Goal: Task Accomplishment & Management: Complete application form

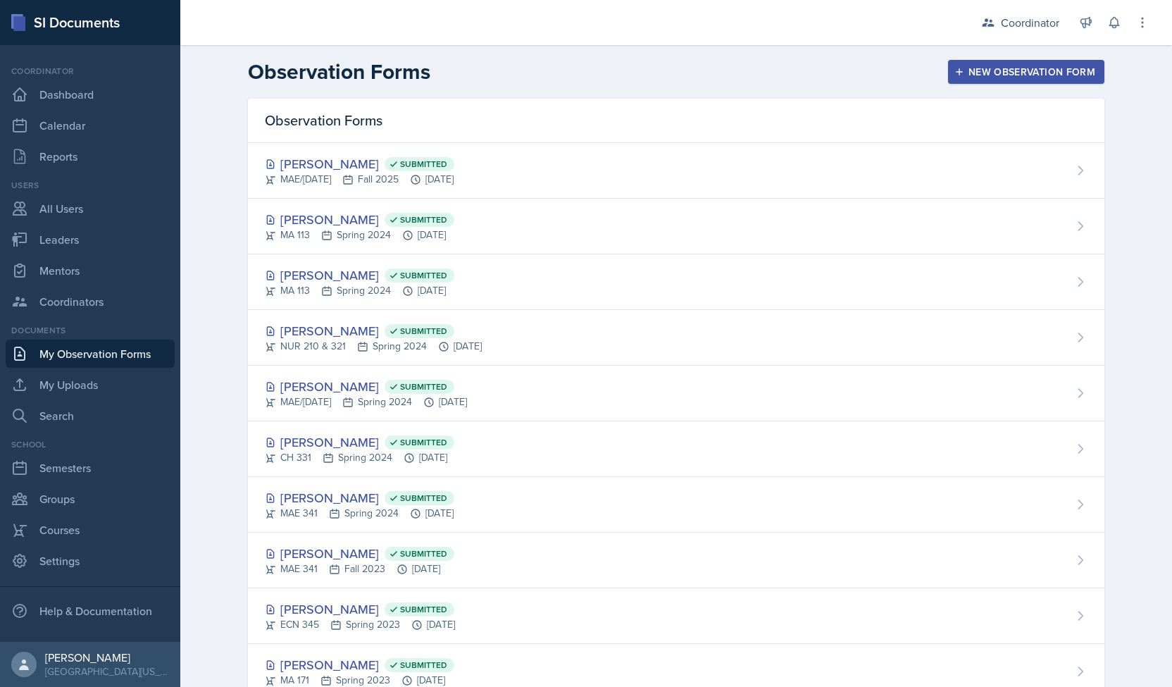
click at [1009, 68] on div "New Observation Form" at bounding box center [1027, 71] width 138 height 11
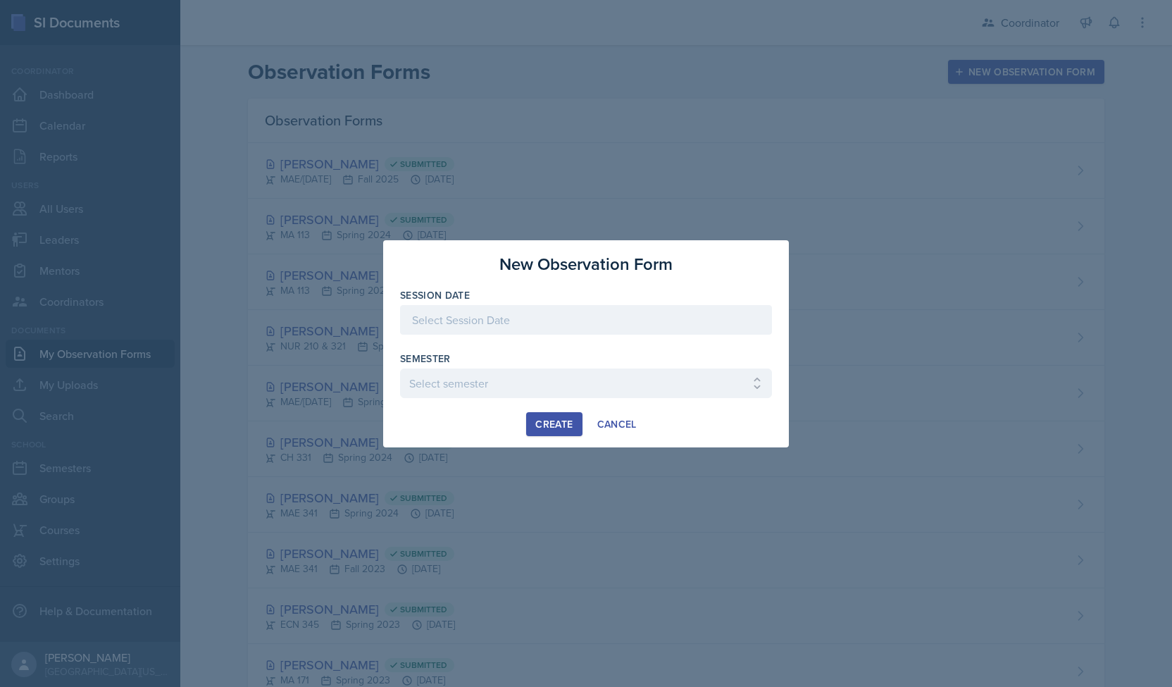
click at [528, 315] on div at bounding box center [586, 320] width 372 height 30
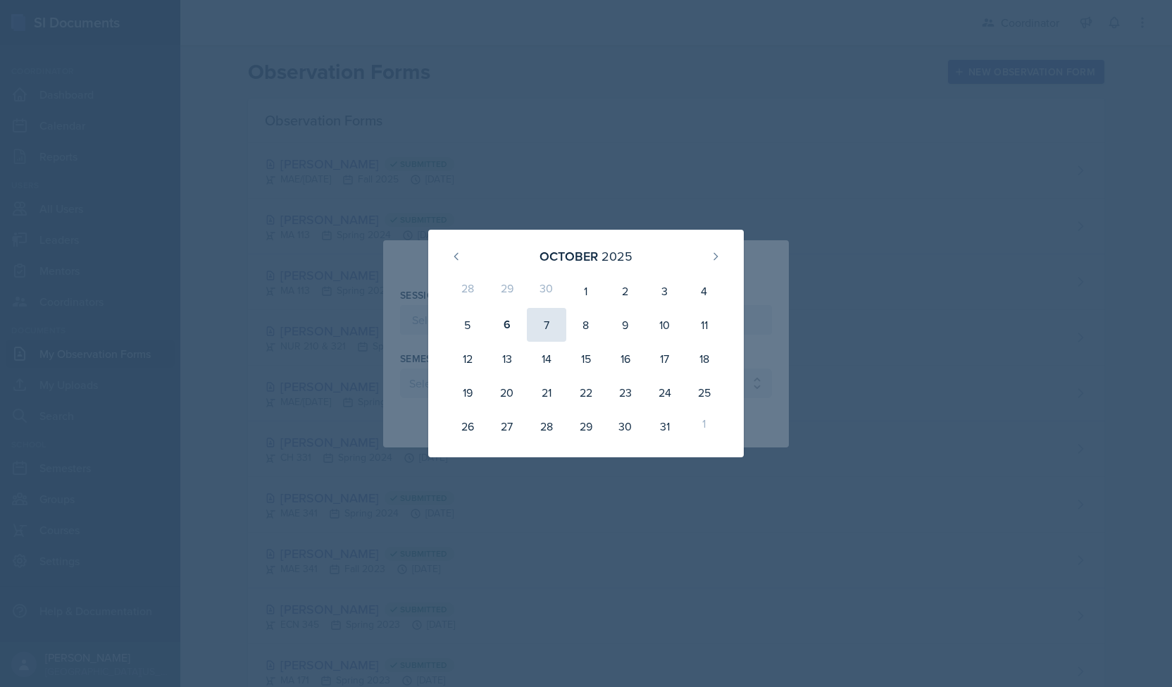
click at [555, 326] on div "7" at bounding box center [546, 325] width 39 height 34
type input "[DATE]"
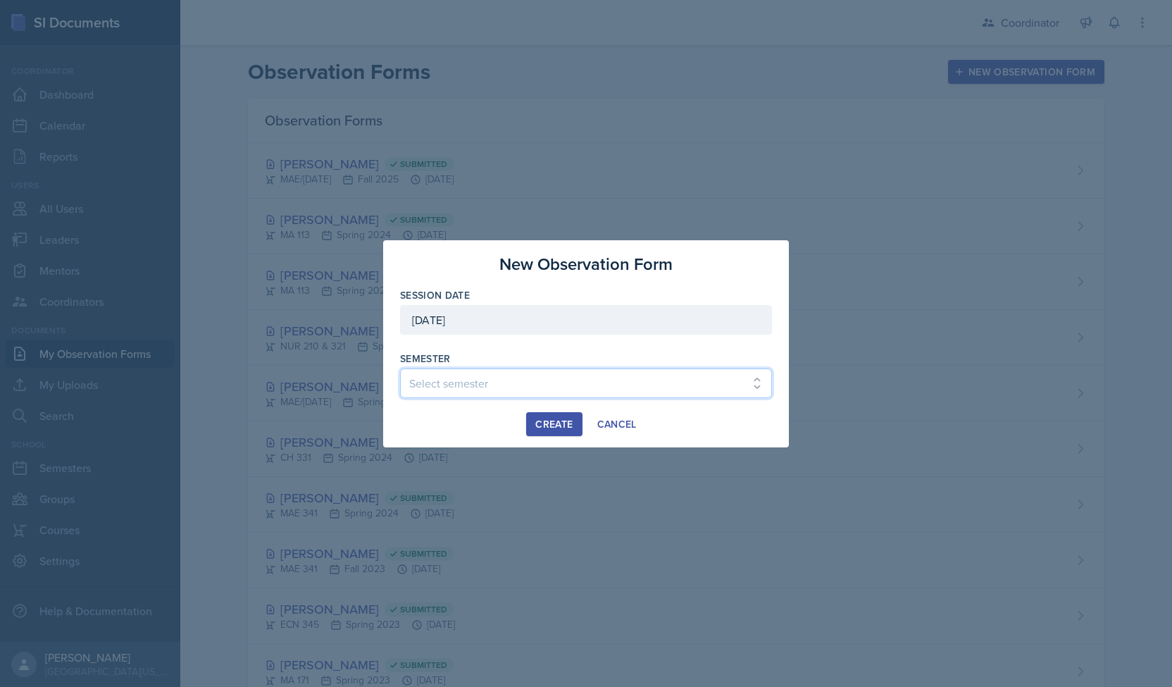
click at [562, 371] on select "Select semester Fall 2025 Spring 2025 Fall 2024 Spring 2024 Fall 2023 Spring 20…" at bounding box center [586, 384] width 372 height 30
select select "19fb88f7-c89b-4031-b5a0-458fd49807a1"
click at [400, 369] on select "Select semester Fall 2025 Spring 2025 Fall 2024 Spring 2024 Fall 2023 Spring 20…" at bounding box center [586, 384] width 372 height 30
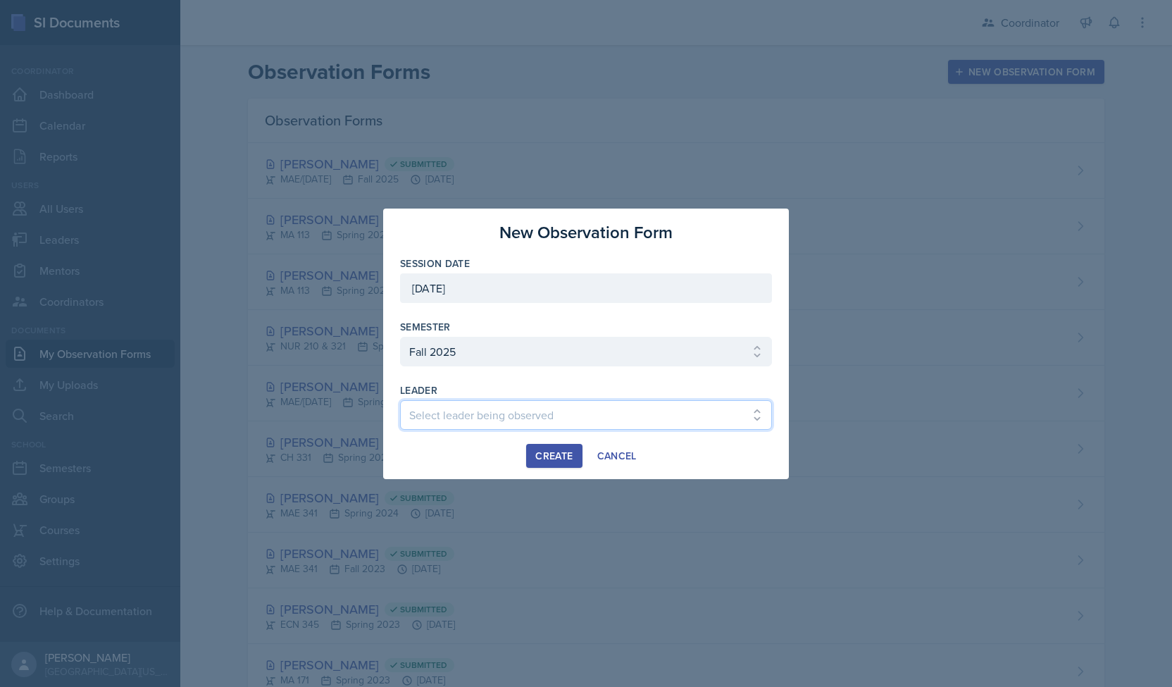
click at [539, 410] on select "Select leader being observed [PERSON_NAME] [PERSON_NAME] [PERSON_NAME] [PERSON_…" at bounding box center [586, 415] width 372 height 30
select select "fce86a82-596e-4e16-a830-6d8e58310a1b"
click at [400, 400] on select "Select leader being observed [PERSON_NAME] [PERSON_NAME] [PERSON_NAME] [PERSON_…" at bounding box center [586, 415] width 372 height 30
click at [544, 447] on button "Create" at bounding box center [554, 456] width 56 height 24
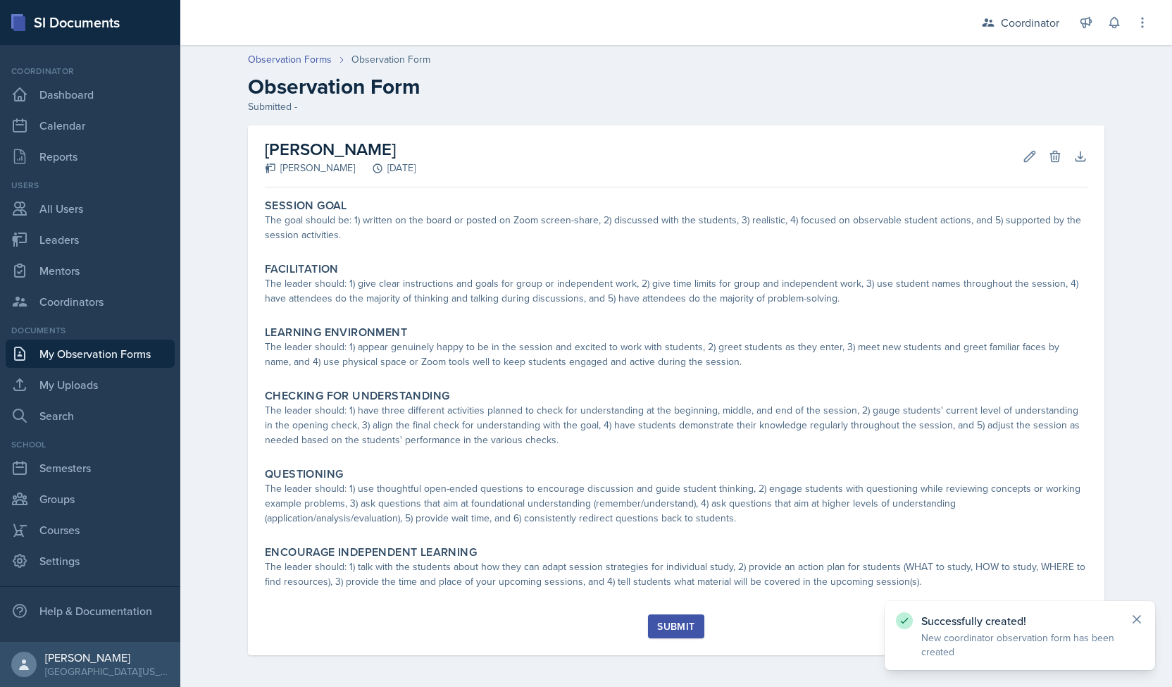
click at [1136, 622] on icon at bounding box center [1137, 619] width 14 height 14
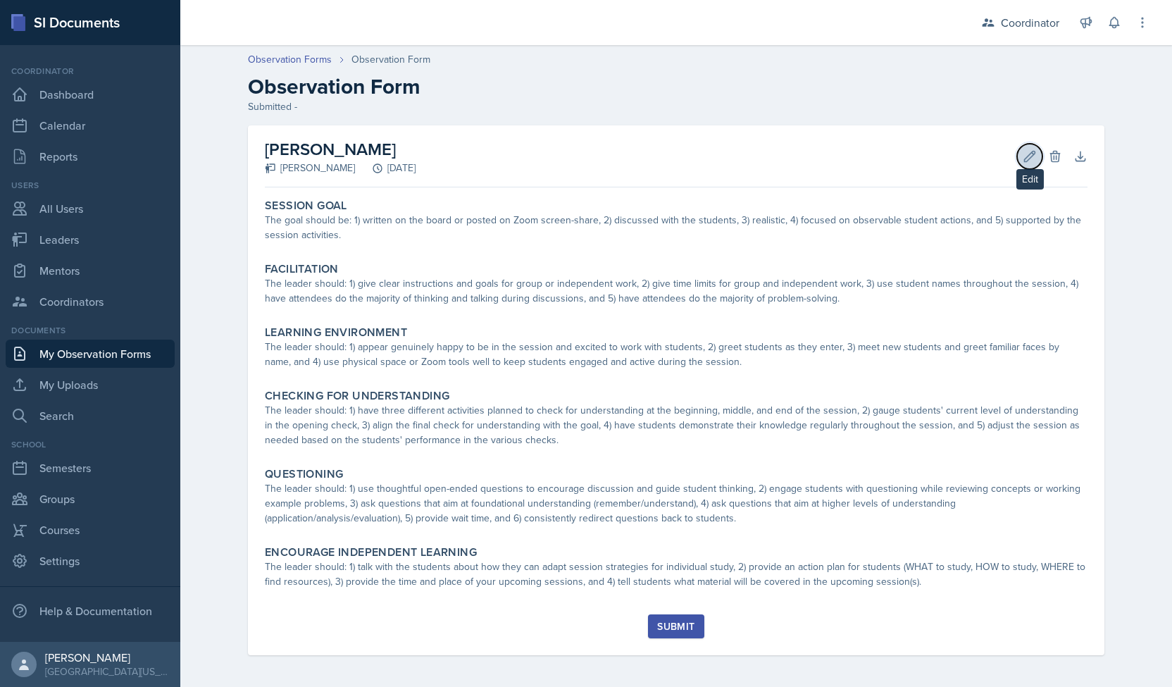
click at [1026, 160] on icon at bounding box center [1030, 156] width 14 height 14
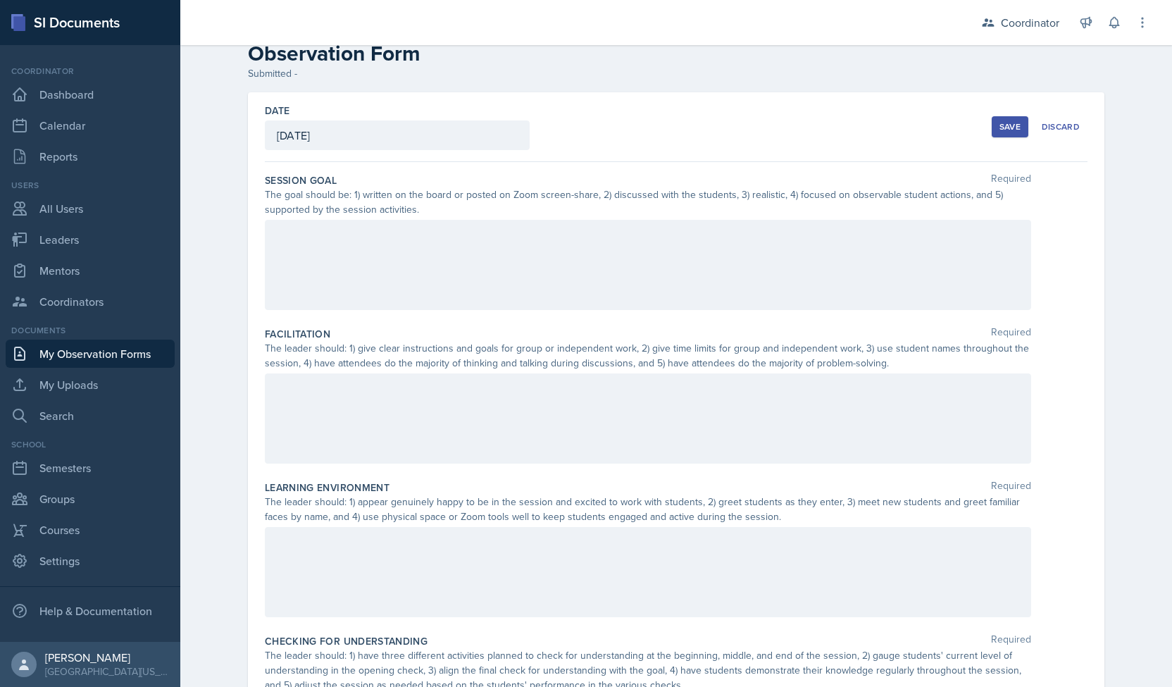
scroll to position [32, 0]
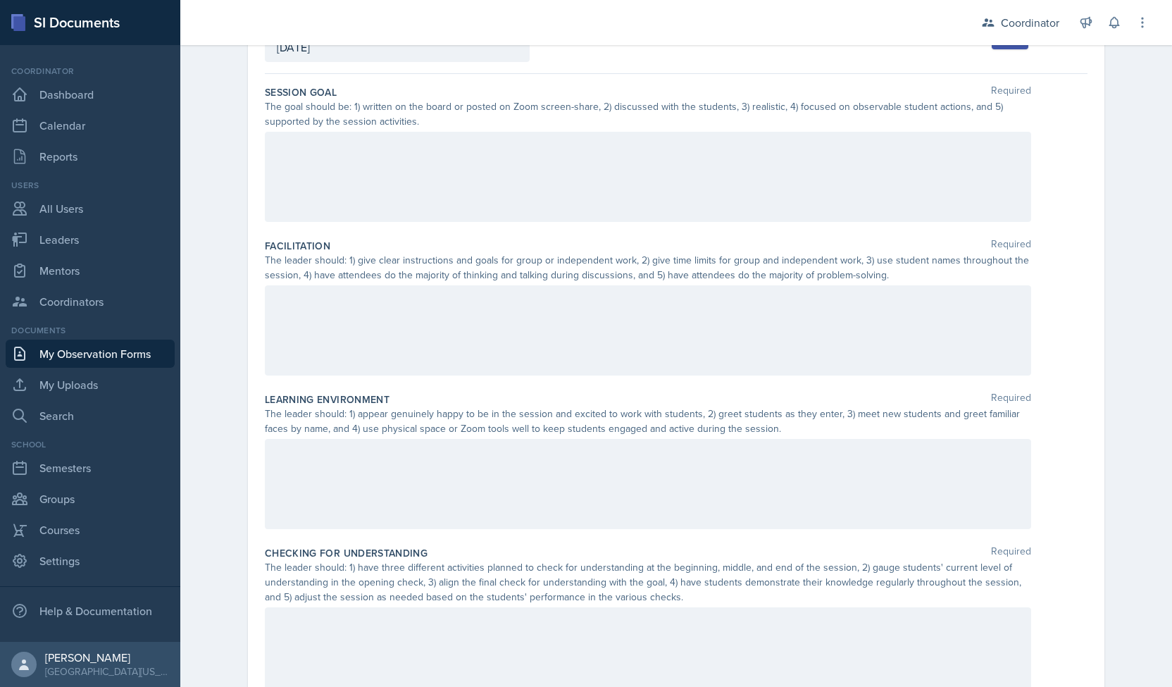
click at [355, 461] on p at bounding box center [648, 453] width 743 height 17
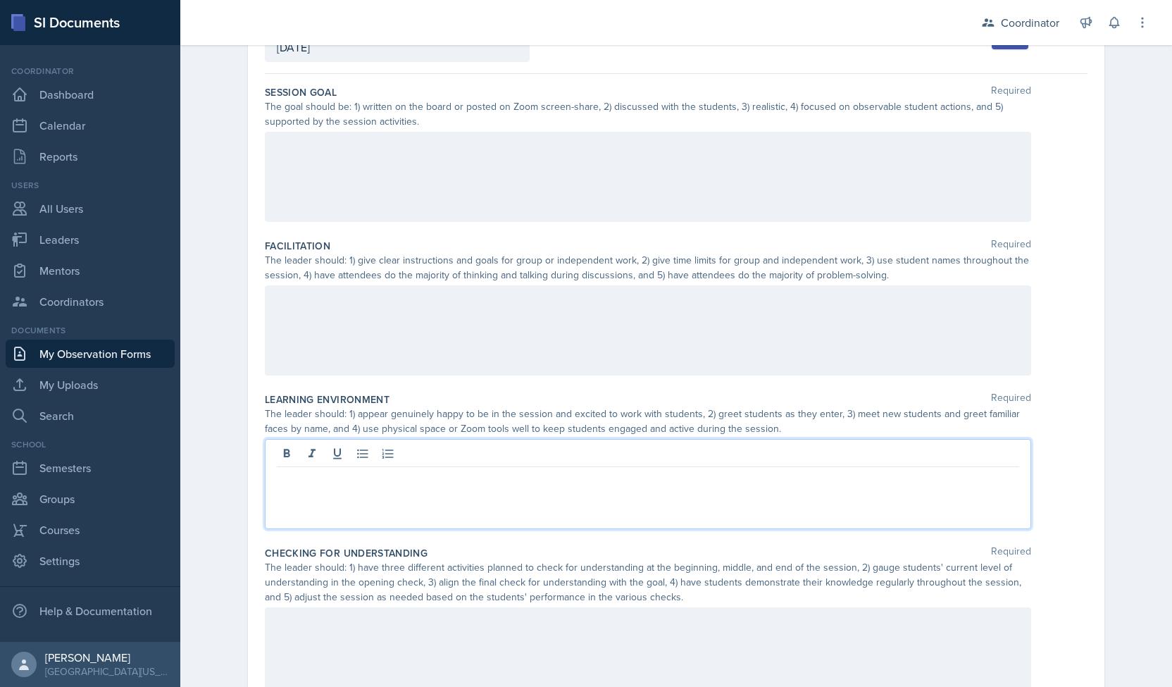
scroll to position [145, 0]
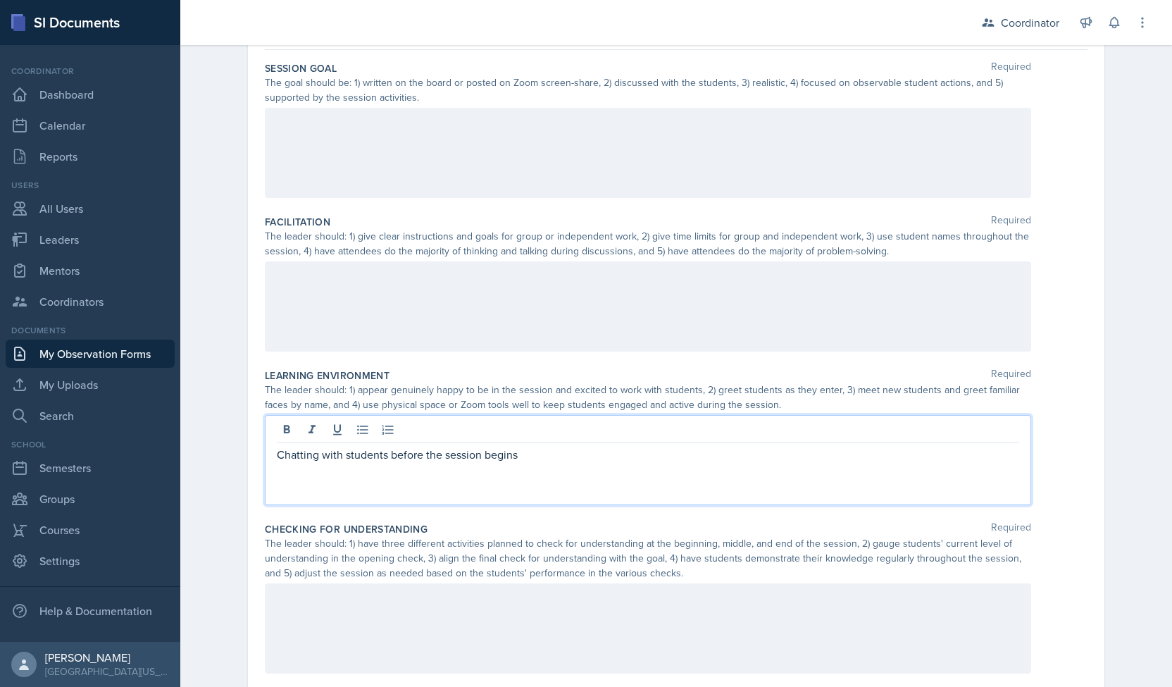
click at [341, 453] on p "Chatting with students before the session begins" at bounding box center [648, 454] width 743 height 17
click at [356, 433] on icon at bounding box center [363, 430] width 14 height 14
click at [570, 447] on p "Chatting with students before the session begins" at bounding box center [653, 454] width 731 height 17
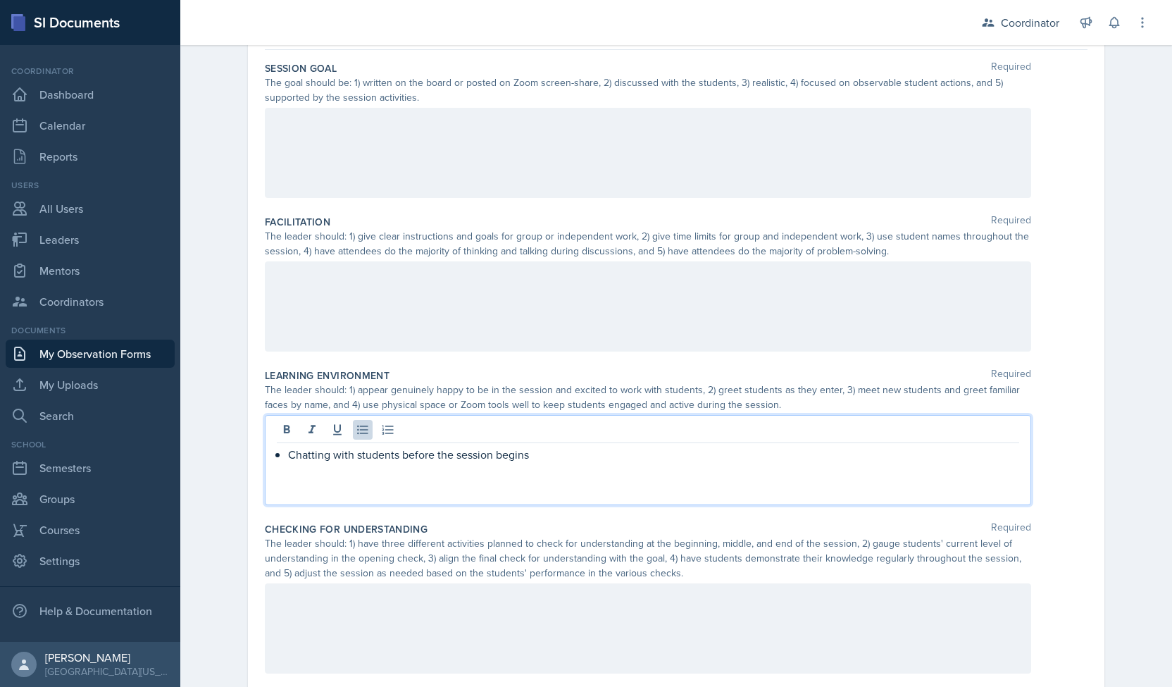
click at [225, 373] on div "Date [DATE] [DATE] 28 29 30 1 2 3 4 5 6 7 8 9 10 11 12 13 14 15 16 17 18 19 20 …" at bounding box center [676, 516] width 902 height 1072
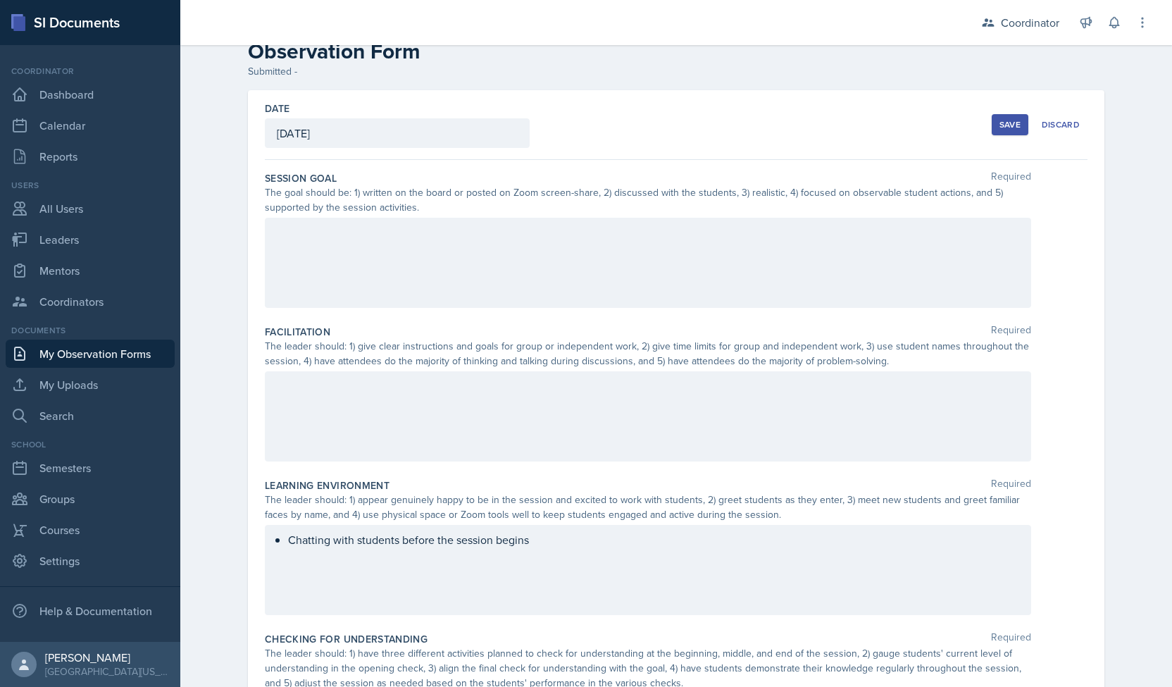
scroll to position [38, 0]
click at [225, 204] on div "Date [DATE] [DATE] 28 29 30 1 2 3 4 5 6 7 8 9 10 11 12 13 14 15 16 17 18 19 20 …" at bounding box center [676, 623] width 902 height 1072
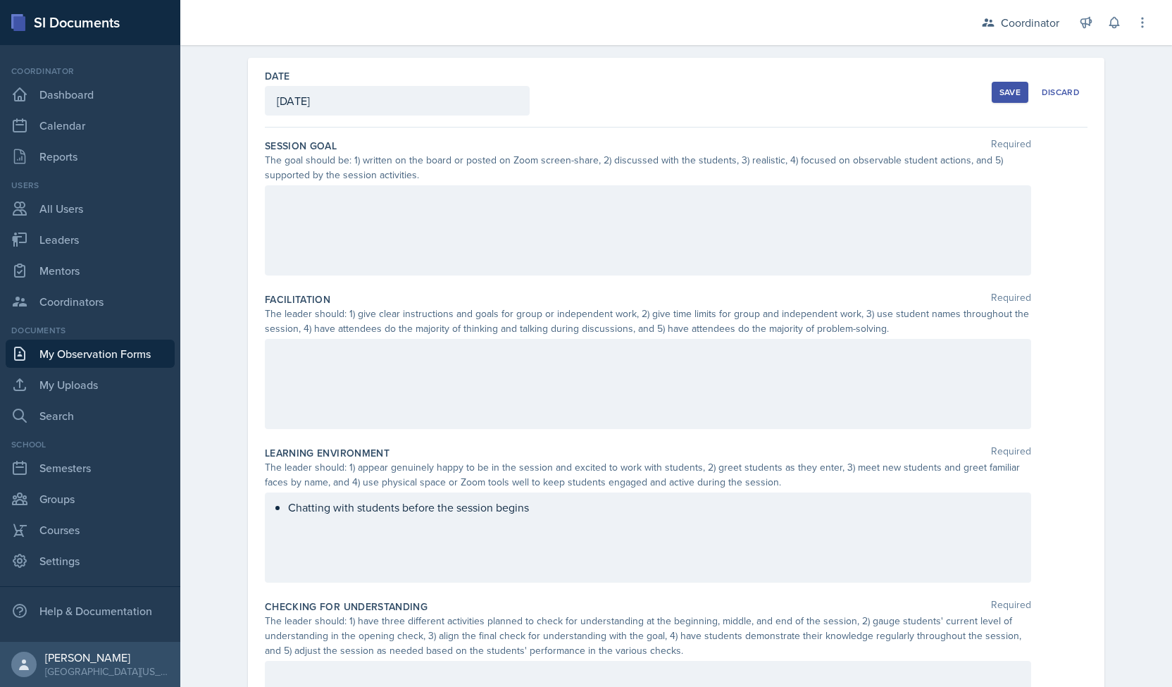
scroll to position [0, 0]
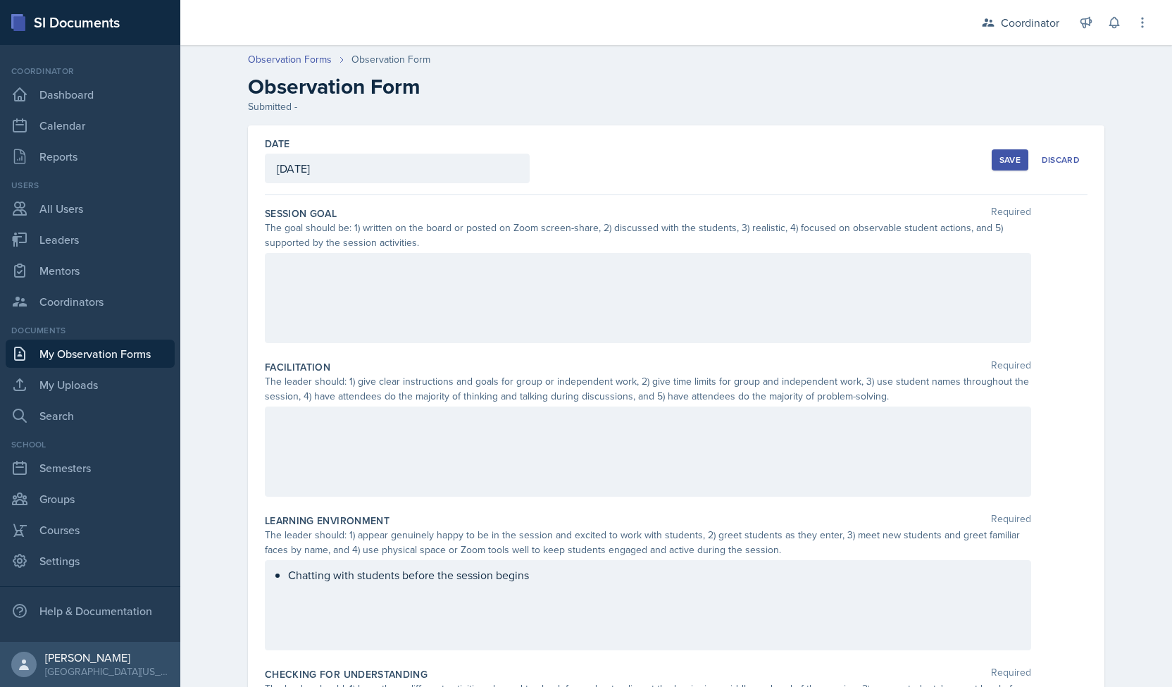
click at [213, 245] on div "Observation Forms Observation Form Observation Form Submitted - Date [DATE] [DA…" at bounding box center [676, 617] width 992 height 1159
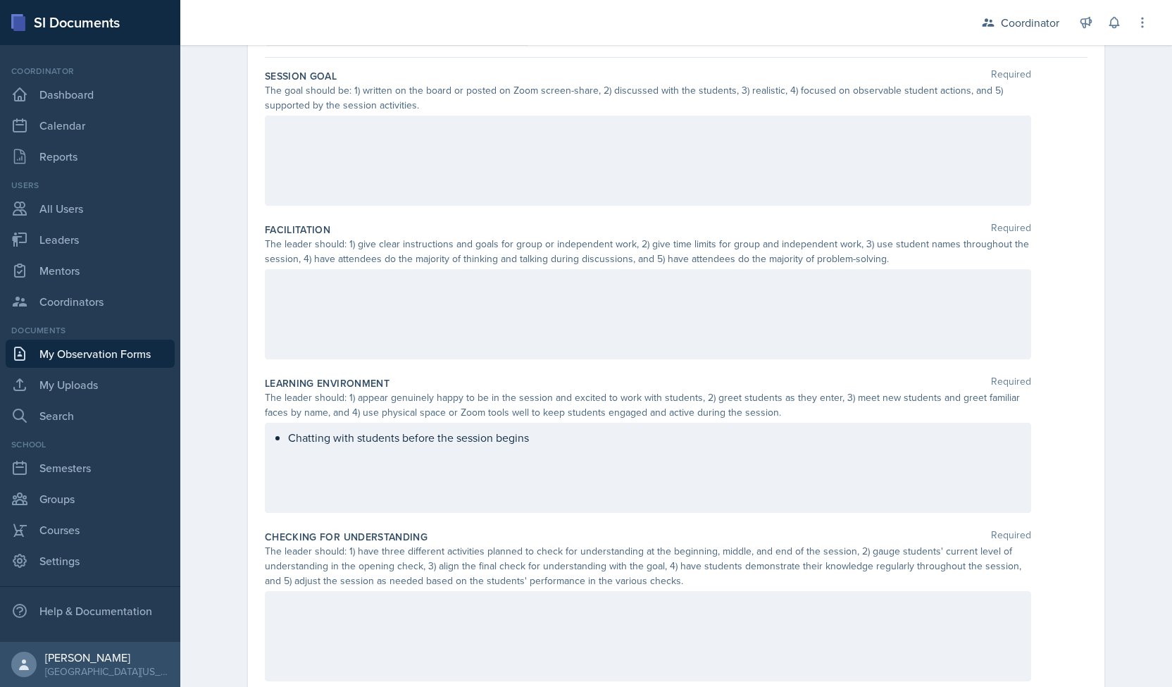
scroll to position [138, 0]
click at [295, 290] on p at bounding box center [648, 283] width 743 height 17
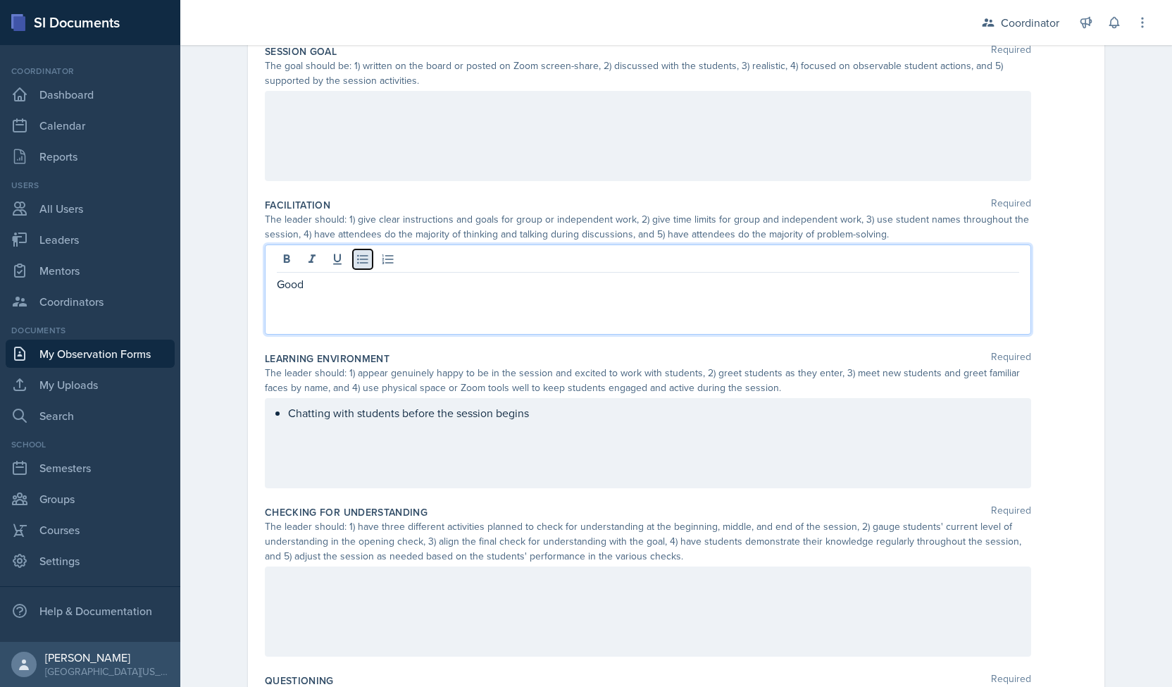
click at [357, 261] on icon at bounding box center [362, 259] width 11 height 9
click at [358, 283] on p "Good opening activity" at bounding box center [653, 283] width 731 height 17
click at [448, 283] on p "Good opening 3:2:1 activity" at bounding box center [653, 283] width 731 height 17
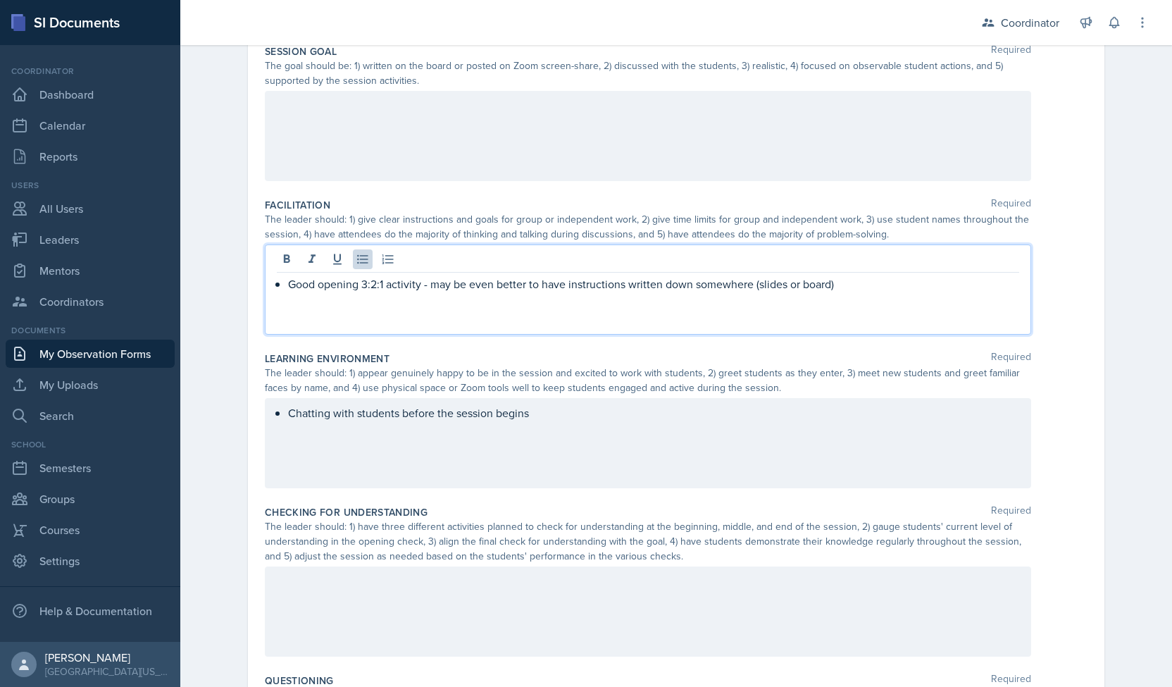
click at [225, 264] on div "Date [DATE] [DATE] 28 29 30 1 2 3 4 5 6 7 8 9 10 11 12 13 14 15 16 17 18 19 20 …" at bounding box center [676, 499] width 902 height 1072
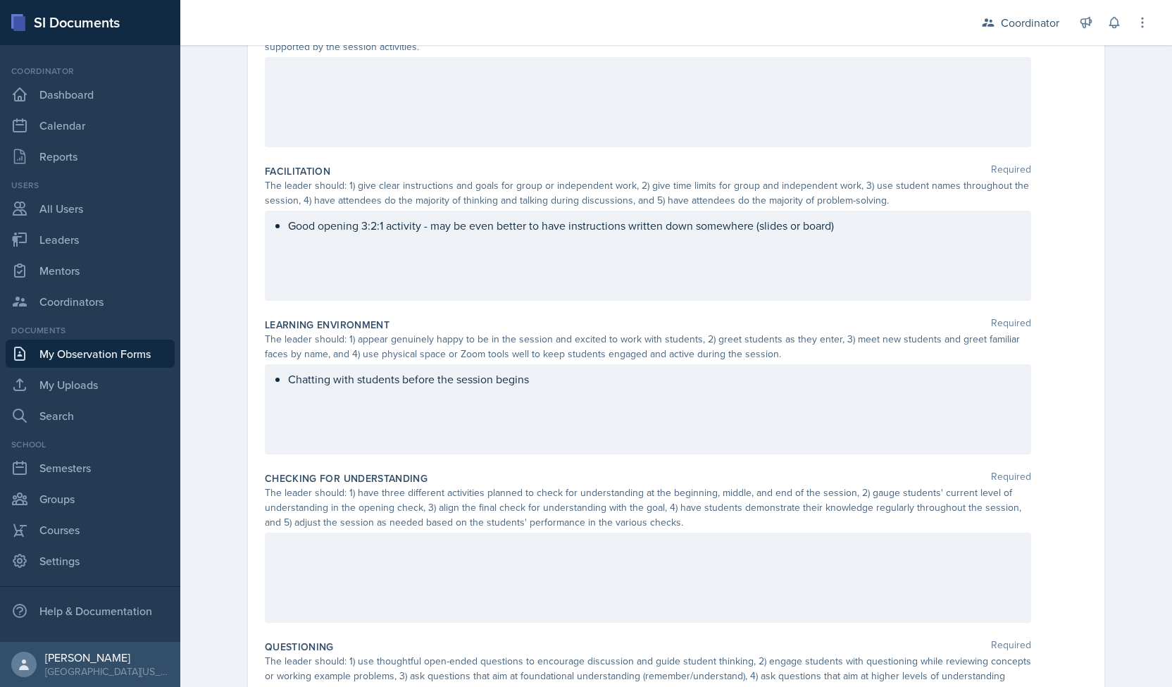
scroll to position [197, 0]
click at [311, 242] on div "Good opening 3:2:1 activity - may be even better to have instructions written d…" at bounding box center [648, 254] width 767 height 90
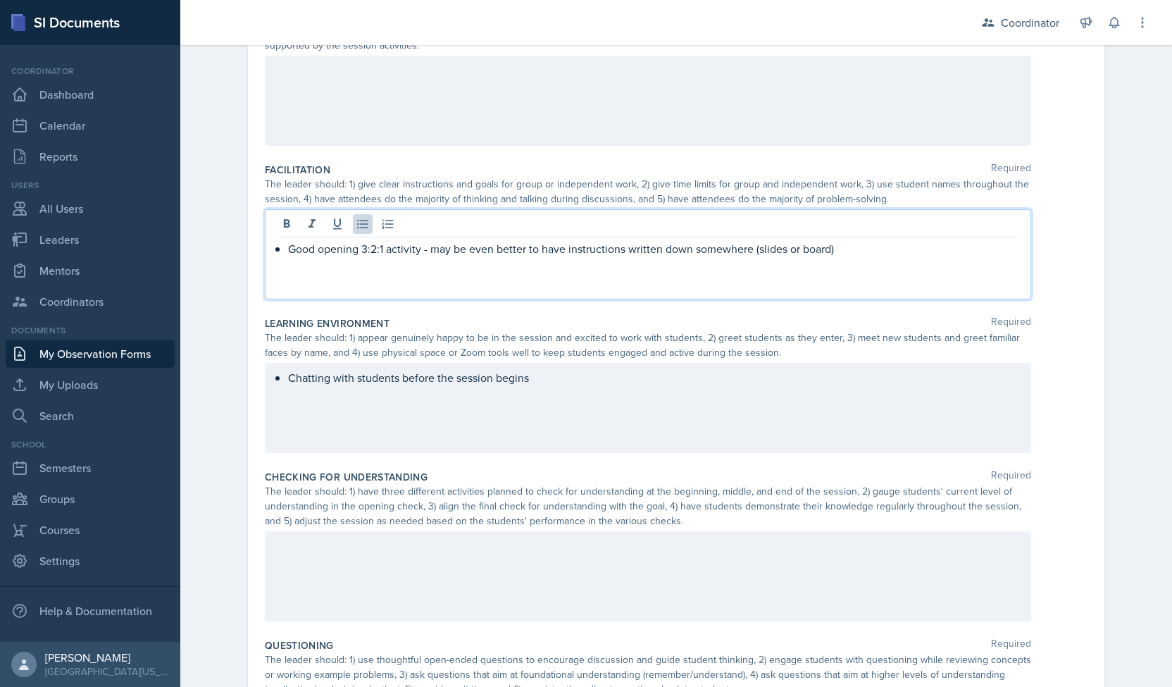
scroll to position [222, 0]
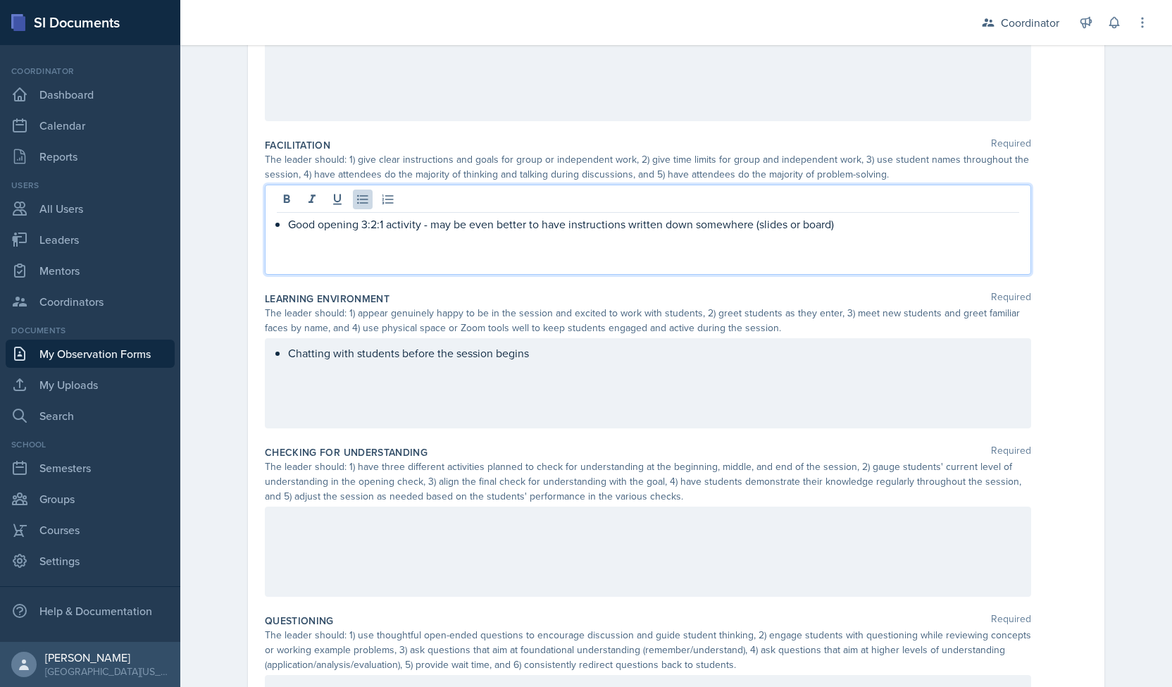
click at [228, 225] on div "Date [DATE] [DATE] 28 29 30 1 2 3 4 5 6 7 8 9 10 11 12 13 14 15 16 17 18 19 20 …" at bounding box center [676, 439] width 902 height 1072
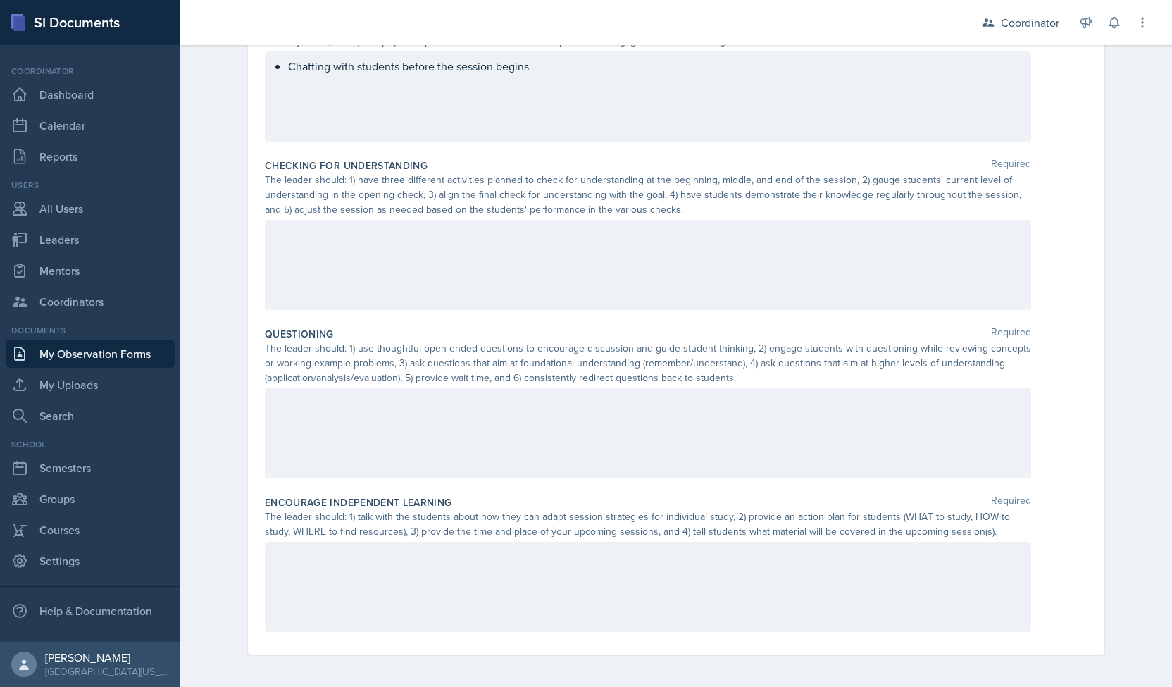
scroll to position [509, 0]
click at [361, 574] on div at bounding box center [648, 587] width 767 height 90
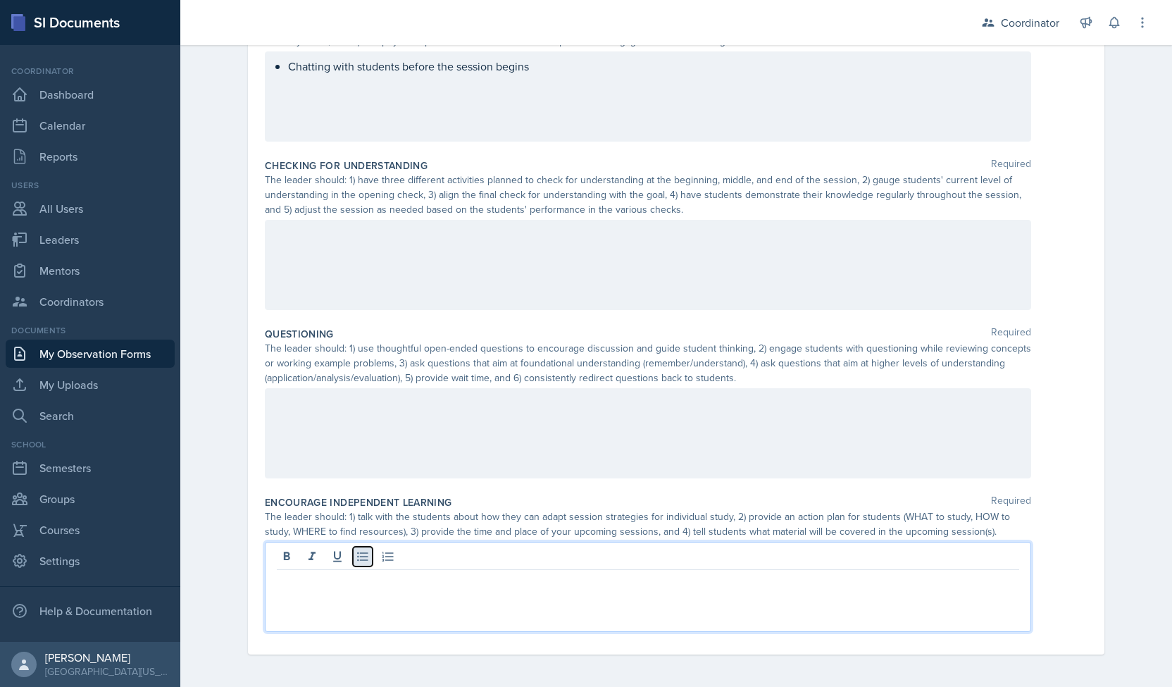
click at [356, 556] on icon at bounding box center [363, 557] width 14 height 14
click at [284, 581] on p "I like" at bounding box center [648, 581] width 743 height 17
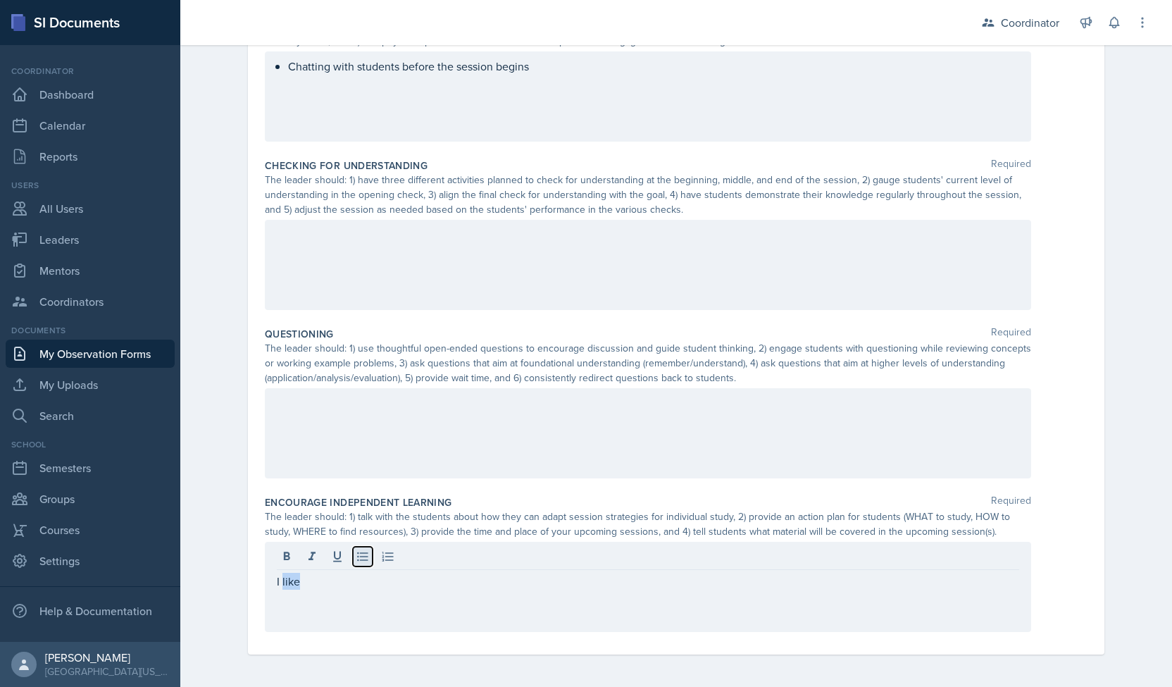
click at [357, 555] on icon at bounding box center [362, 556] width 11 height 9
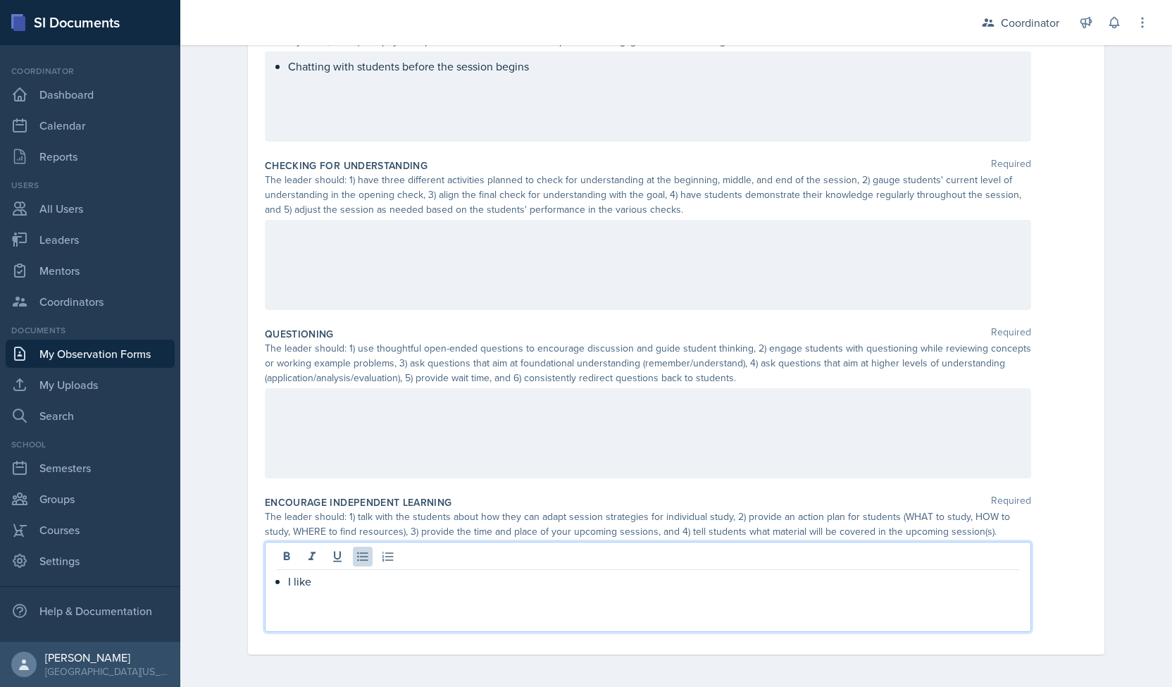
click at [322, 578] on p "I like" at bounding box center [653, 581] width 731 height 17
click at [195, 514] on div "Observation Forms Observation Form Observation Form Submitted - Date [DATE] [DA…" at bounding box center [676, 108] width 992 height 1159
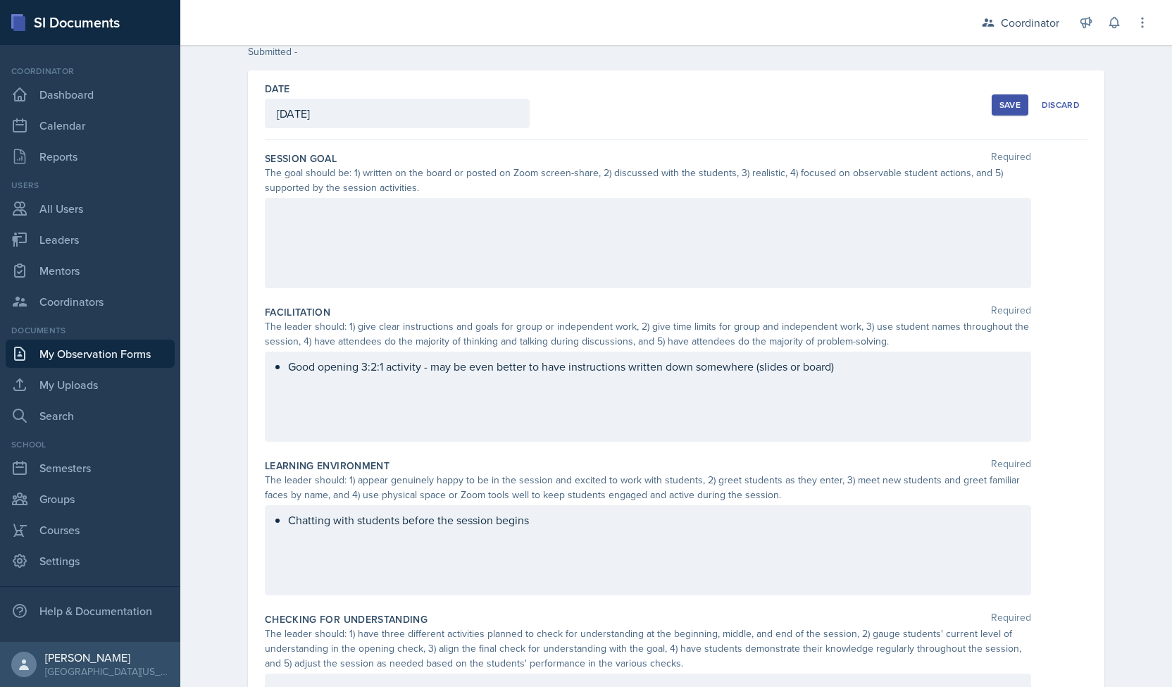
click at [376, 209] on p at bounding box center [648, 212] width 743 height 17
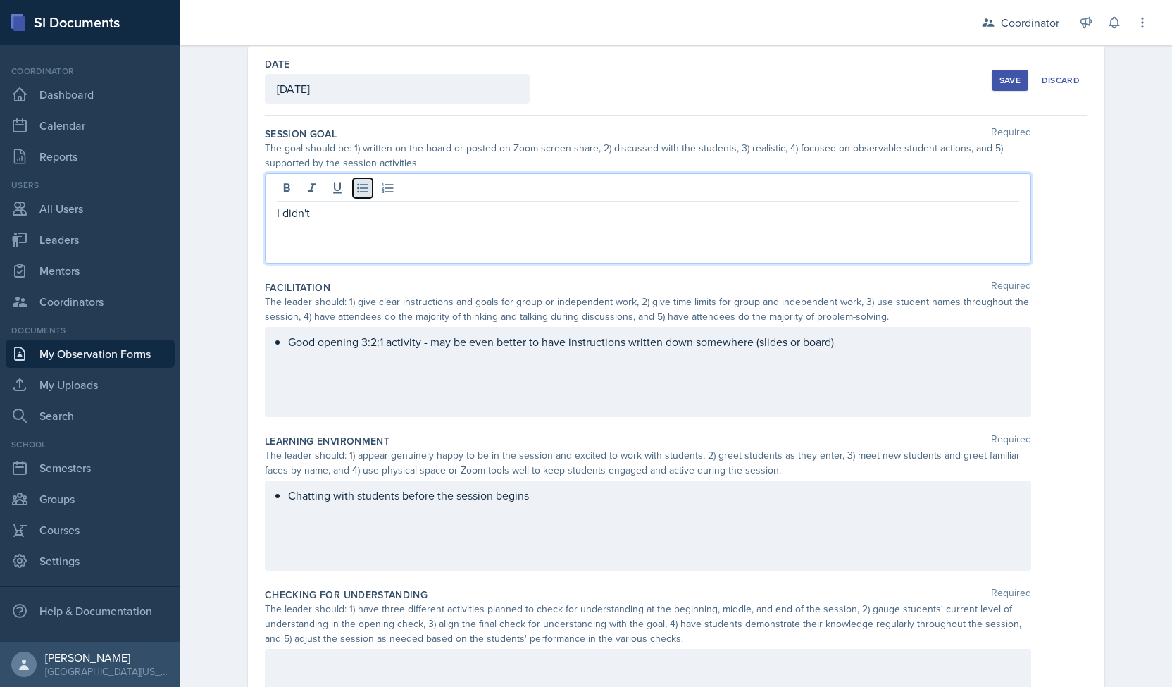
click at [356, 189] on icon at bounding box center [363, 188] width 14 height 14
click at [215, 248] on div "Observation Forms Observation Form Observation Form Submitted - Date [DATE] [DA…" at bounding box center [676, 537] width 992 height 1159
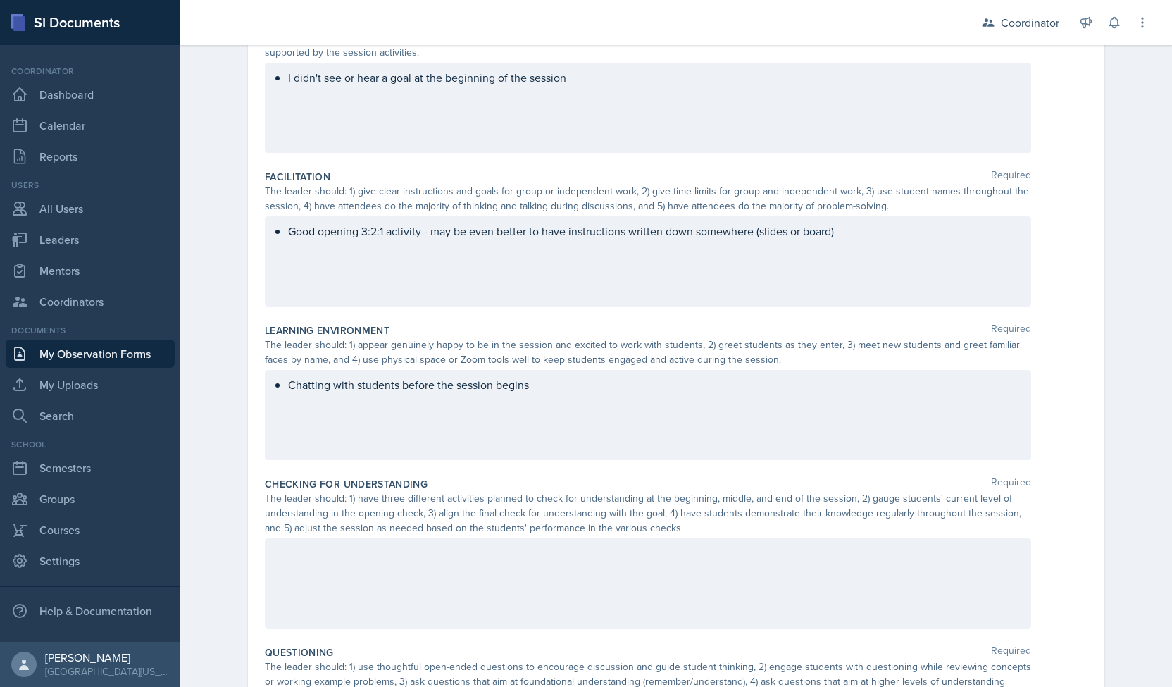
scroll to position [191, 0]
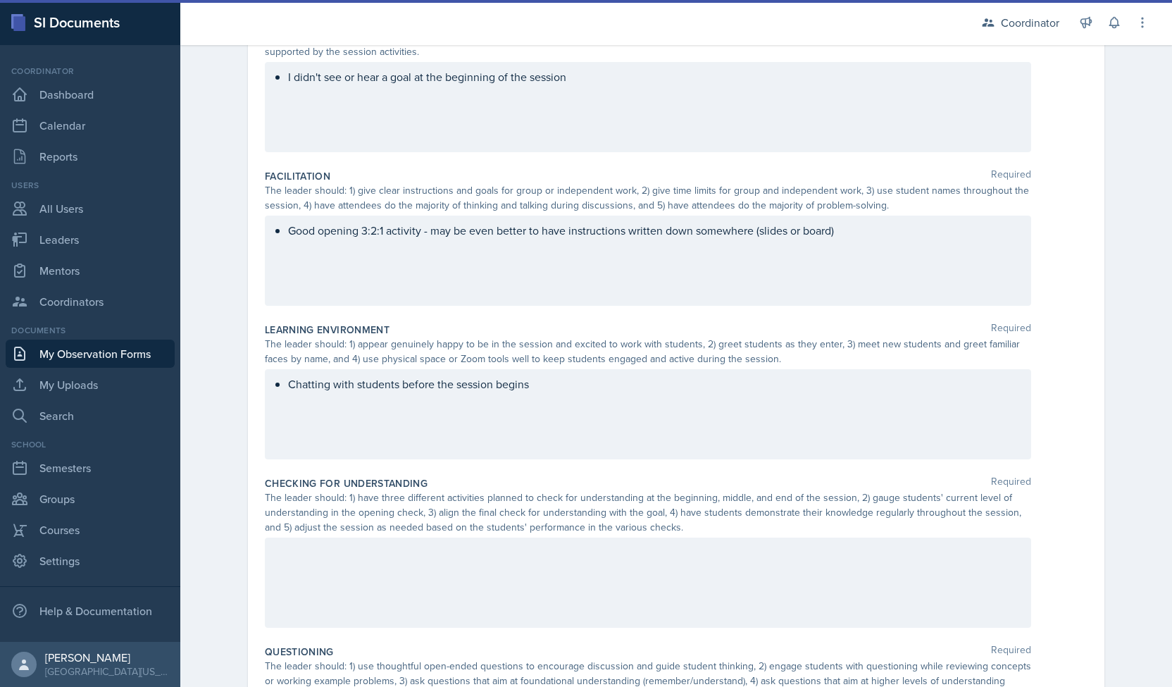
click at [884, 228] on div "Good opening 3:2:1 activity - may be even better to have instructions written d…" at bounding box center [648, 261] width 767 height 90
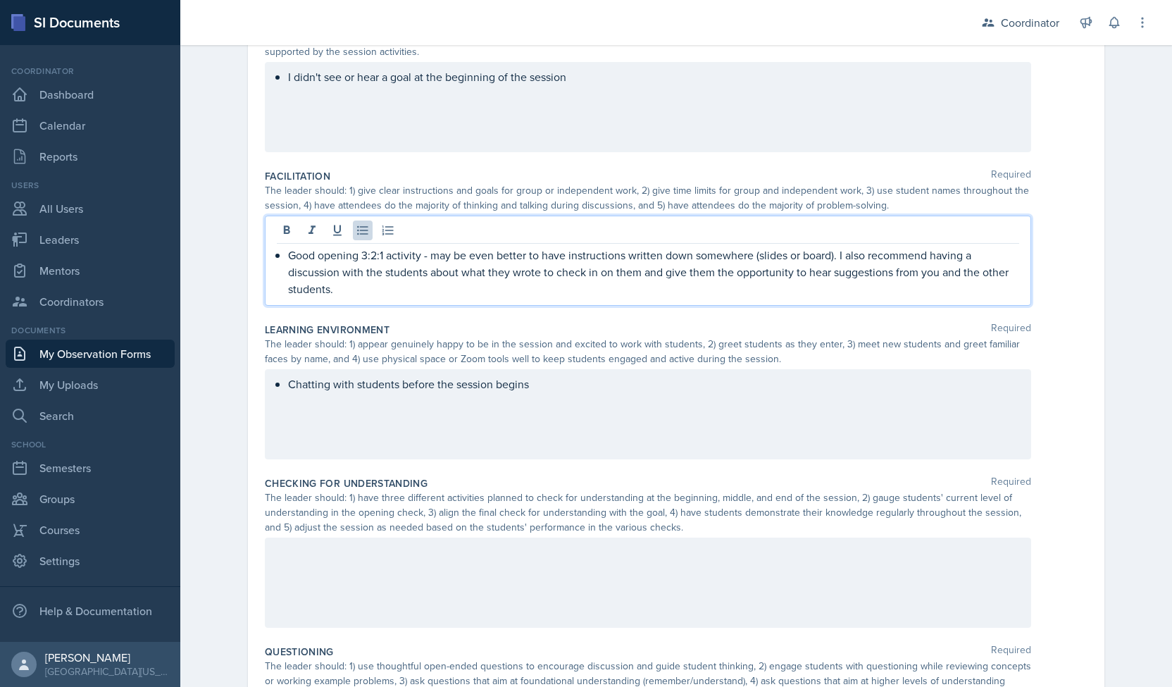
click at [225, 293] on div "Date [DATE] [DATE] 28 29 30 1 2 3 4 5 6 7 8 9 10 11 12 13 14 15 16 17 18 19 20 …" at bounding box center [676, 470] width 902 height 1072
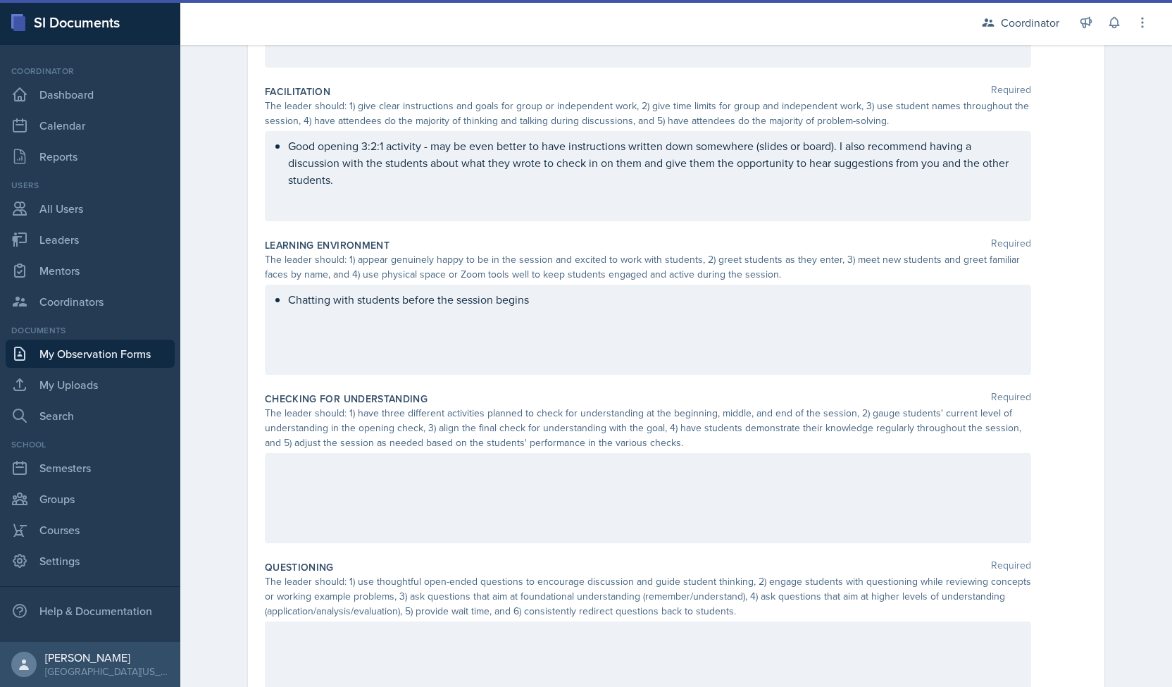
scroll to position [274, 0]
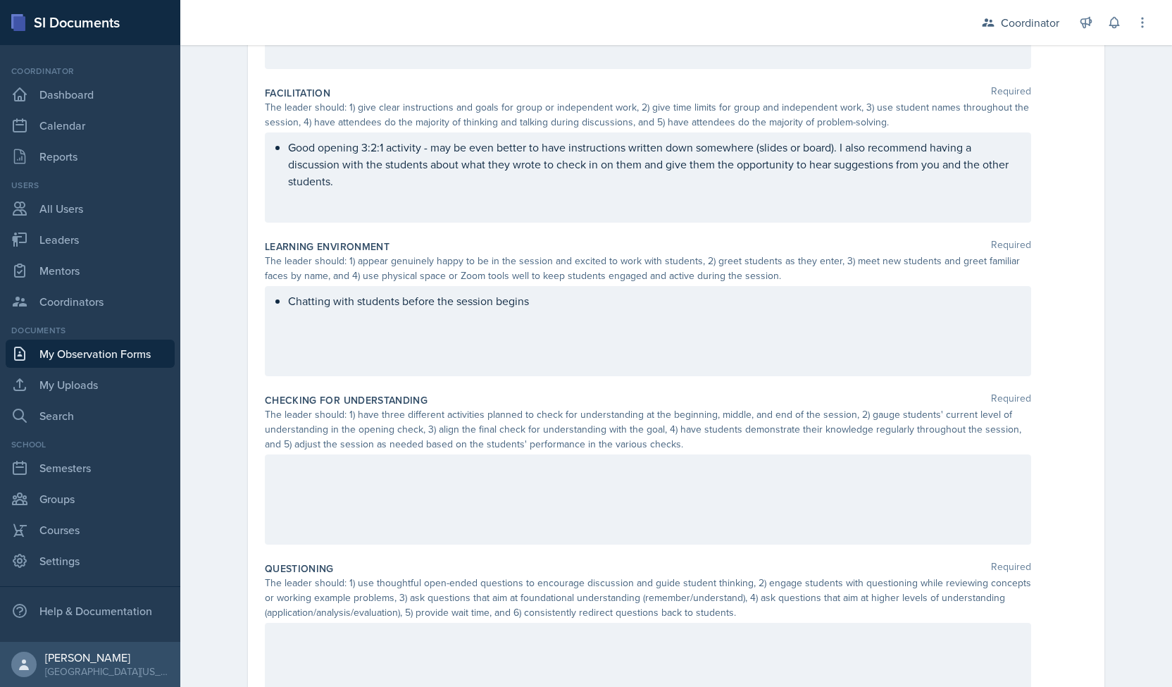
click at [542, 302] on div "Chatting with students before the session begins" at bounding box center [648, 331] width 767 height 90
click at [225, 288] on div "Date [DATE] [DATE] 28 29 30 1 2 3 4 5 6 7 8 9 10 11 12 13 14 15 16 17 18 19 20 …" at bounding box center [676, 387] width 902 height 1072
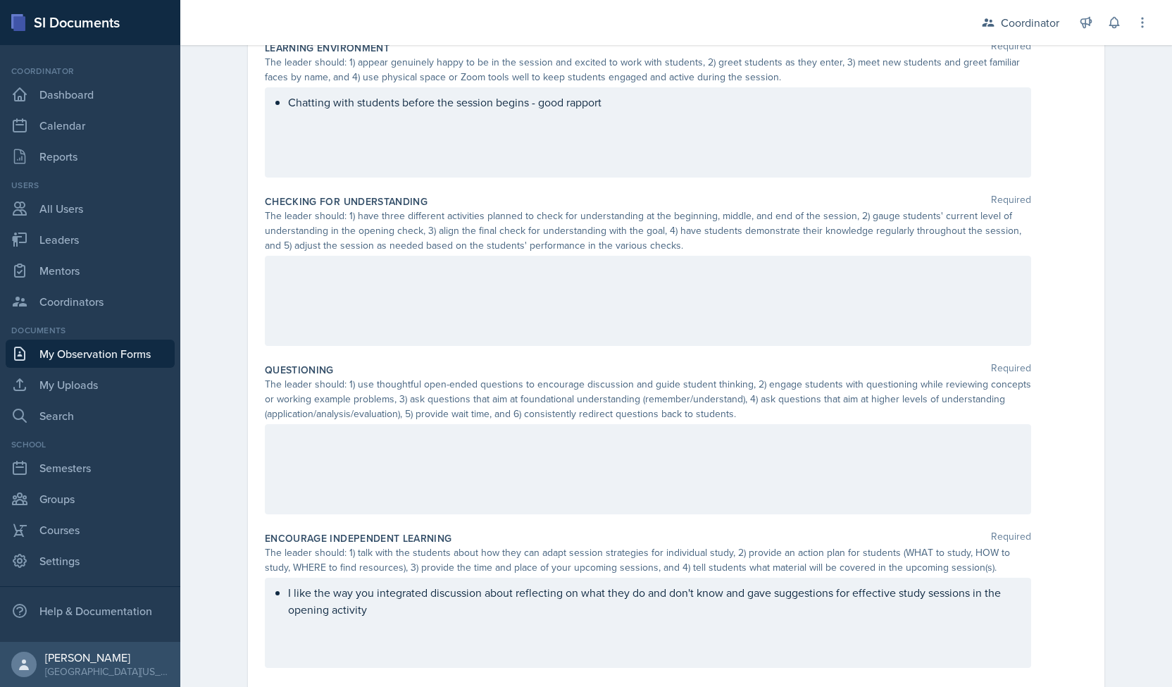
scroll to position [473, 0]
click at [337, 464] on div at bounding box center [648, 468] width 767 height 90
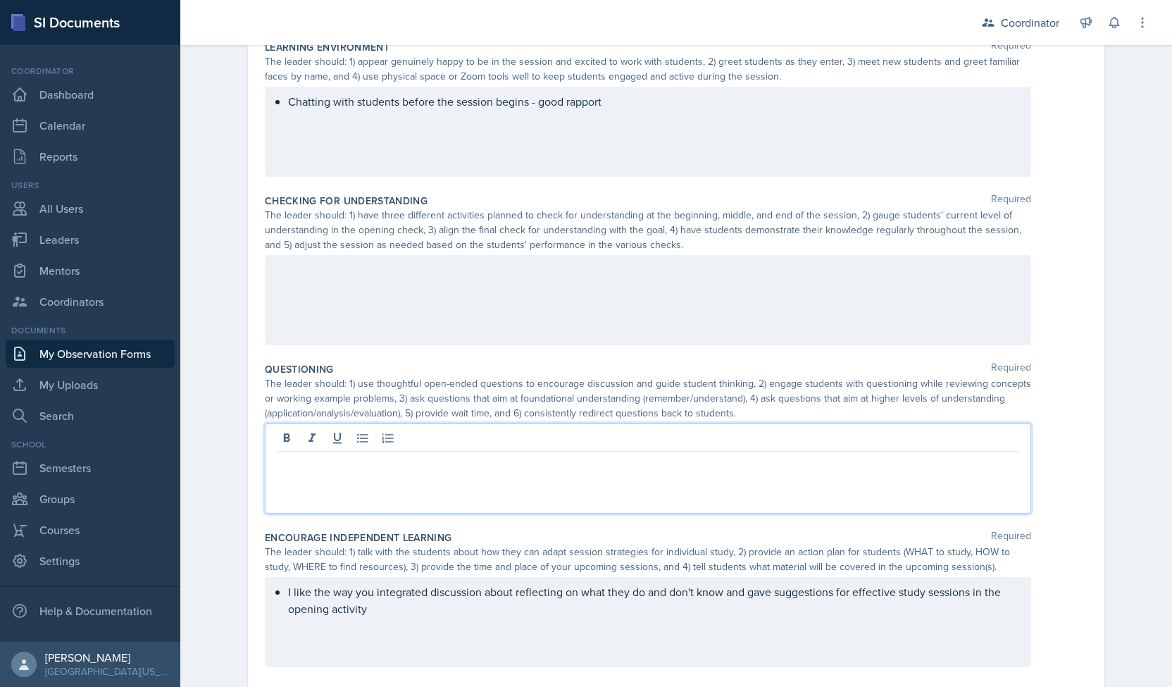
scroll to position [498, 0]
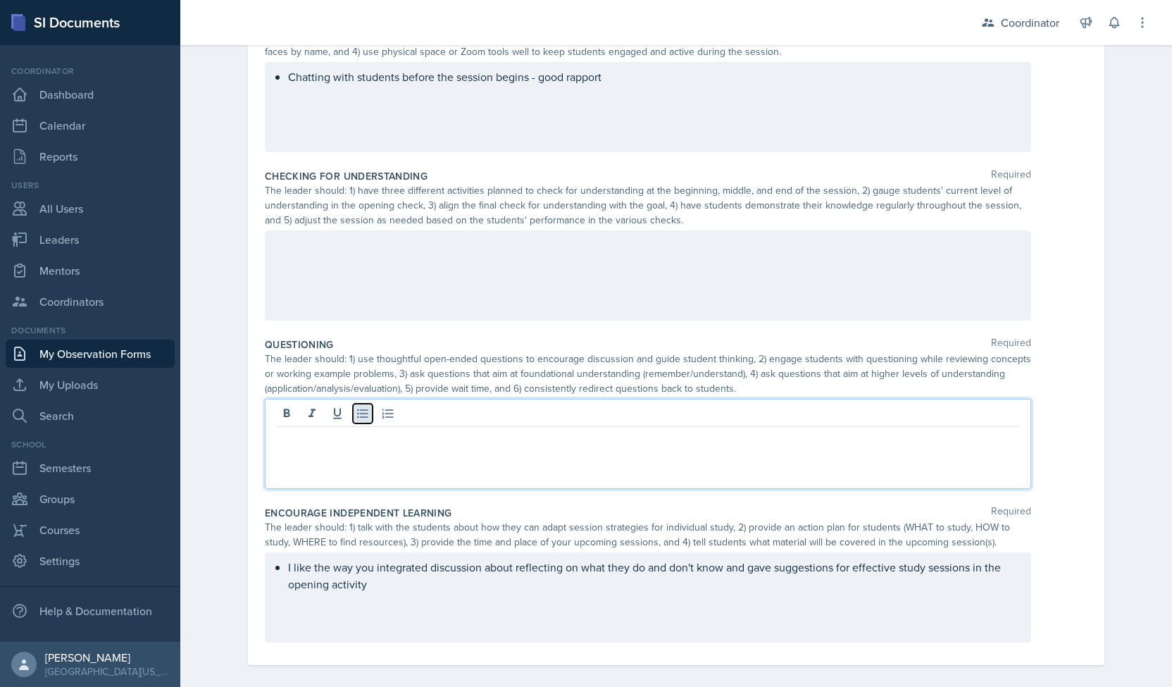
click at [359, 418] on icon at bounding box center [363, 414] width 14 height 14
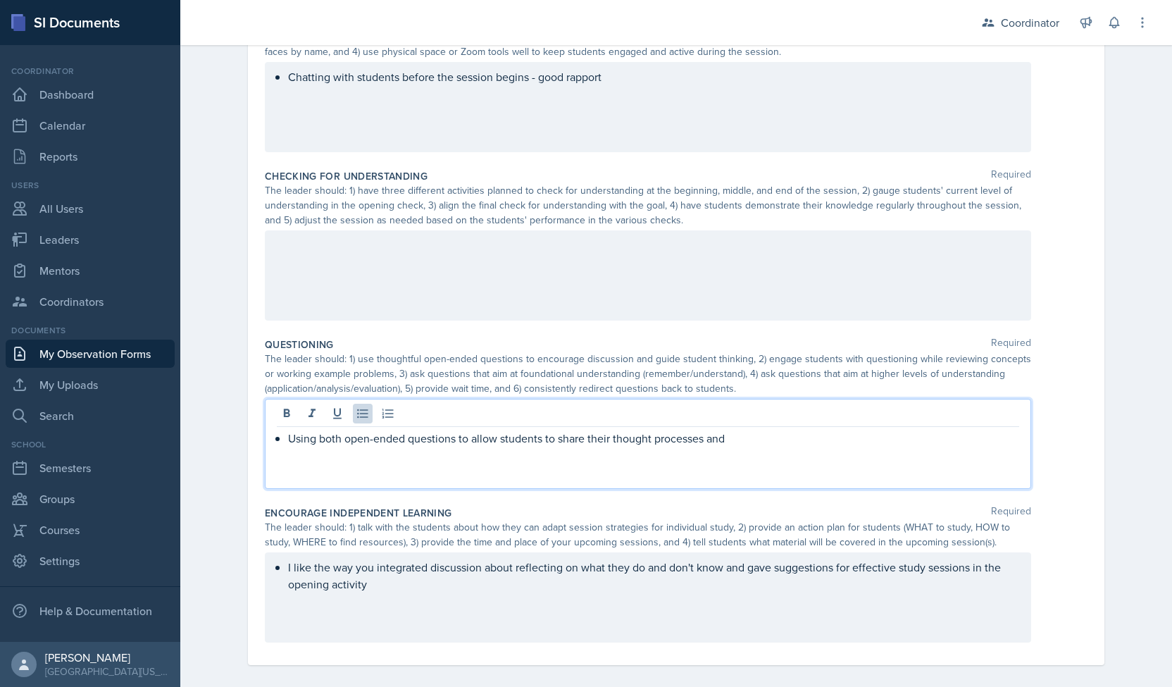
drag, startPoint x: 454, startPoint y: 438, endPoint x: 736, endPoint y: 443, distance: 282.6
click at [736, 443] on p "Using both open-ended questions to allow students to share their thought proces…" at bounding box center [653, 438] width 731 height 17
click at [211, 398] on div "Observation Forms Observation Form Observation Form Submitted - Date [DATE] [DA…" at bounding box center [676, 119] width 992 height 1159
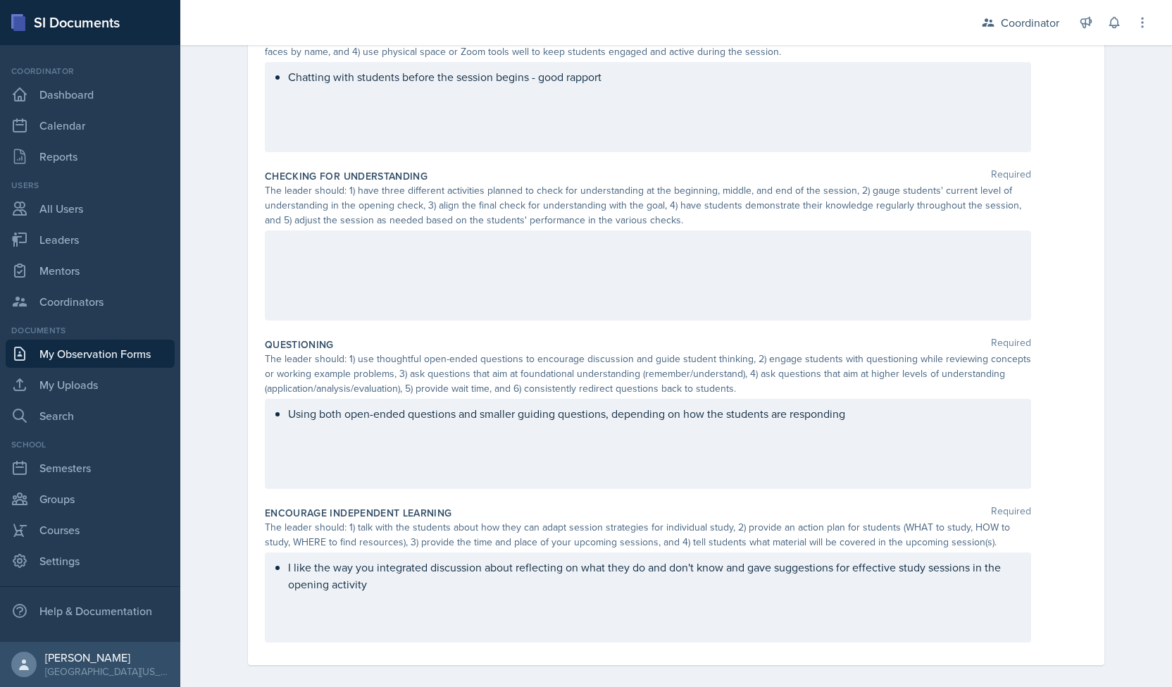
click at [551, 411] on div "Using both open-ended questions and smaller guiding questions, depending on how…" at bounding box center [648, 444] width 767 height 90
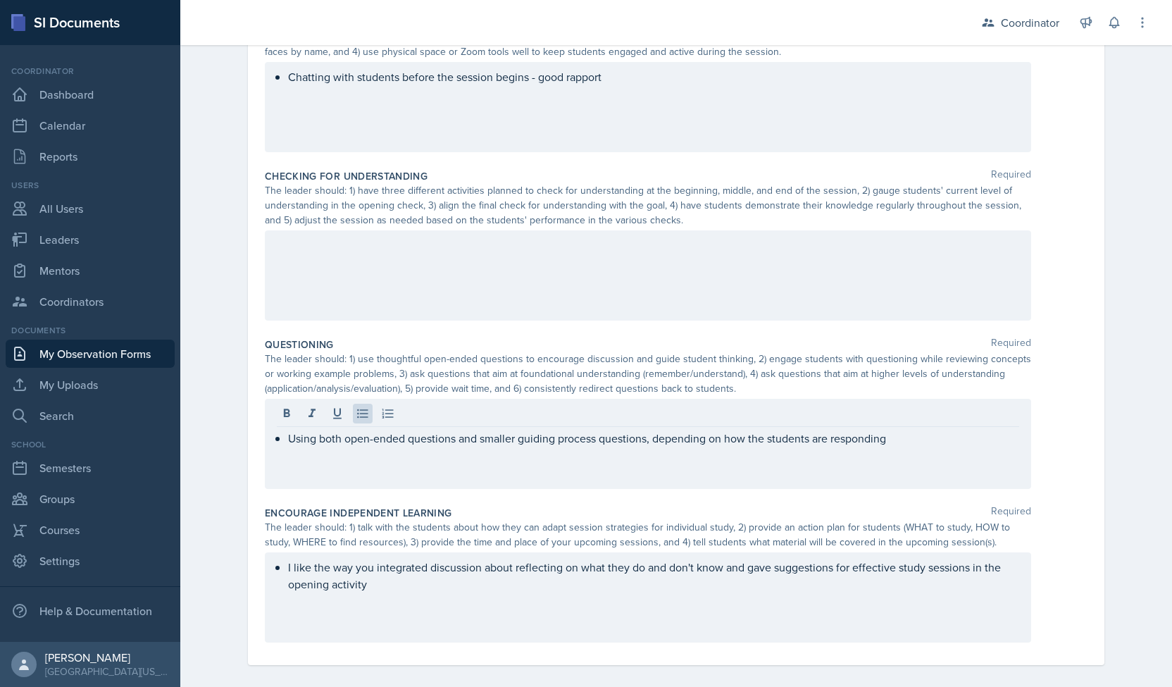
click at [211, 400] on div "Observation Forms Observation Form Observation Form Submitted - Date [DATE] [DA…" at bounding box center [676, 119] width 992 height 1159
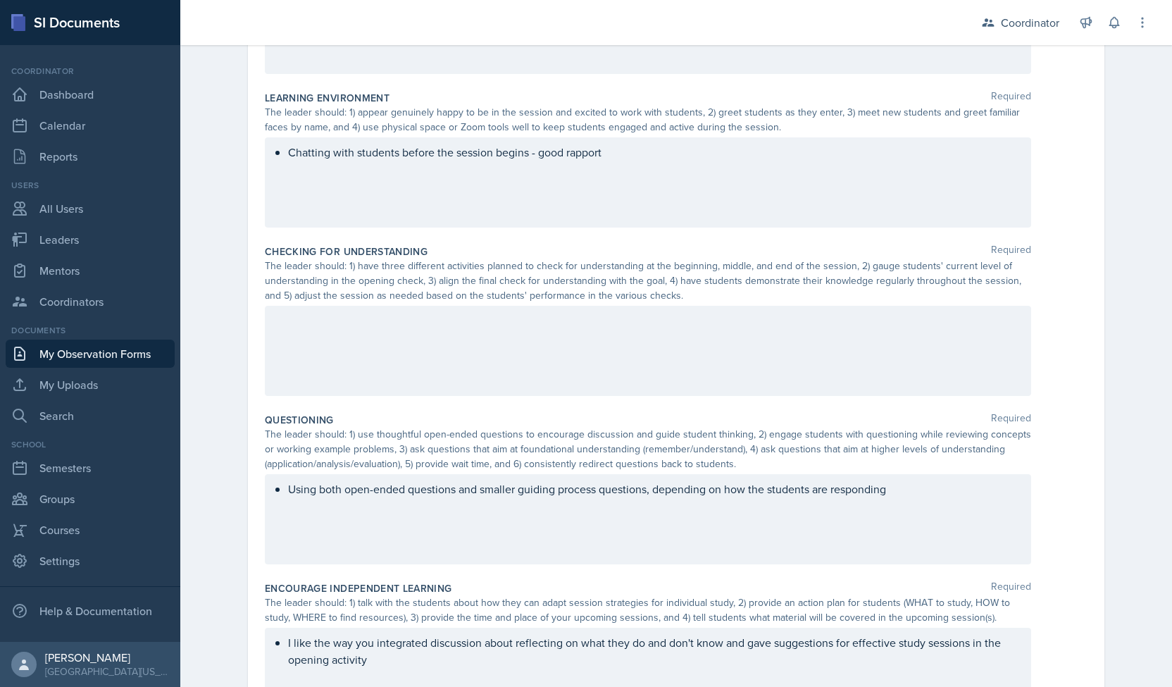
scroll to position [421, 0]
click at [207, 197] on div "Observation Forms Observation Form Observation Form Submitted - Date [DATE] [DA…" at bounding box center [676, 196] width 992 height 1159
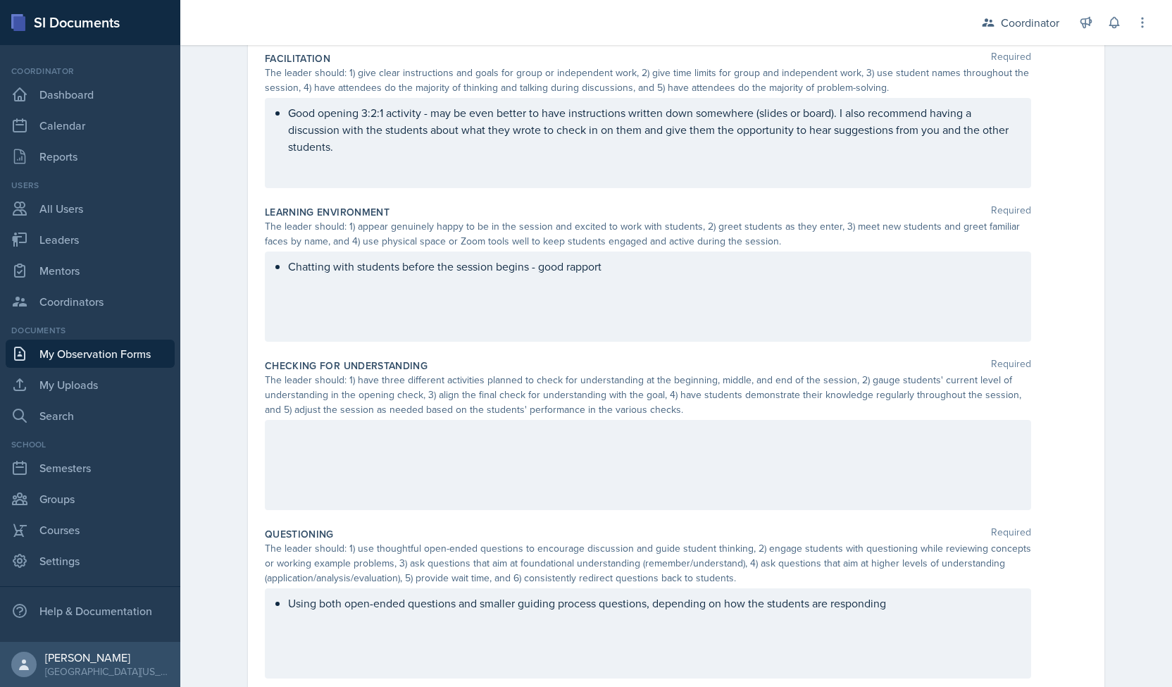
scroll to position [310, 0]
click at [646, 263] on p "Chatting with students before the session begins - good rapport" at bounding box center [653, 264] width 731 height 17
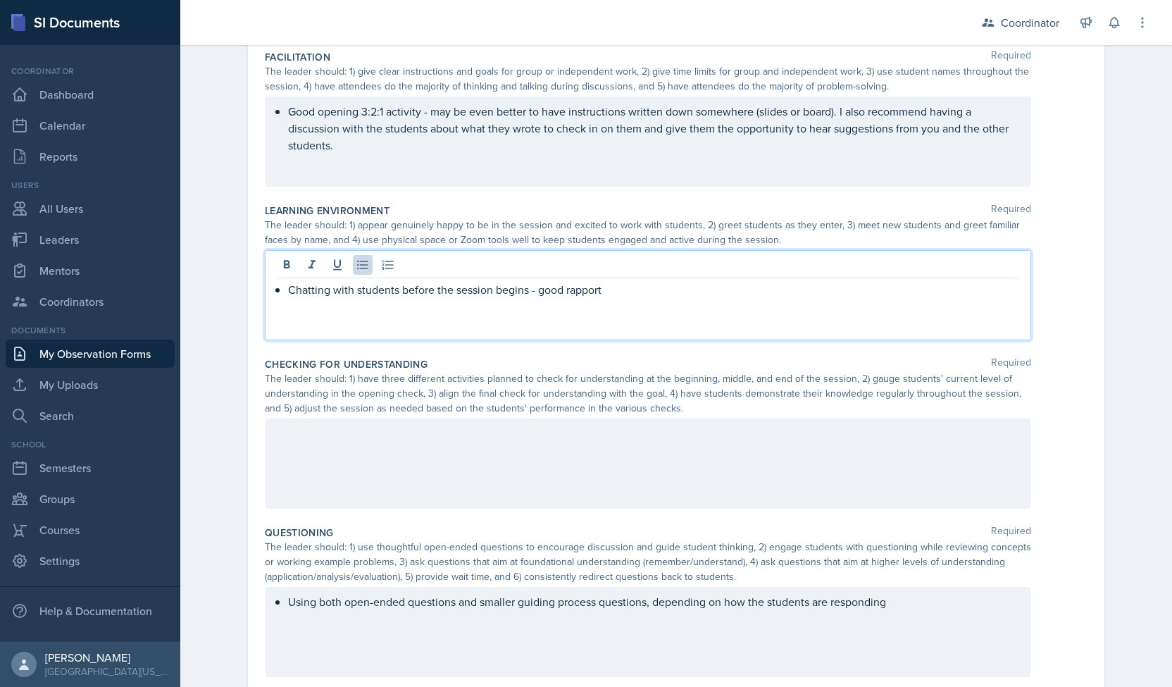
scroll to position [334, 0]
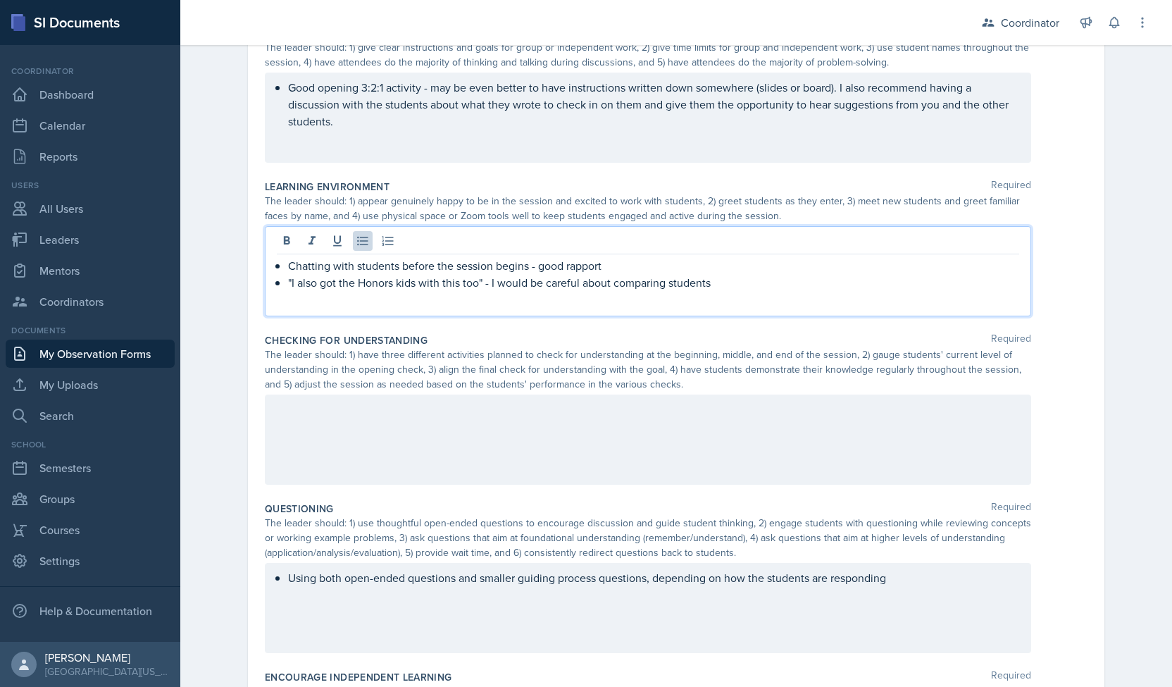
click at [204, 320] on div "Observation Forms Observation Form Observation Form Submitted - Date [DATE] [DA…" at bounding box center [676, 283] width 992 height 1159
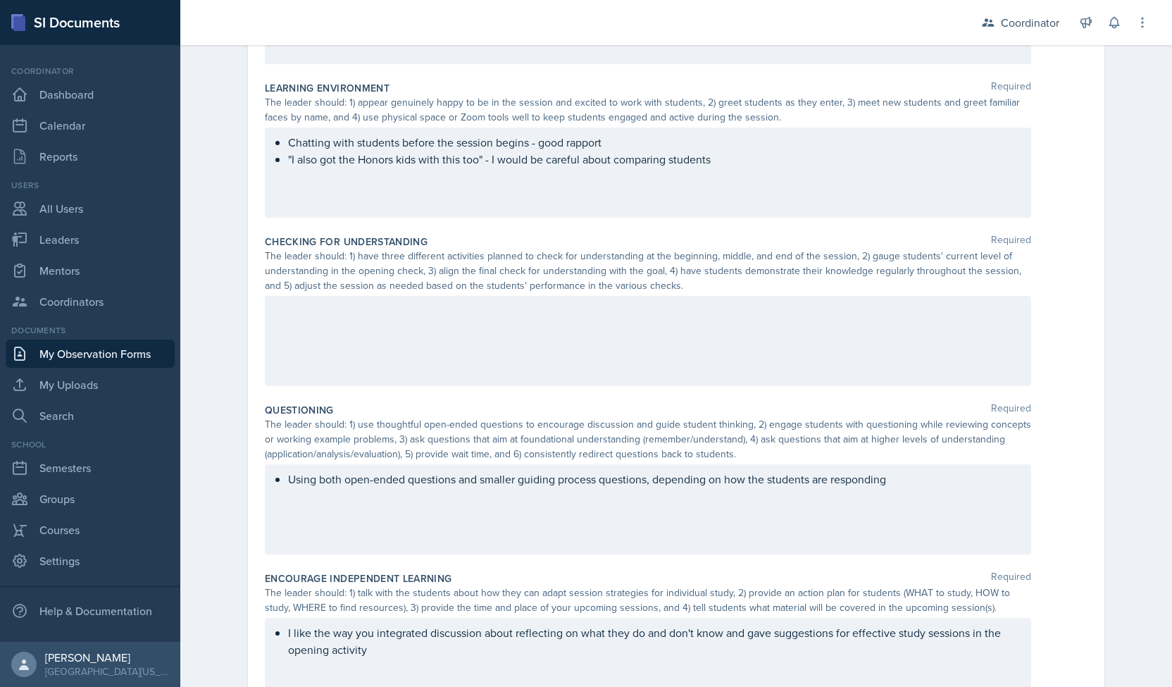
scroll to position [431, 0]
click at [314, 348] on div at bounding box center [648, 343] width 767 height 90
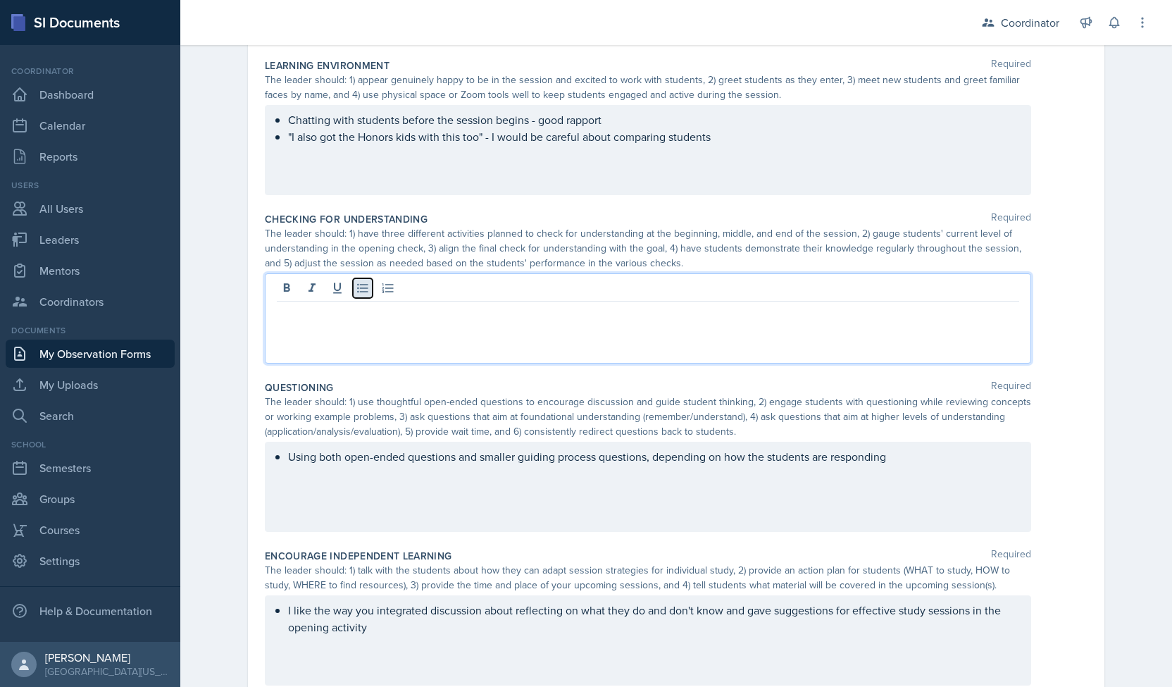
click at [356, 293] on icon at bounding box center [363, 288] width 14 height 14
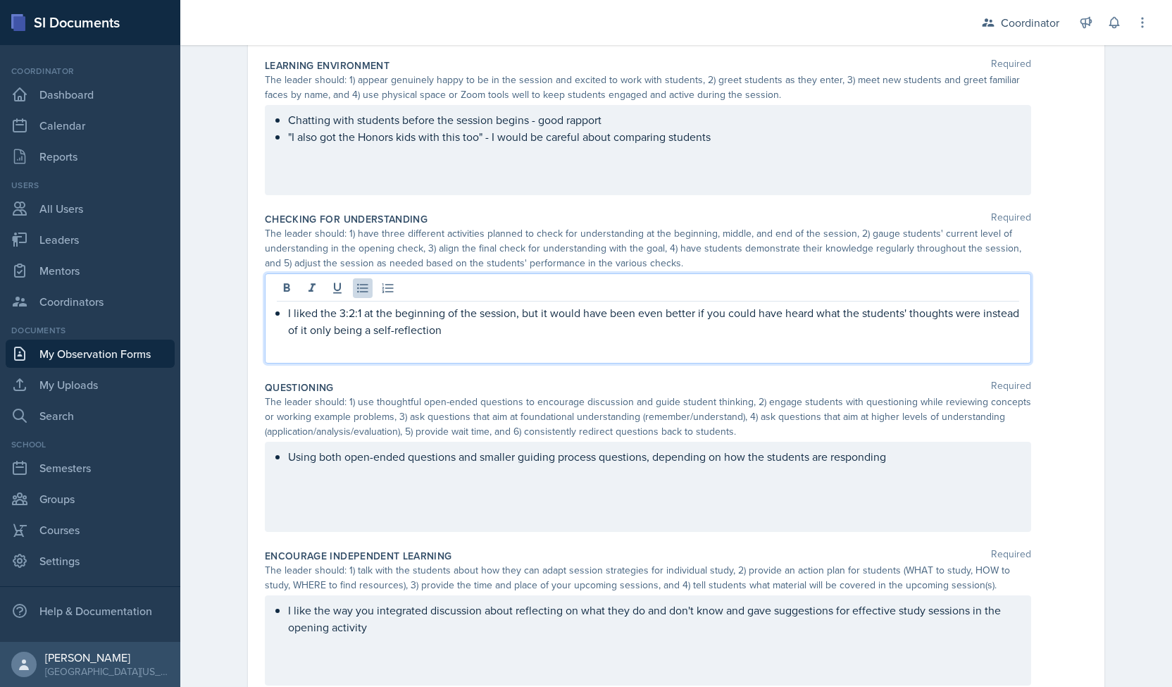
click at [205, 299] on div "Observation Forms Observation Form Observation Form Submitted - Date [DATE] [DA…" at bounding box center [676, 162] width 992 height 1159
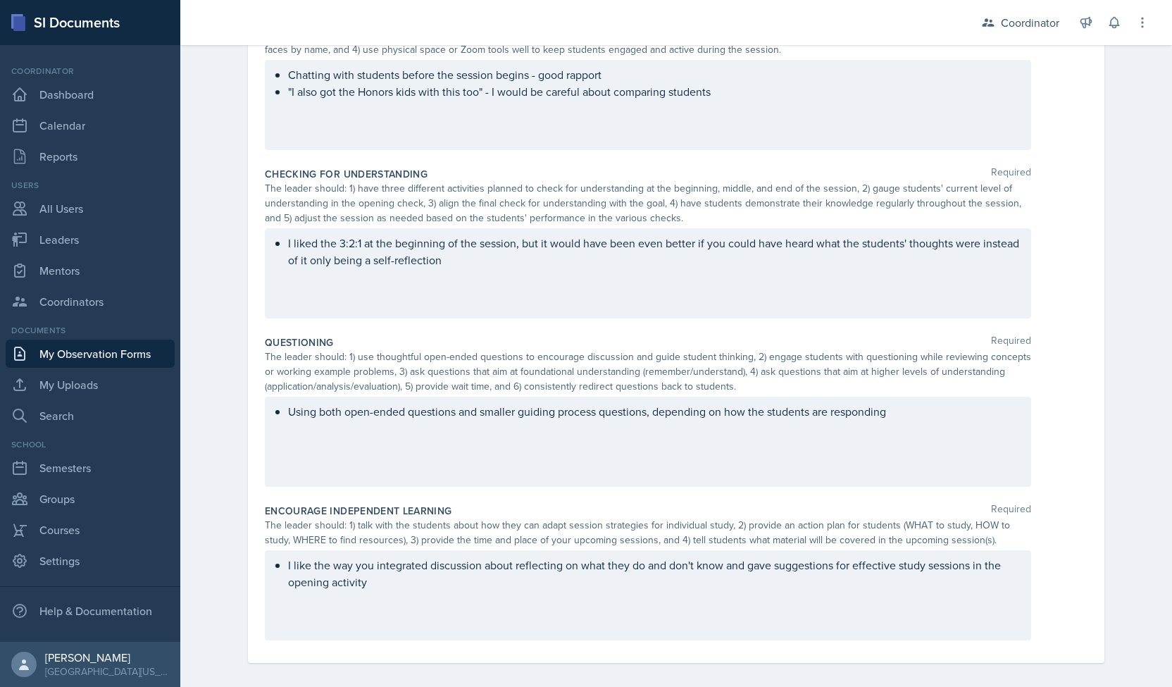
scroll to position [501, 0]
click at [447, 264] on p "I liked the 3:2:1 at the beginning of the session, but it would have been even …" at bounding box center [653, 251] width 731 height 34
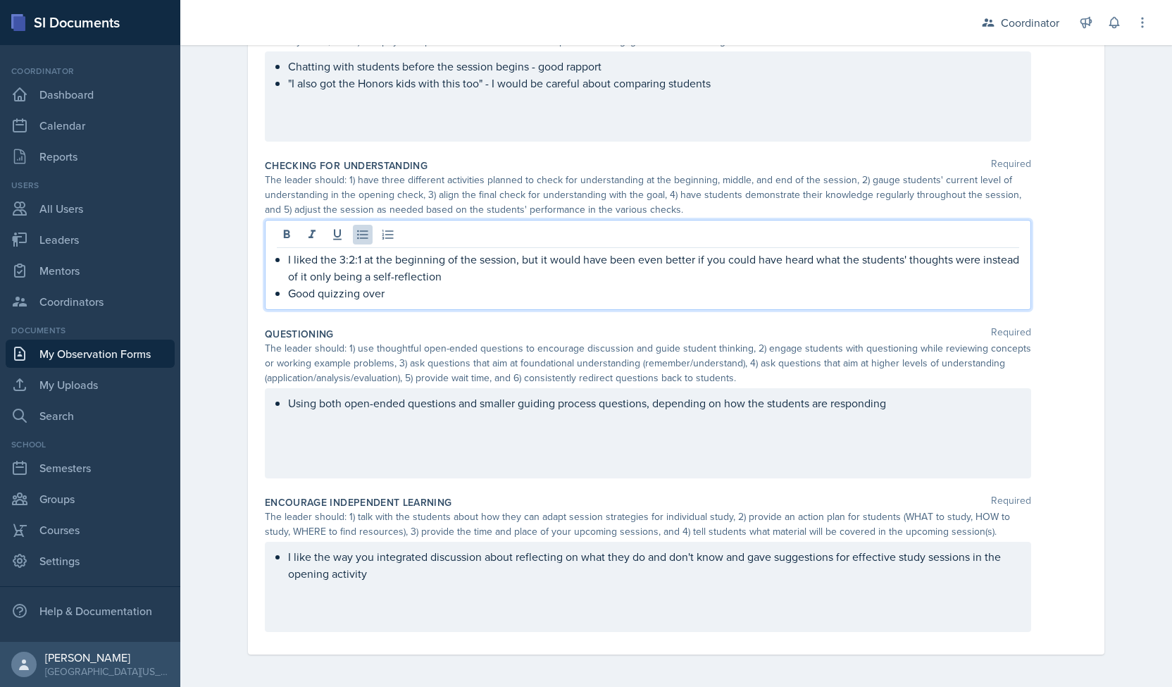
click at [314, 294] on p "Good quizzing over" at bounding box center [653, 293] width 731 height 17
click at [423, 294] on p "Good simple quizzing over" at bounding box center [653, 293] width 731 height 17
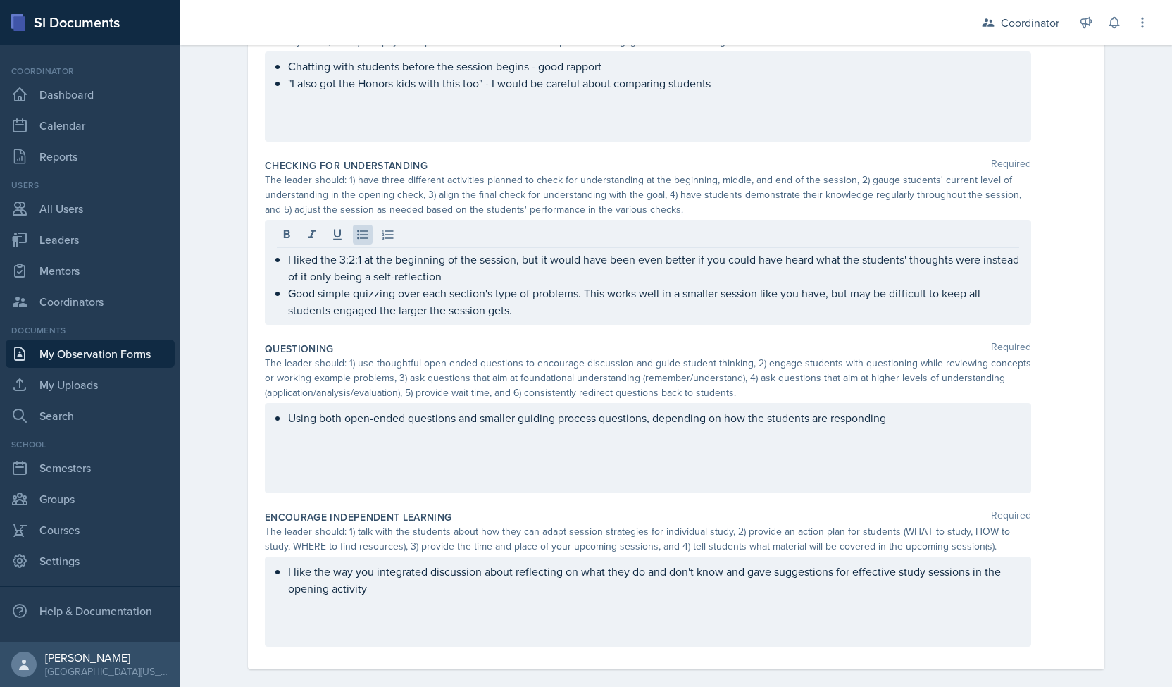
click at [228, 310] on div "Date [DATE] [DATE] 28 29 30 1 2 3 4 5 6 7 8 9 10 11 12 13 14 15 16 17 18 19 20 …" at bounding box center [676, 160] width 902 height 1086
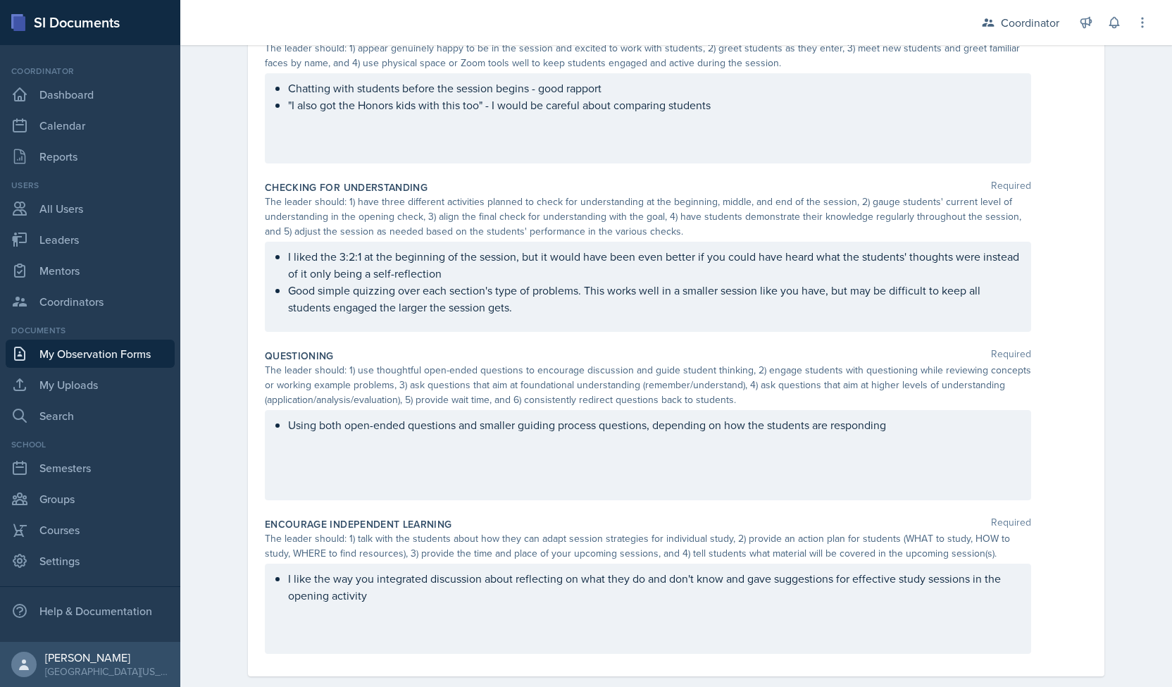
scroll to position [486, 0]
click at [471, 592] on p "I like the way you integrated discussion about reflecting on what they do and d…" at bounding box center [653, 588] width 731 height 34
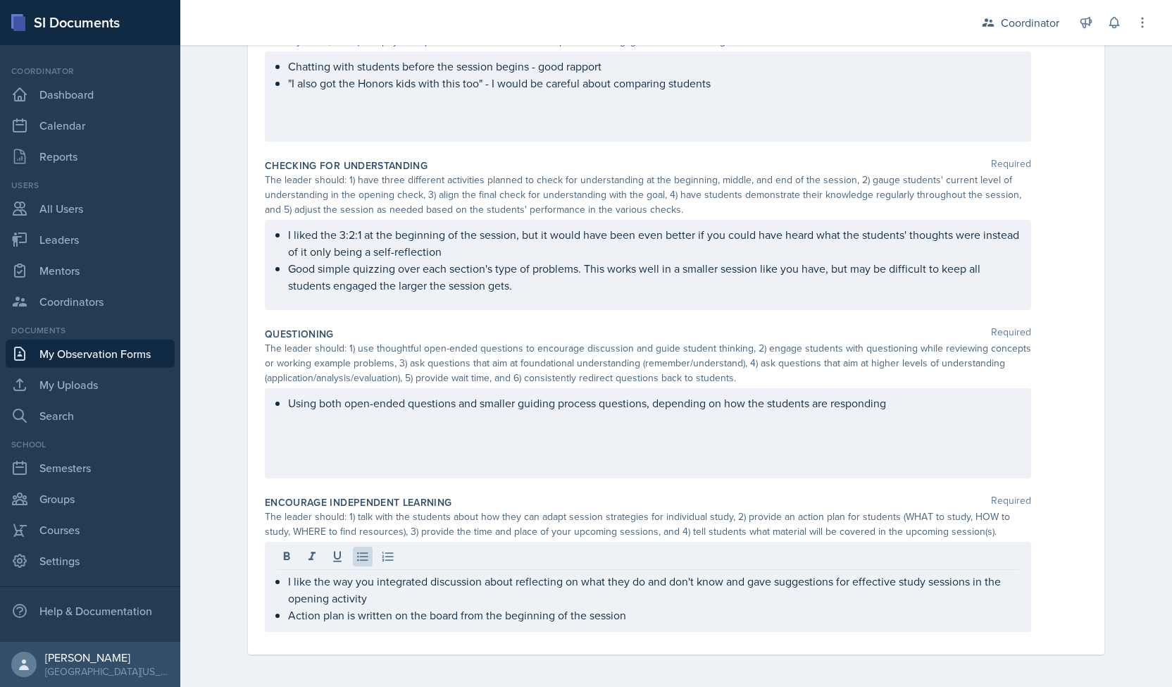
click at [225, 416] on div "Date [DATE] [DATE] 28 29 30 1 2 3 4 5 6 7 8 9 10 11 12 13 14 15 16 17 18 19 20 …" at bounding box center [676, 153] width 902 height 1072
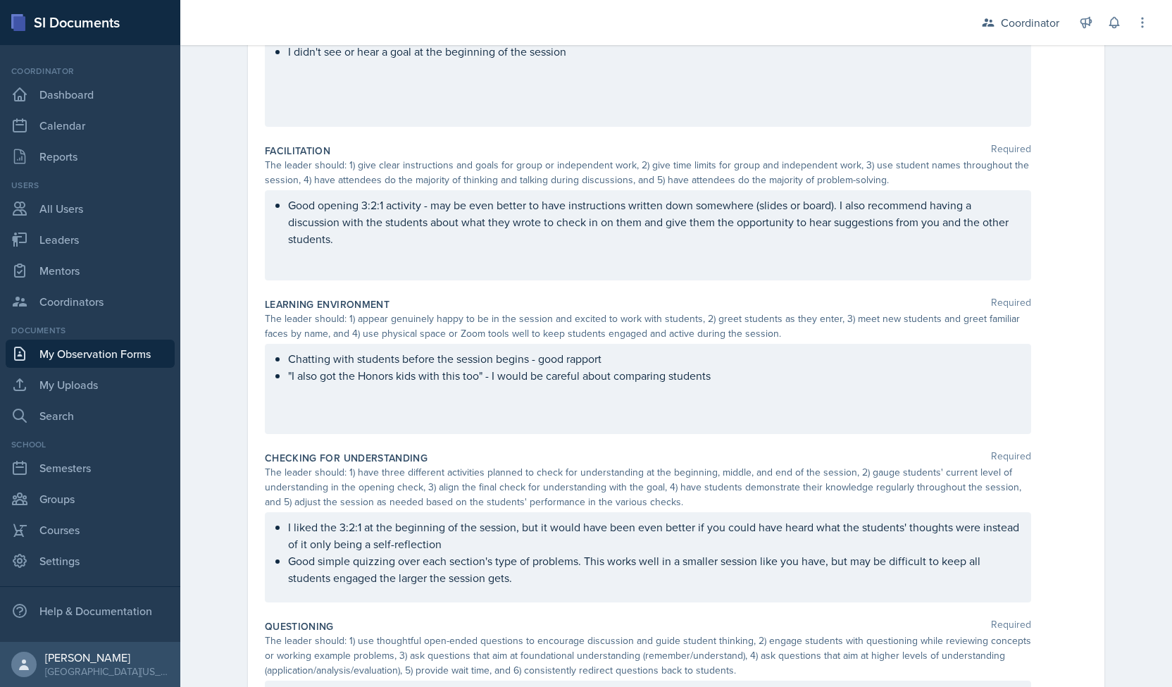
scroll to position [216, 0]
click at [300, 376] on p ""I also got the Honors kids with this too" - I would be careful about comparing…" at bounding box center [653, 376] width 731 height 17
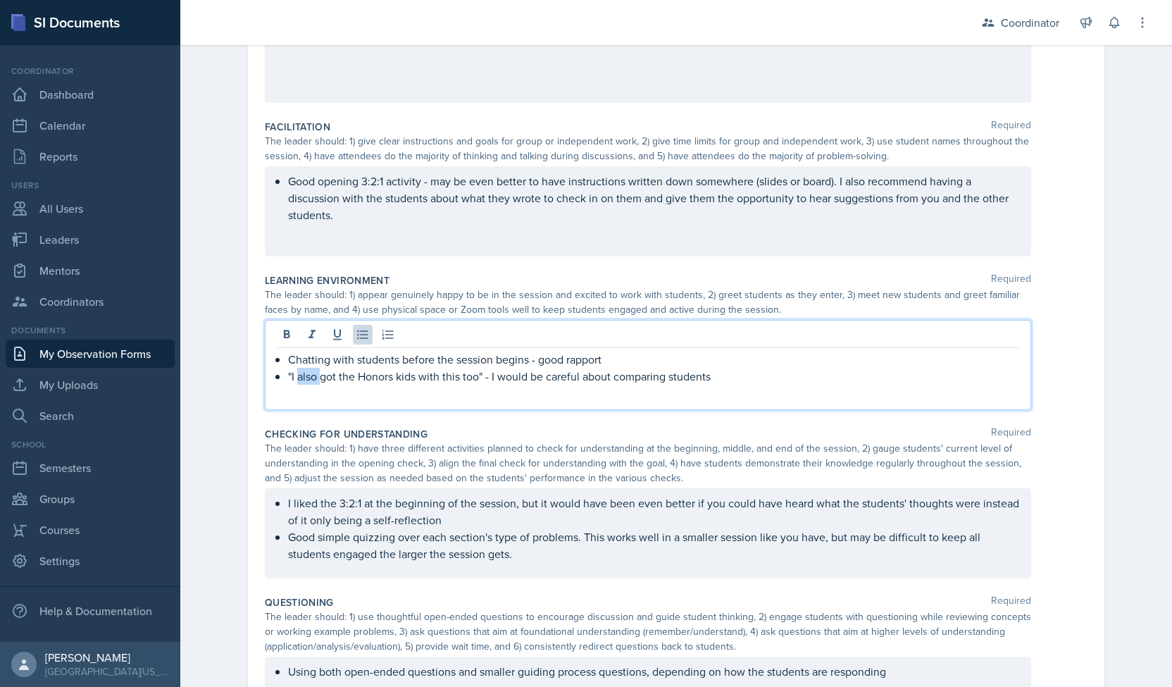
click at [300, 376] on p ""I also got the Honors kids with this too" - I would be careful about comparing…" at bounding box center [653, 376] width 731 height 17
click at [211, 331] on div "Observation Forms Observation Form Observation Form Submitted - Date [DATE] [DA…" at bounding box center [676, 377] width 992 height 1159
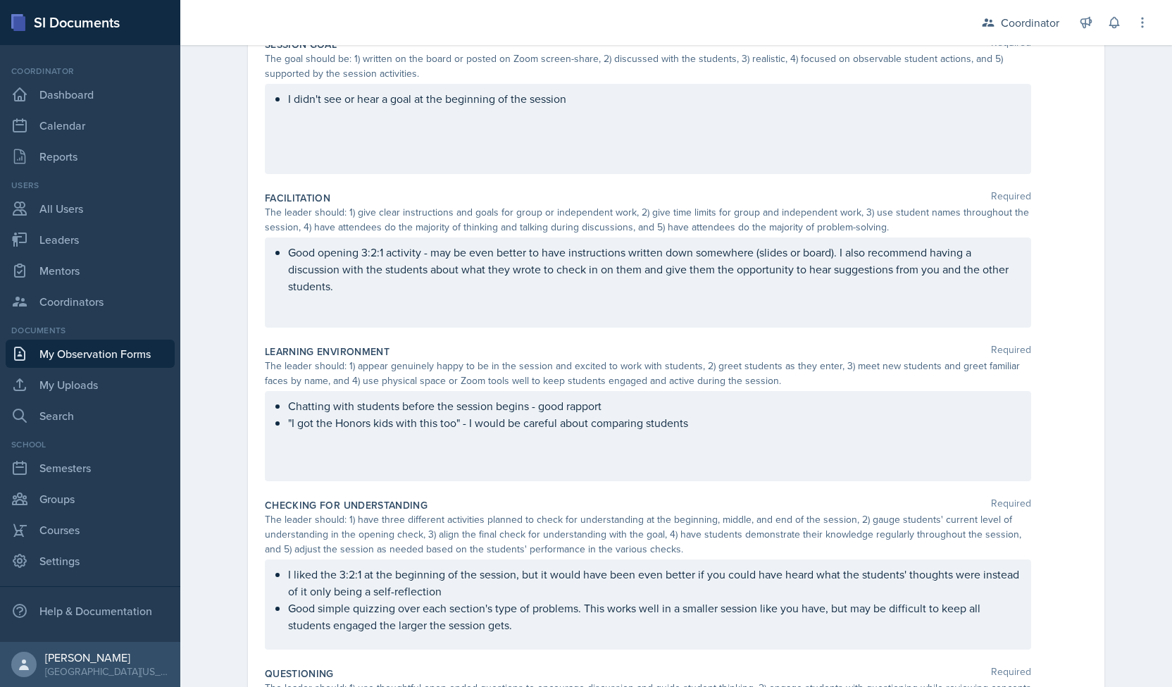
scroll to position [168, 0]
click at [709, 423] on ul "Chatting with students before the session begins - good rapport "I got the Hono…" at bounding box center [653, 416] width 731 height 34
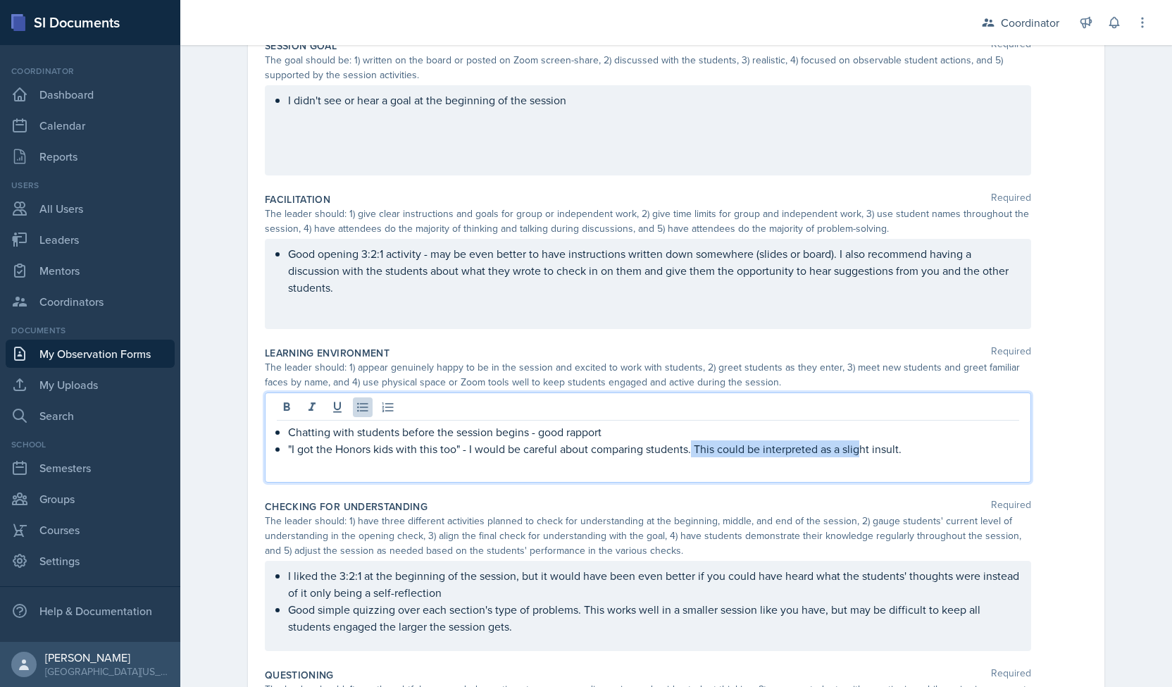
drag, startPoint x: 686, startPoint y: 449, endPoint x: 854, endPoint y: 449, distance: 167.7
click at [854, 449] on p ""I got the Honors kids with this too" - I would be careful about comparing stud…" at bounding box center [653, 448] width 731 height 17
click at [700, 450] on p ""I got the Honors kids with this too" - I would be careful about comparing stud…" at bounding box center [653, 448] width 731 height 17
drag, startPoint x: 682, startPoint y: 449, endPoint x: 903, endPoint y: 443, distance: 221.3
click at [903, 443] on p ""I got the Honors kids with this too" - I would be careful about comparing stud…" at bounding box center [653, 448] width 731 height 17
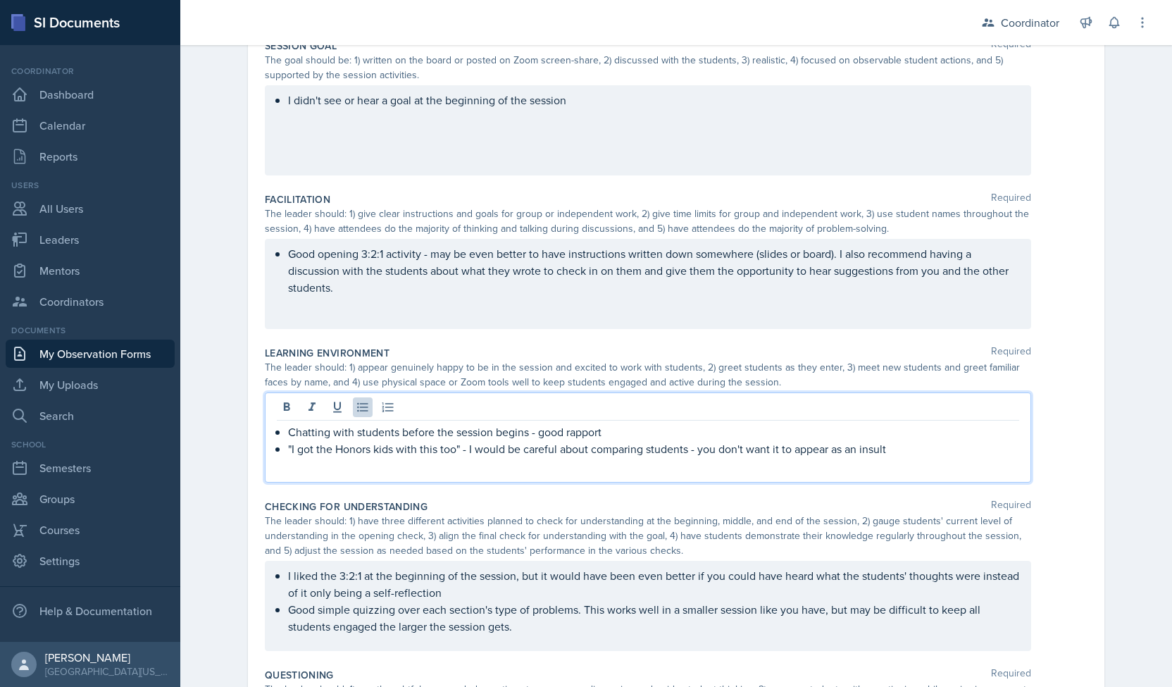
click at [209, 399] on div "Observation Forms Observation Form Observation Form Submitted - Date [DATE] [DA…" at bounding box center [676, 449] width 992 height 1159
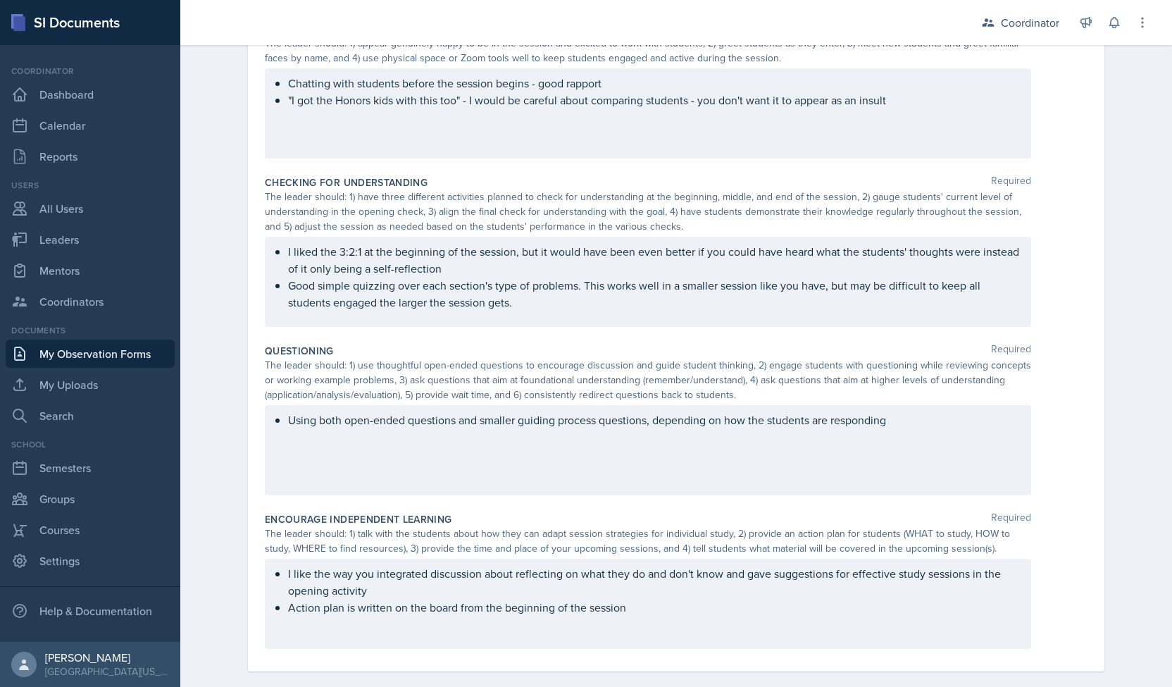
scroll to position [493, 0]
click at [898, 418] on p "Using both open-ended questions and smaller guiding process questions, dependin…" at bounding box center [653, 419] width 731 height 17
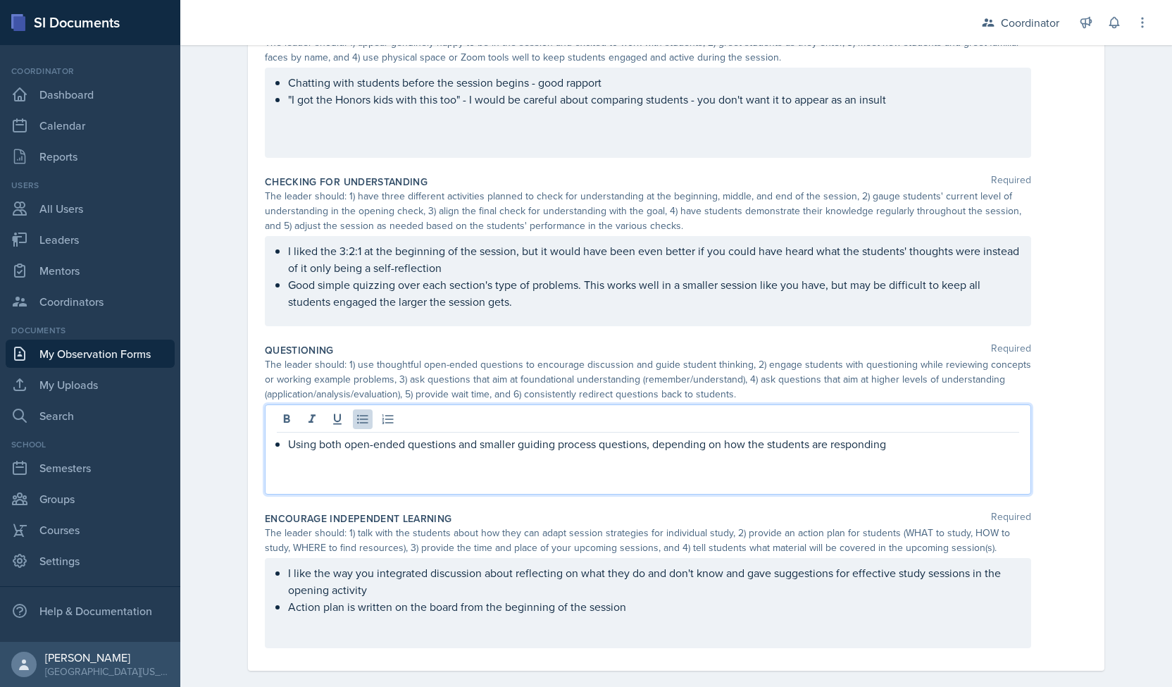
scroll to position [509, 0]
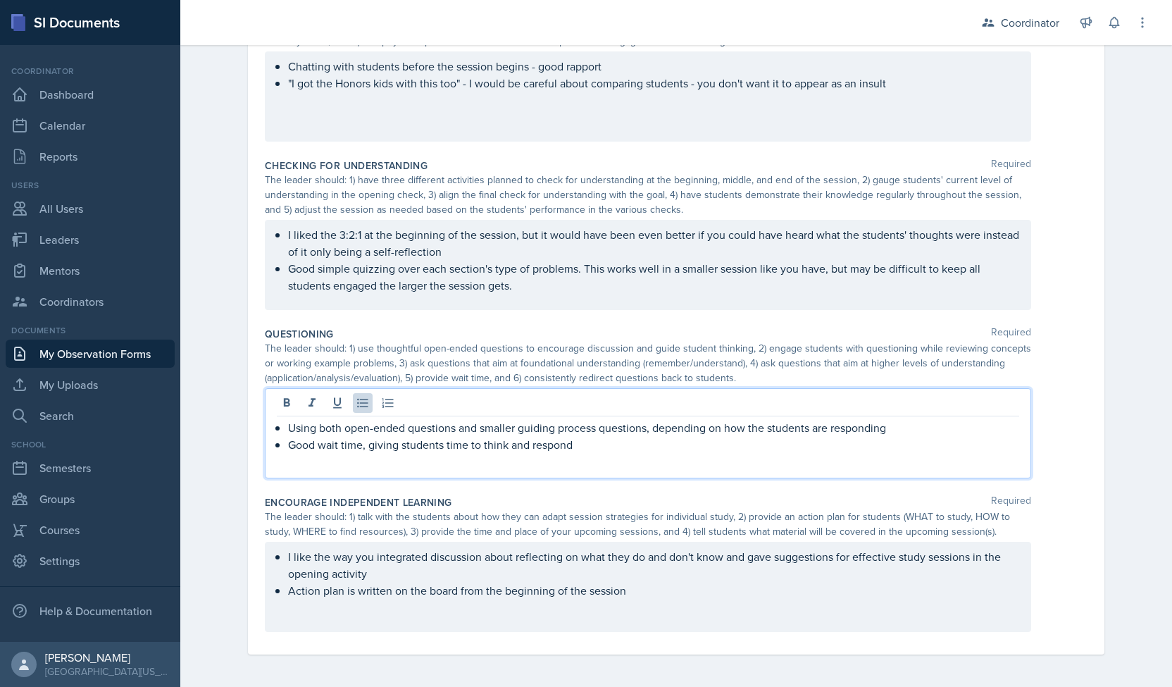
click at [183, 341] on div "Observation Forms Observation Form Observation Form Submitted - Date [DATE] [DA…" at bounding box center [676, 108] width 992 height 1159
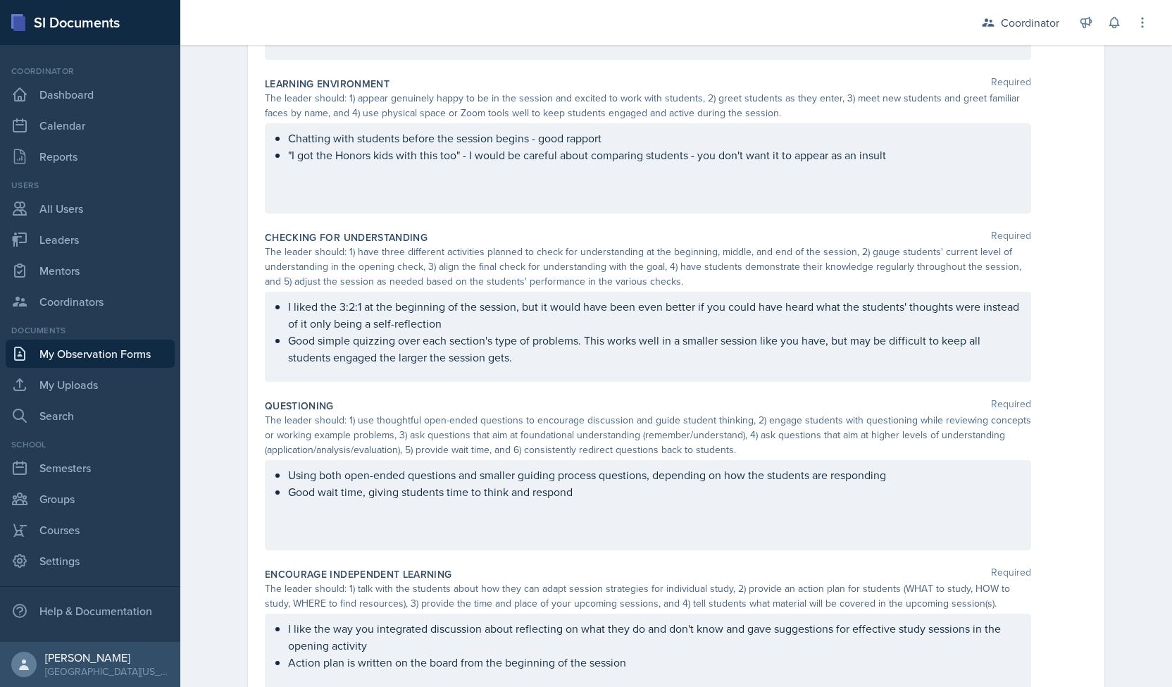
scroll to position [436, 0]
click at [461, 153] on p ""I got the Honors kids with this too" - I would be careful about comparing stud…" at bounding box center [653, 155] width 731 height 17
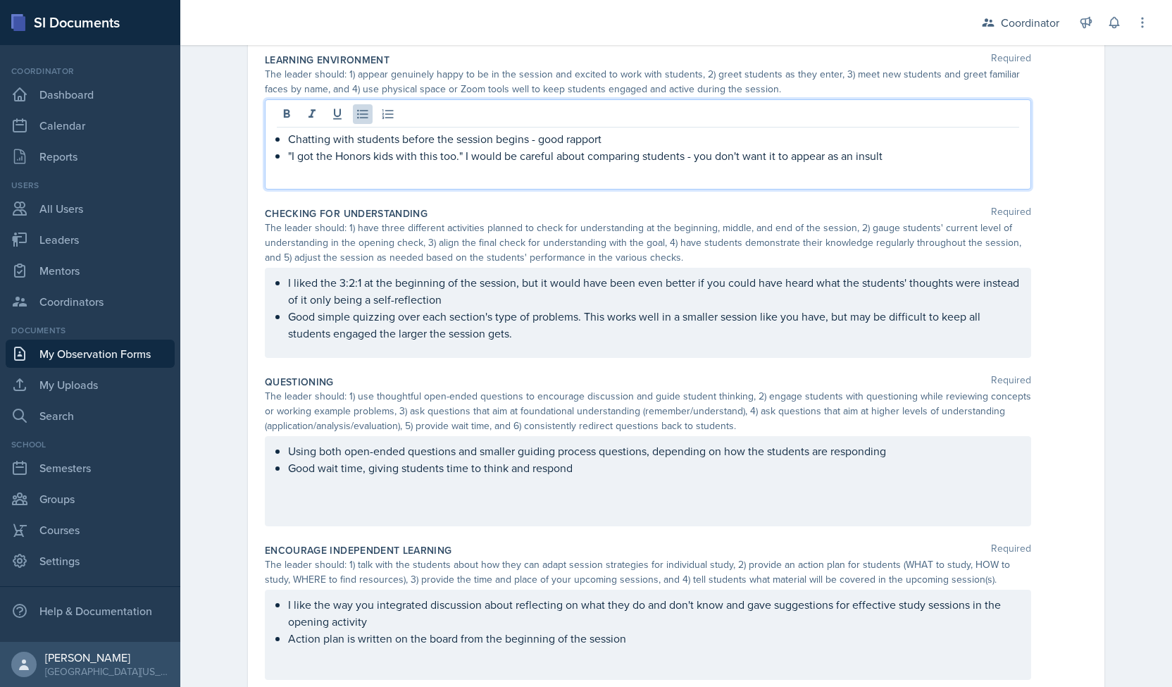
click at [902, 147] on p ""I got the Honors kids with this too." I would be careful about comparing stude…" at bounding box center [653, 155] width 731 height 17
click at [217, 285] on div "Observation Forms Observation Form Observation Form Submitted - Date [DATE] [DA…" at bounding box center [676, 156] width 992 height 1159
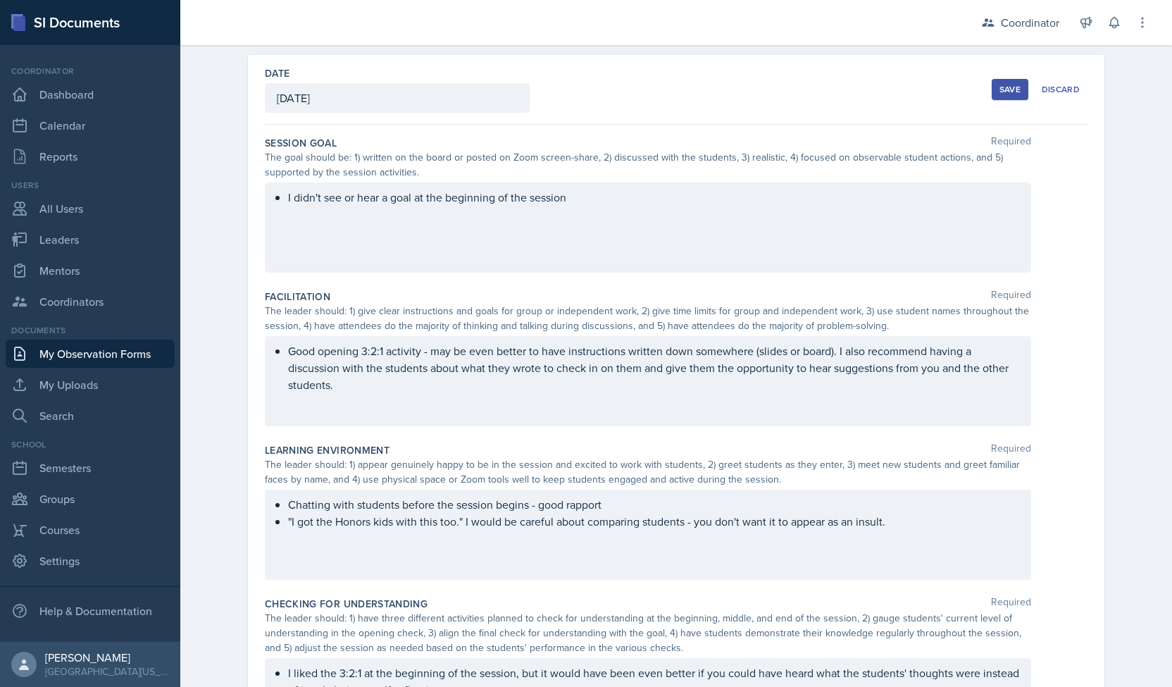
scroll to position [70, 0]
click at [514, 354] on p "Good opening 3:2:1 activity - may be even better to have instructions written d…" at bounding box center [653, 368] width 731 height 51
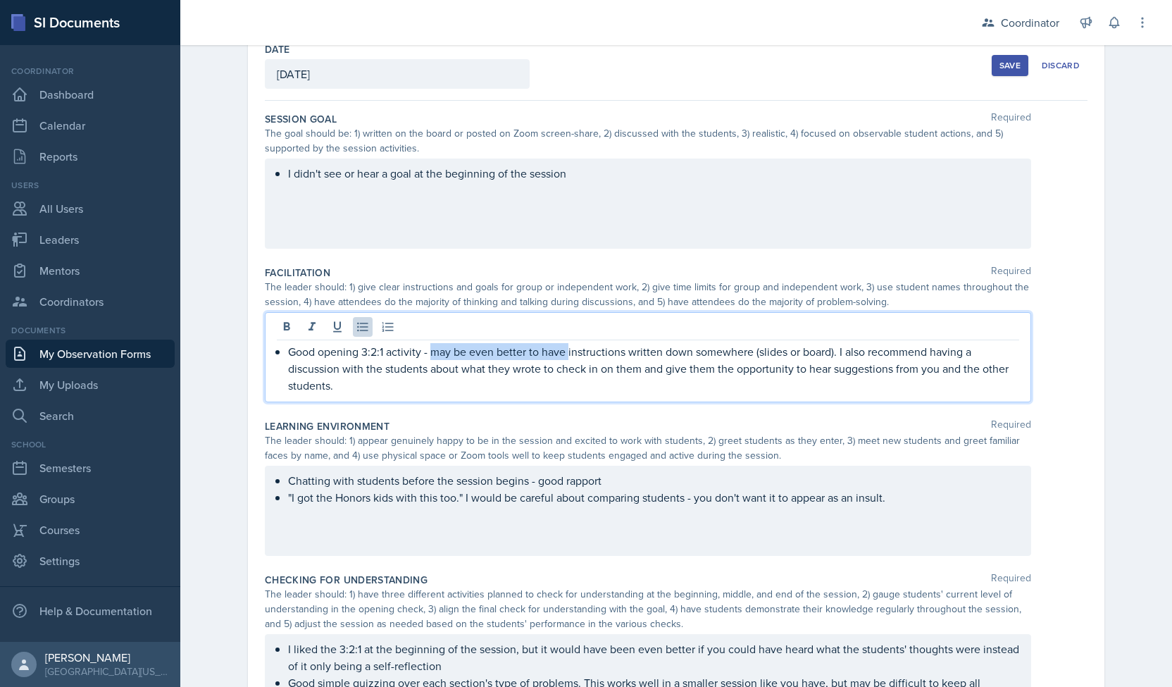
drag, startPoint x: 426, startPoint y: 351, endPoint x: 562, endPoint y: 350, distance: 135.3
click at [562, 350] on p "Good opening 3:2:1 activity - may be even better to have instructions written d…" at bounding box center [653, 368] width 731 height 51
click at [217, 367] on div "Observation Forms Observation Form Observation Form Submitted - Date [DATE] [DA…" at bounding box center [676, 523] width 992 height 1159
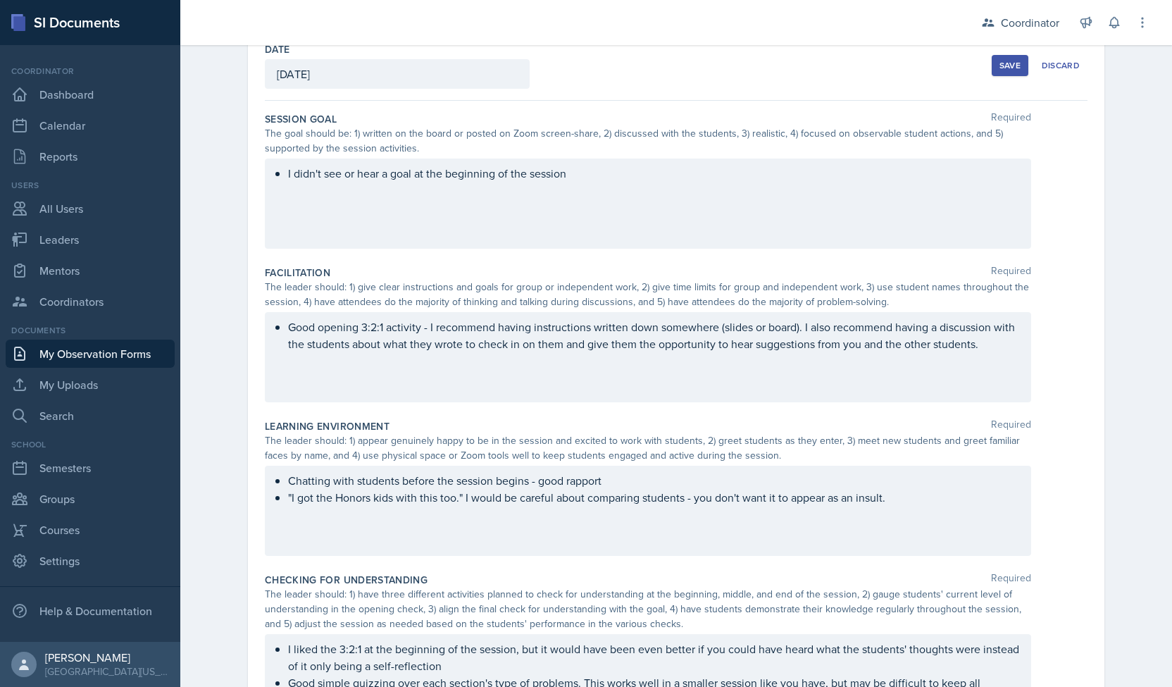
click at [420, 326] on div "Good opening 3:2:1 activity - I recommend having instructions written down some…" at bounding box center [648, 357] width 767 height 90
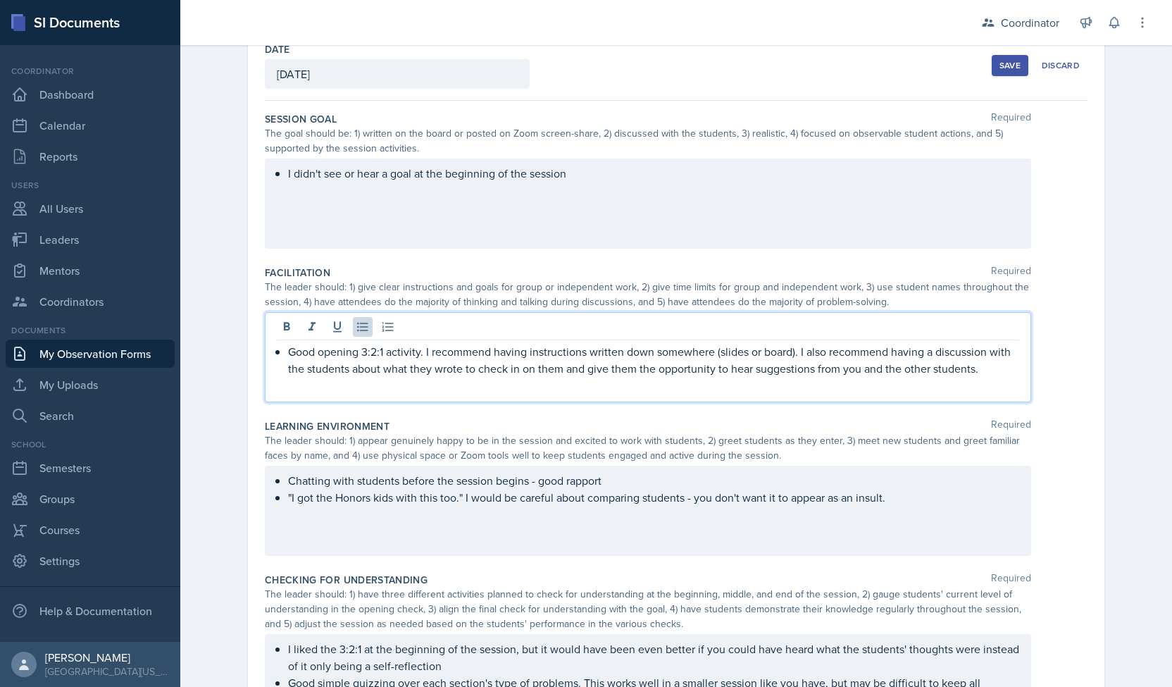
click at [218, 345] on div "Observation Forms Observation Form Observation Form Submitted - Date [DATE] [DA…" at bounding box center [676, 523] width 992 height 1159
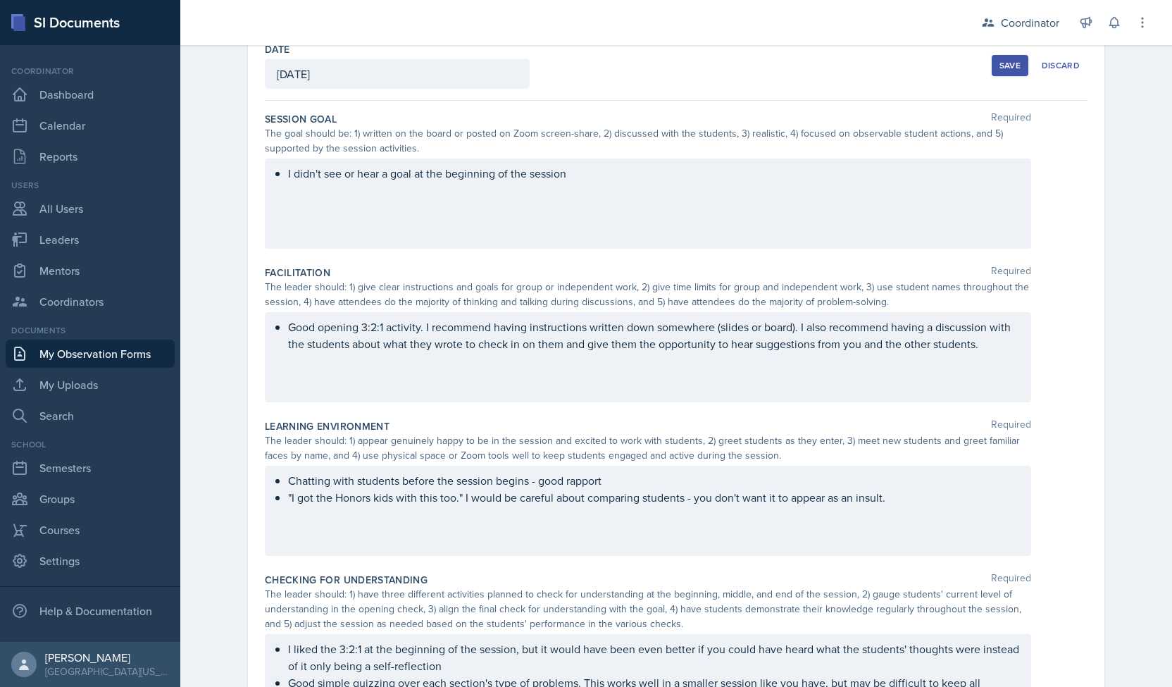
click at [588, 167] on div "I didn't see or hear a goal at the beginning of the session" at bounding box center [648, 204] width 767 height 90
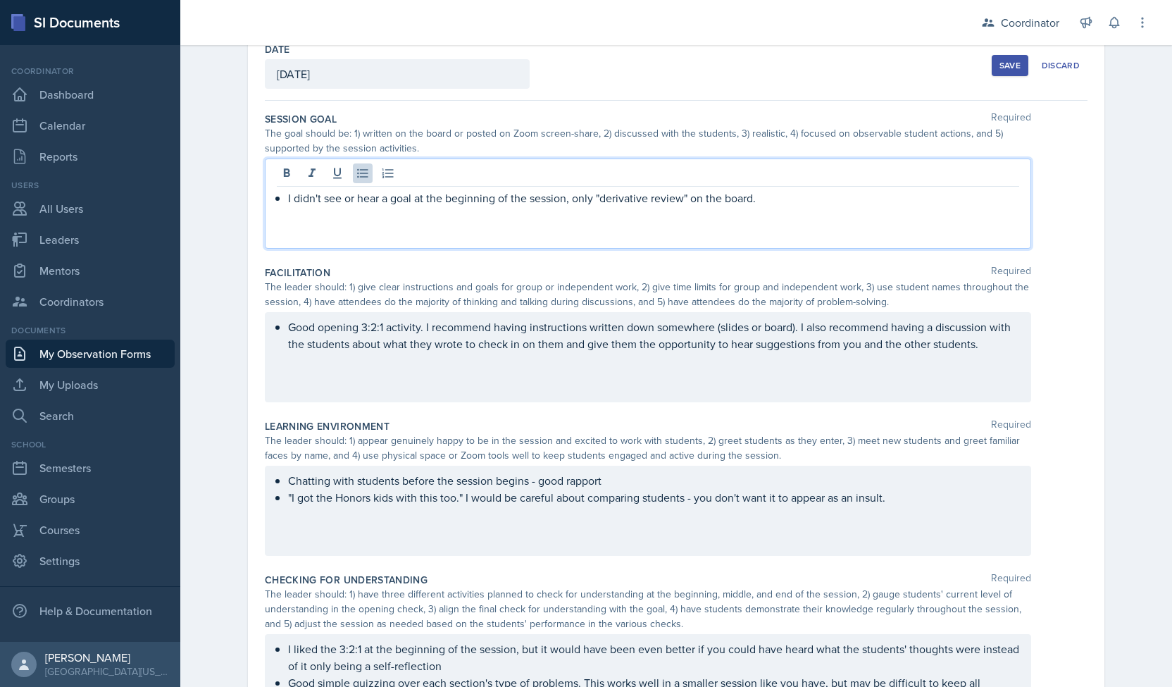
click at [209, 228] on div "Observation Forms Observation Form Observation Form Submitted - Date [DATE] [DA…" at bounding box center [676, 523] width 992 height 1159
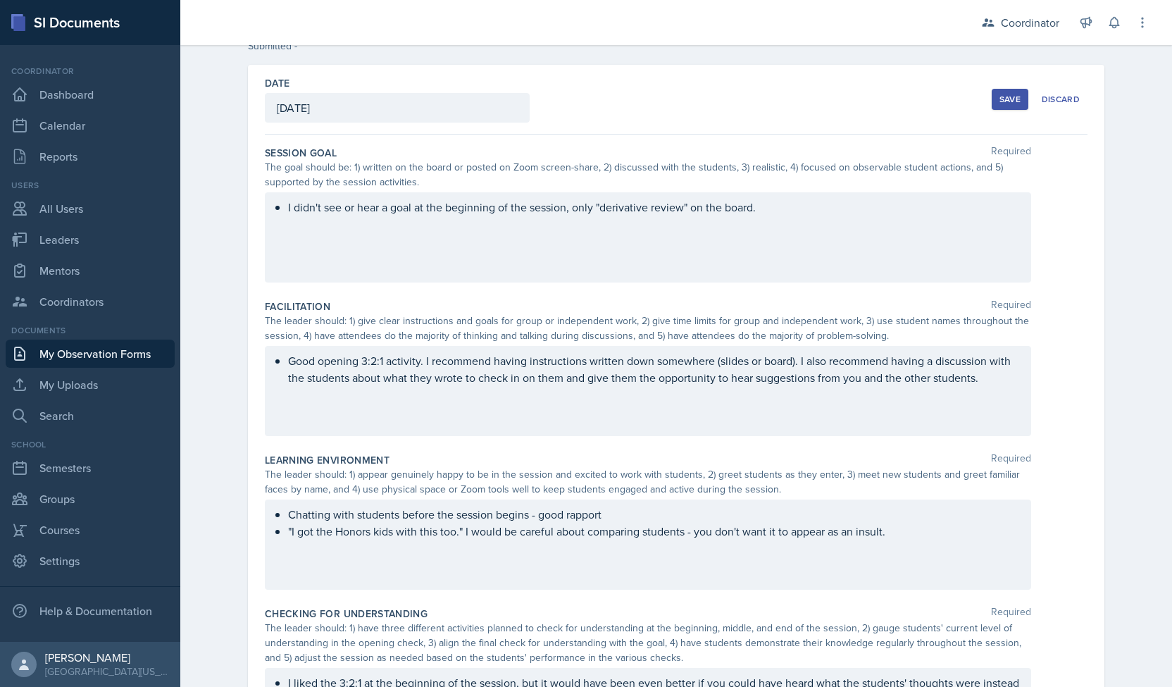
scroll to position [59, 0]
click at [205, 256] on div "Observation Forms Observation Form Observation Form Submitted - Date [DATE] [DA…" at bounding box center [676, 558] width 992 height 1159
click at [225, 283] on div "Date [DATE] [DATE] 28 29 30 1 2 3 4 5 6 7 8 9 10 11 12 13 14 15 16 17 18 19 20 …" at bounding box center [676, 602] width 902 height 1072
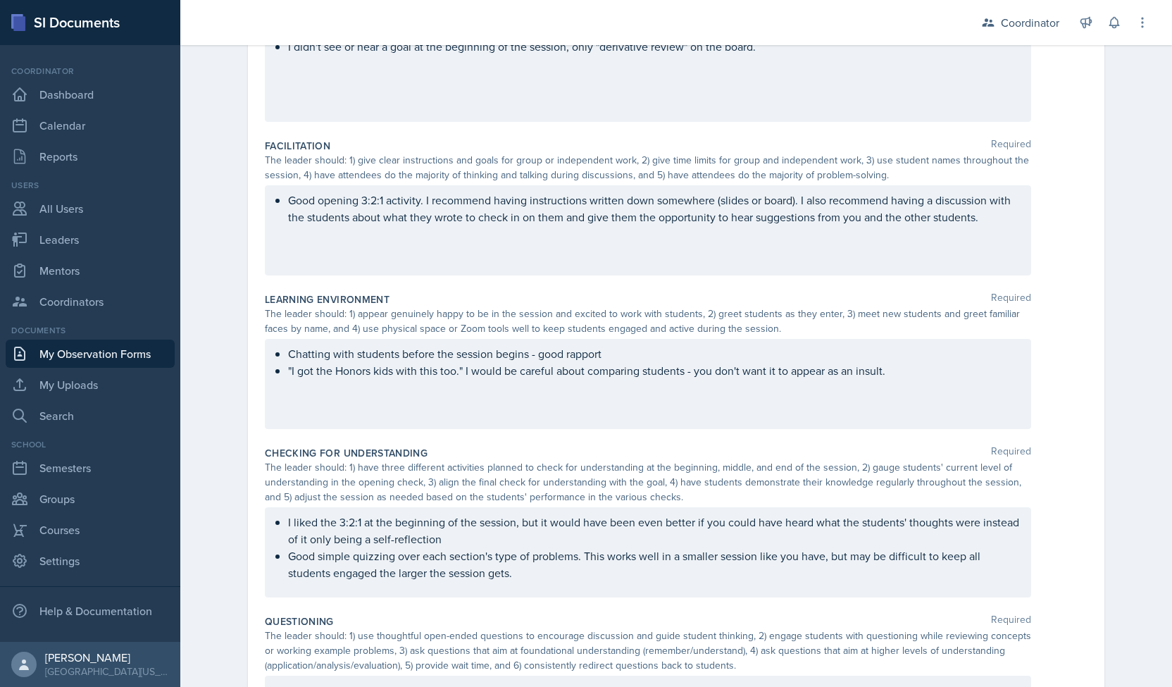
scroll to position [222, 0]
click at [1001, 215] on p "Good opening 3:2:1 activity. I recommend having instructions written down somew…" at bounding box center [653, 208] width 731 height 34
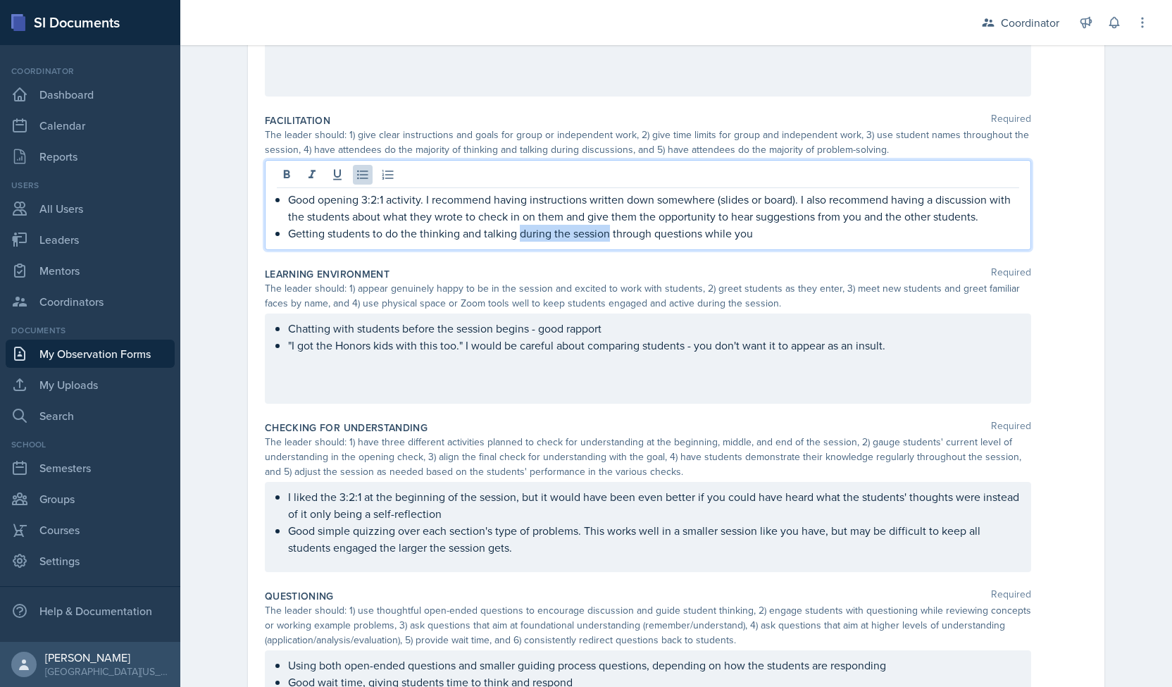
drag, startPoint x: 513, startPoint y: 229, endPoint x: 605, endPoint y: 232, distance: 91.6
click at [605, 232] on p "Getting students to do the thinking and talking during the session through ques…" at bounding box center [653, 233] width 731 height 17
click at [790, 235] on p "Getting students to do the thinking and talking during the session through ques…" at bounding box center [653, 233] width 731 height 17
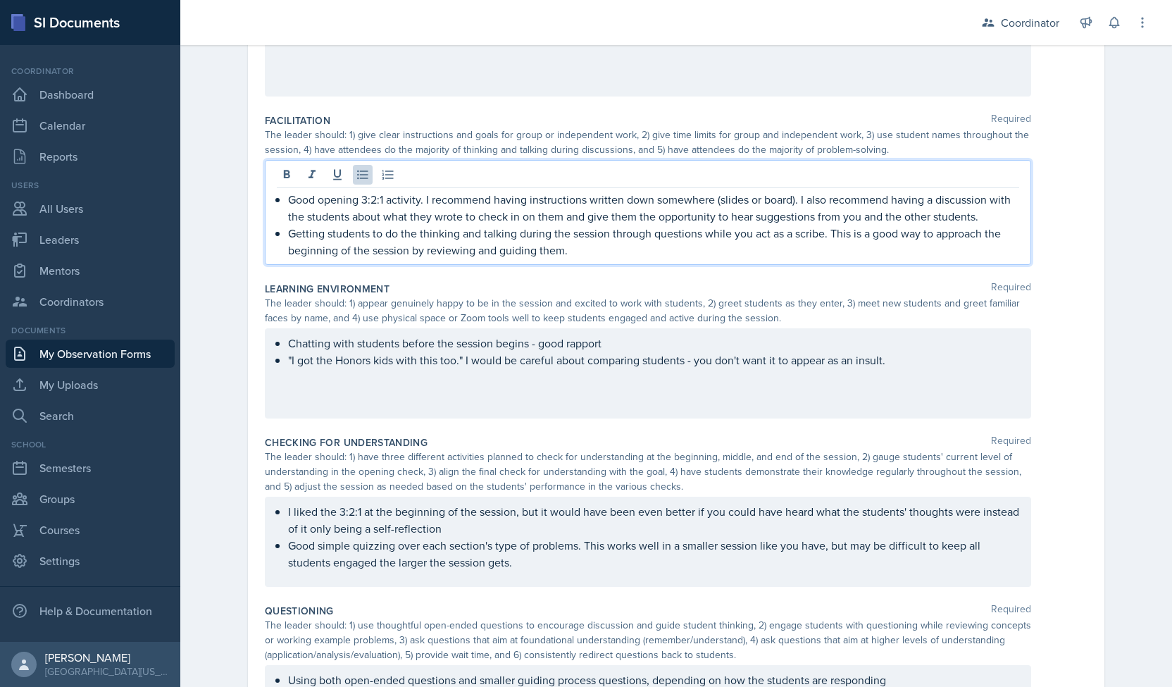
drag, startPoint x: 421, startPoint y: 253, endPoint x: 580, endPoint y: 246, distance: 159.4
click at [580, 246] on p "Getting students to do the thinking and talking during the session through ques…" at bounding box center [653, 242] width 731 height 34
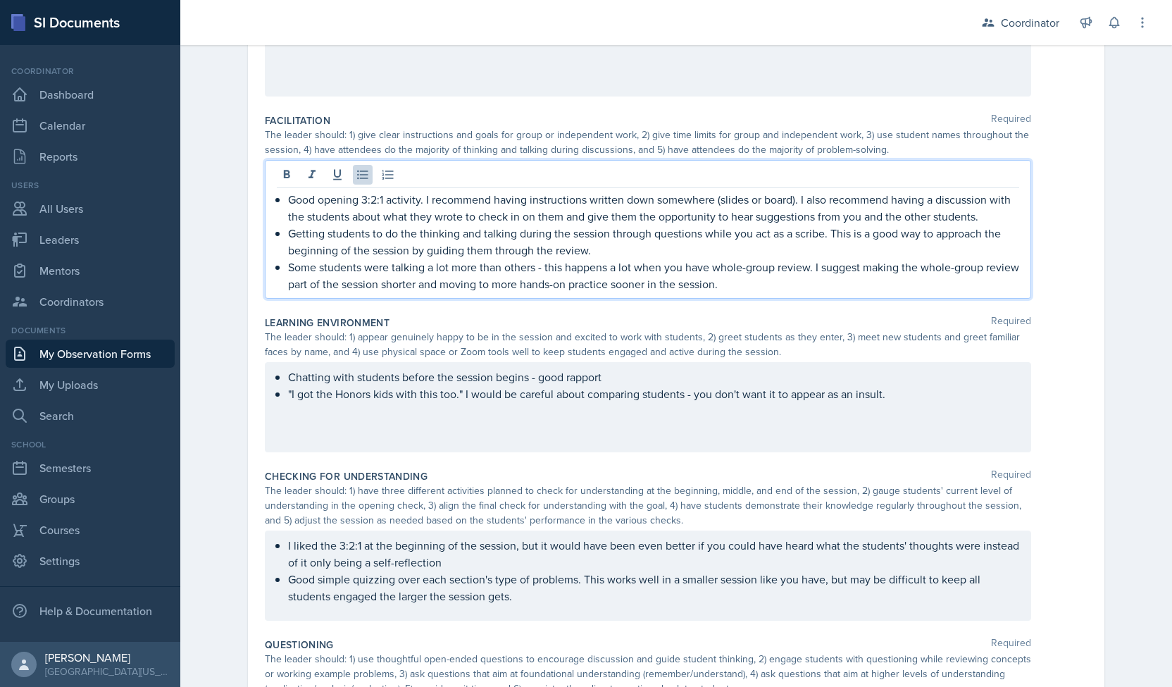
click at [248, 270] on div "Date [DATE] [DATE] 28 29 30 1 2 3 4 5 6 7 8 9 10 11 12 13 14 15 16 17 18 19 20 …" at bounding box center [676, 422] width 857 height 1086
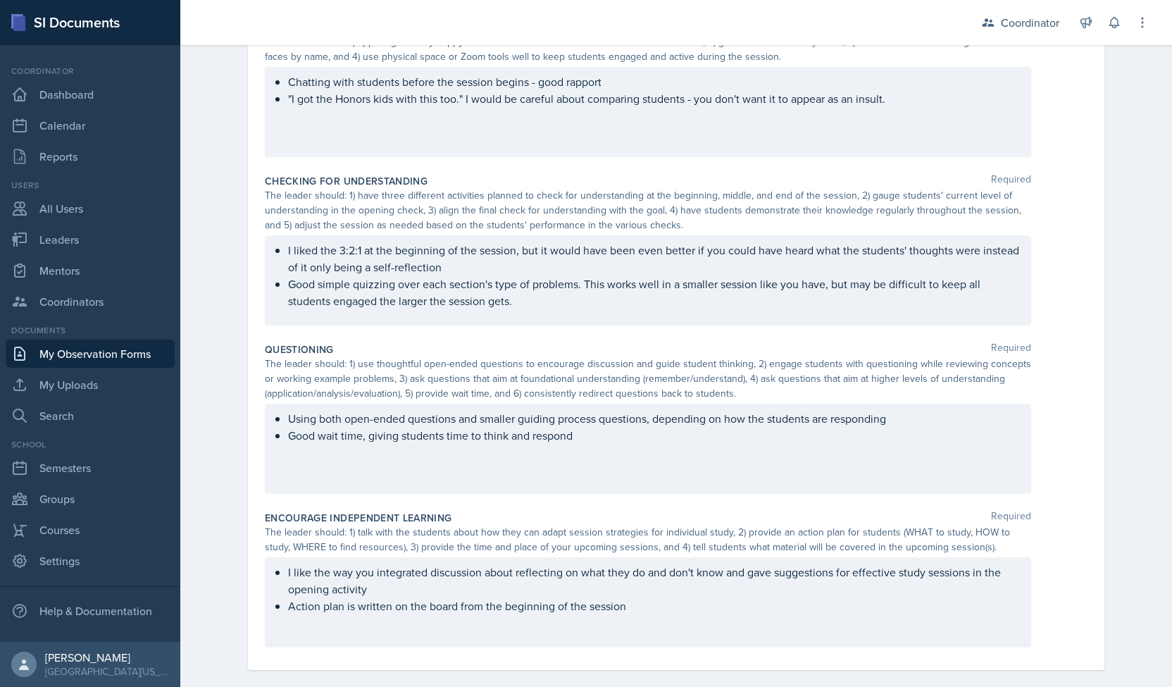
scroll to position [514, 0]
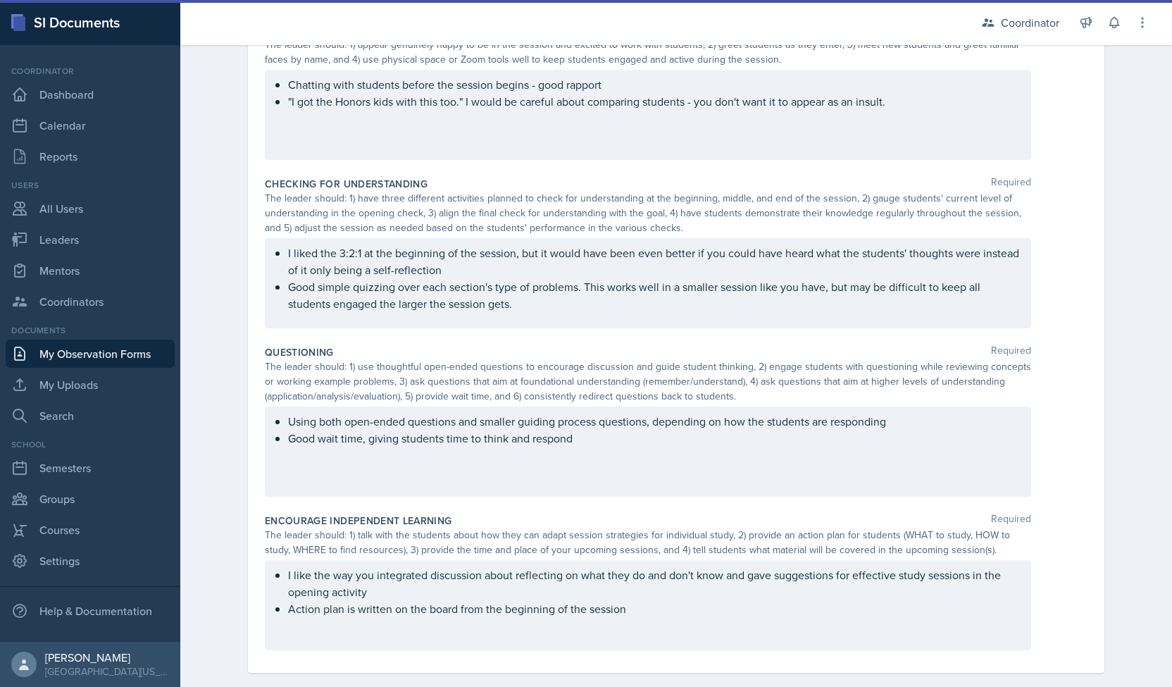
click at [595, 442] on ul "Using both open-ended questions and smaller guiding process questions, dependin…" at bounding box center [653, 430] width 731 height 34
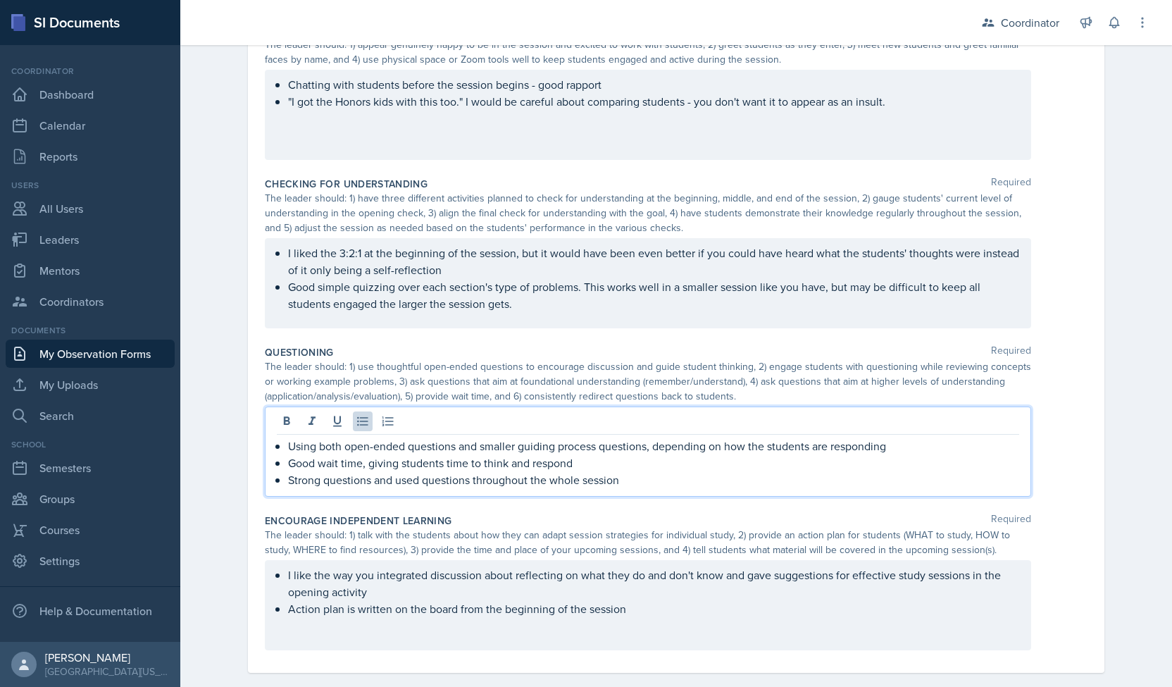
click at [210, 382] on div "Observation Forms Observation Form Observation Form Submitted - Date [DATE] [DA…" at bounding box center [676, 115] width 992 height 1183
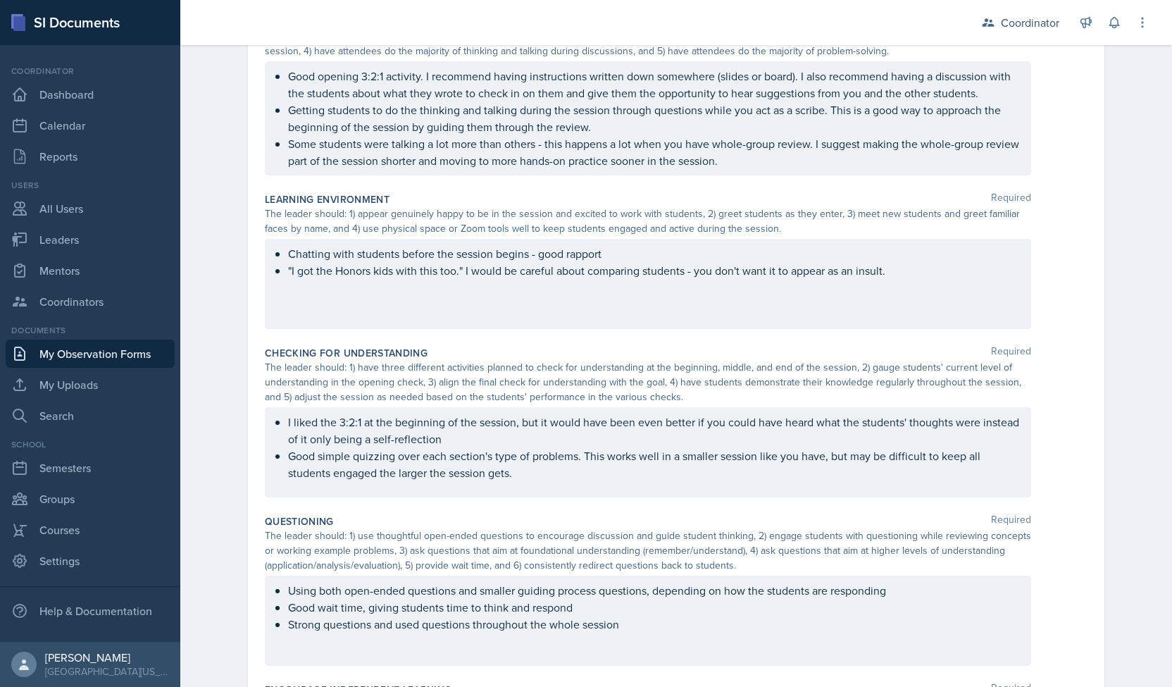
scroll to position [346, 0]
click at [791, 151] on ul "Good opening 3:2:1 activity. I recommend having instructions written down somew…" at bounding box center [653, 117] width 731 height 101
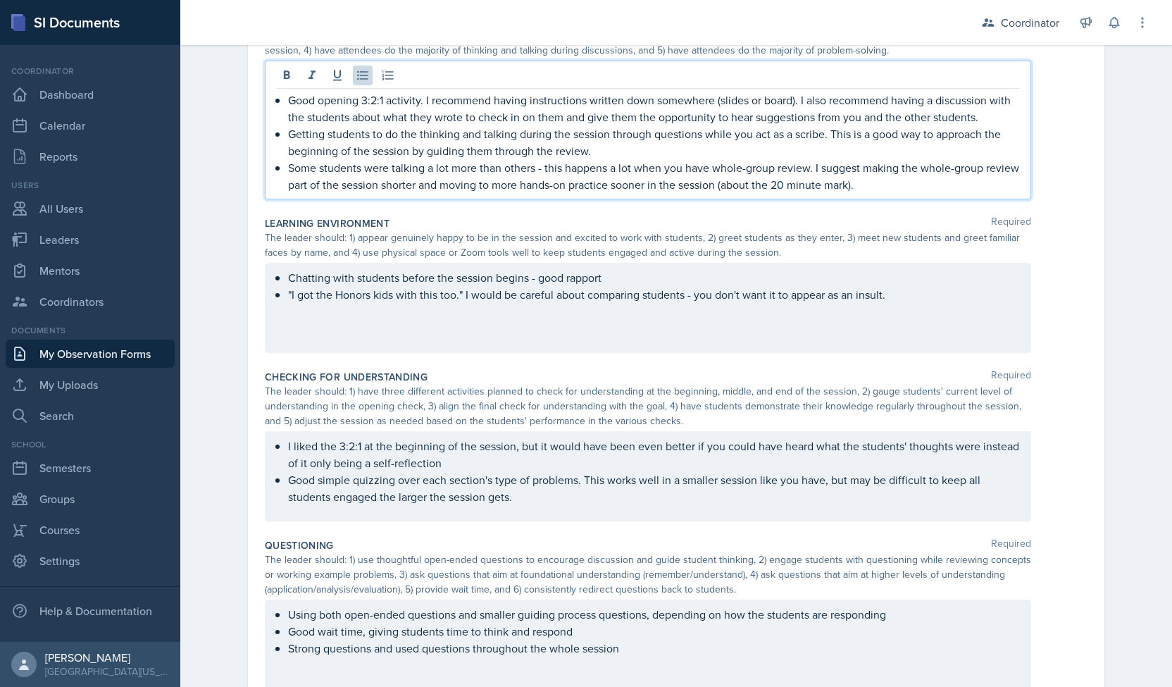
click at [238, 244] on div "Date [DATE] [DATE] 28 29 30 1 2 3 4 5 6 7 8 9 10 11 12 13 14 15 16 17 18 19 20 …" at bounding box center [676, 339] width 902 height 1120
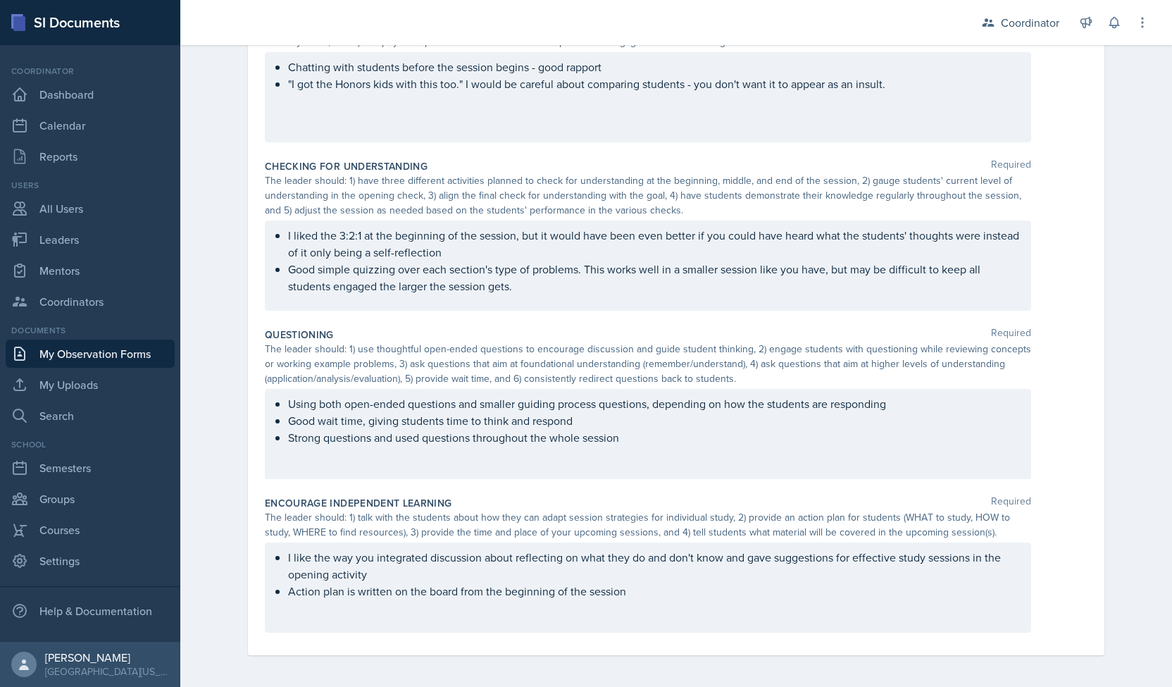
scroll to position [533, 0]
click at [493, 246] on p "I liked the 3:2:1 at the beginning of the session, but it would have been even …" at bounding box center [653, 243] width 731 height 34
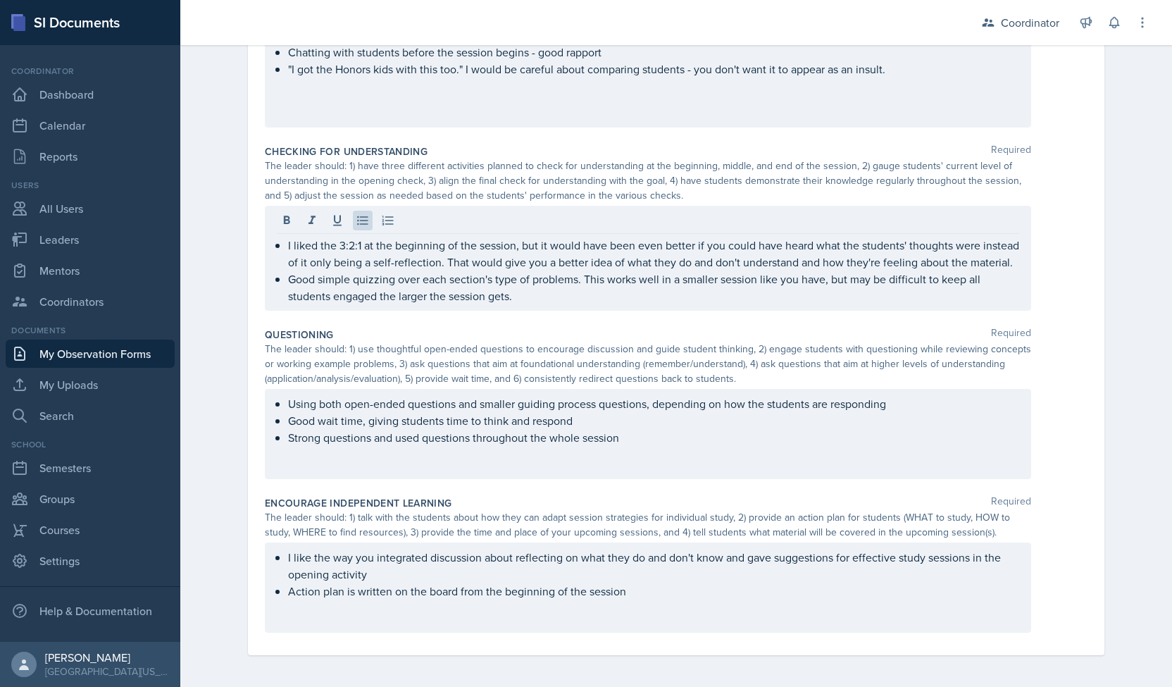
click at [203, 287] on div "Observation Forms Observation Form Observation Form Submitted - Date [DATE] [DA…" at bounding box center [676, 90] width 992 height 1198
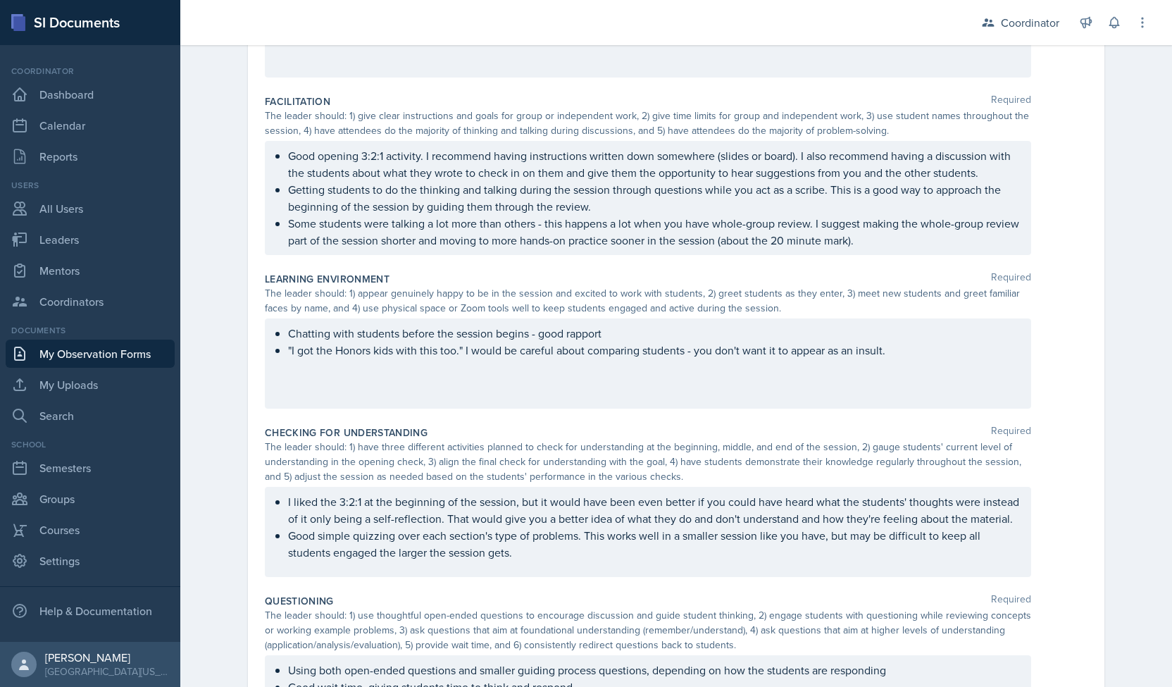
scroll to position [264, 0]
click at [915, 243] on p "Some students were talking a lot more than others - this happens a lot when you…" at bounding box center [653, 233] width 731 height 34
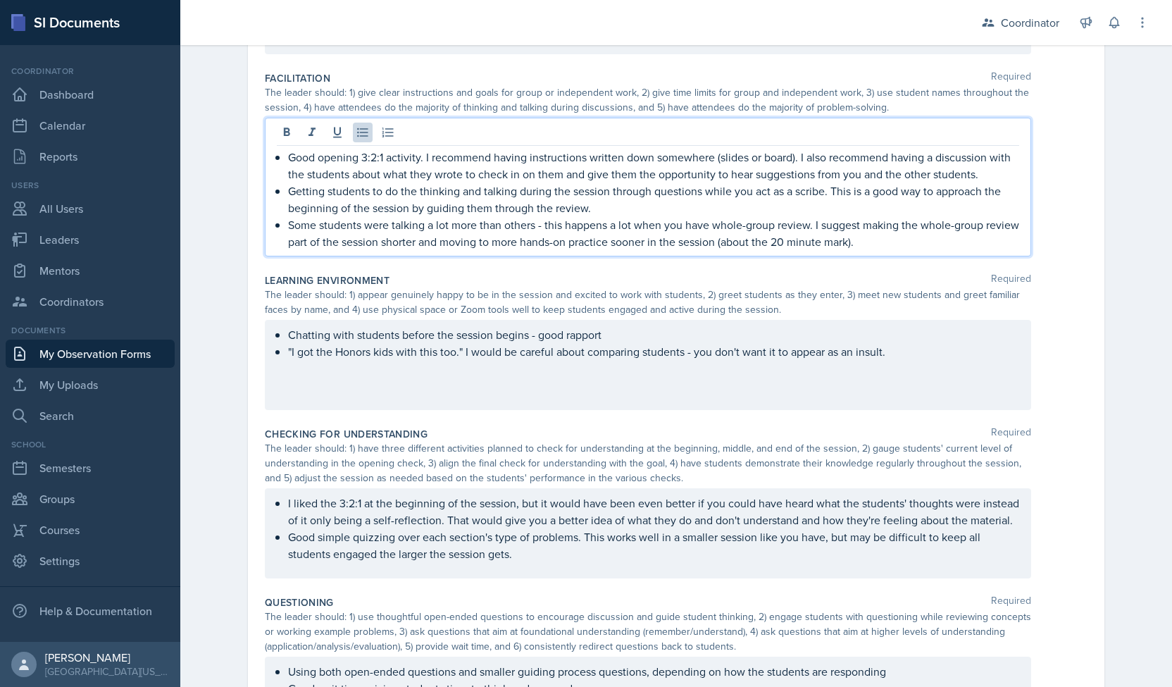
click at [534, 223] on p "Some students were talking a lot more than others - this happens a lot when you…" at bounding box center [653, 233] width 731 height 34
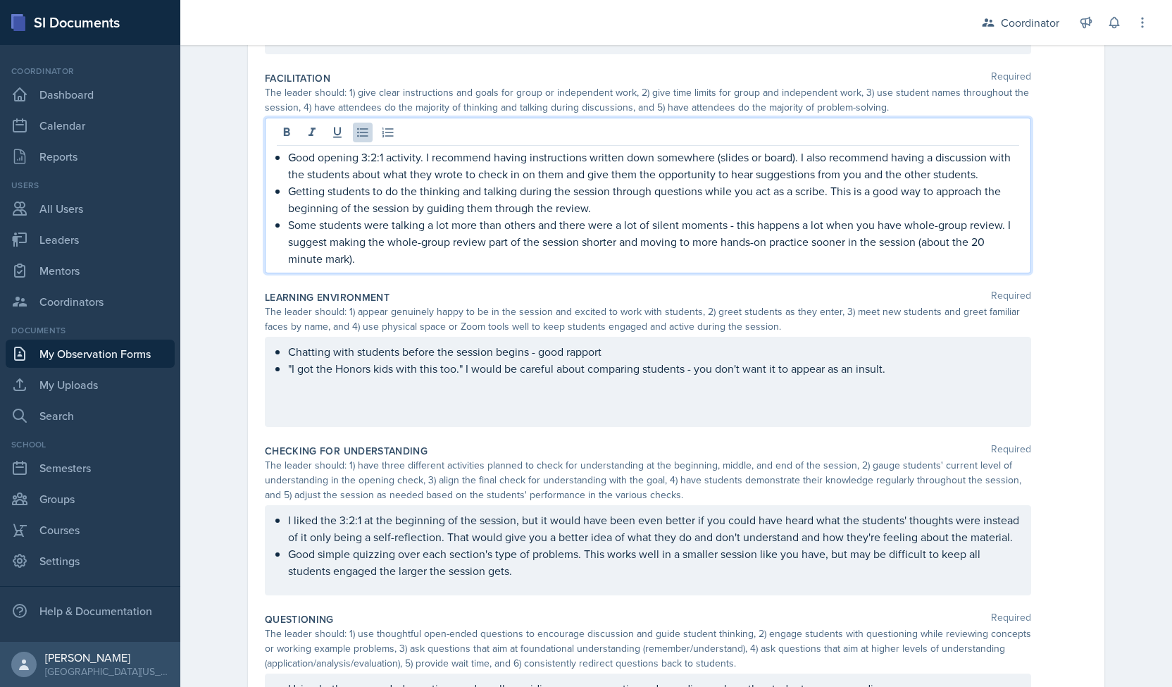
click at [772, 229] on p "Some students were talking a lot more than others and there were a lot of silen…" at bounding box center [653, 241] width 731 height 51
click at [440, 259] on p "Some students were talking a lot more than others and there were a lot of silen…" at bounding box center [653, 241] width 731 height 51
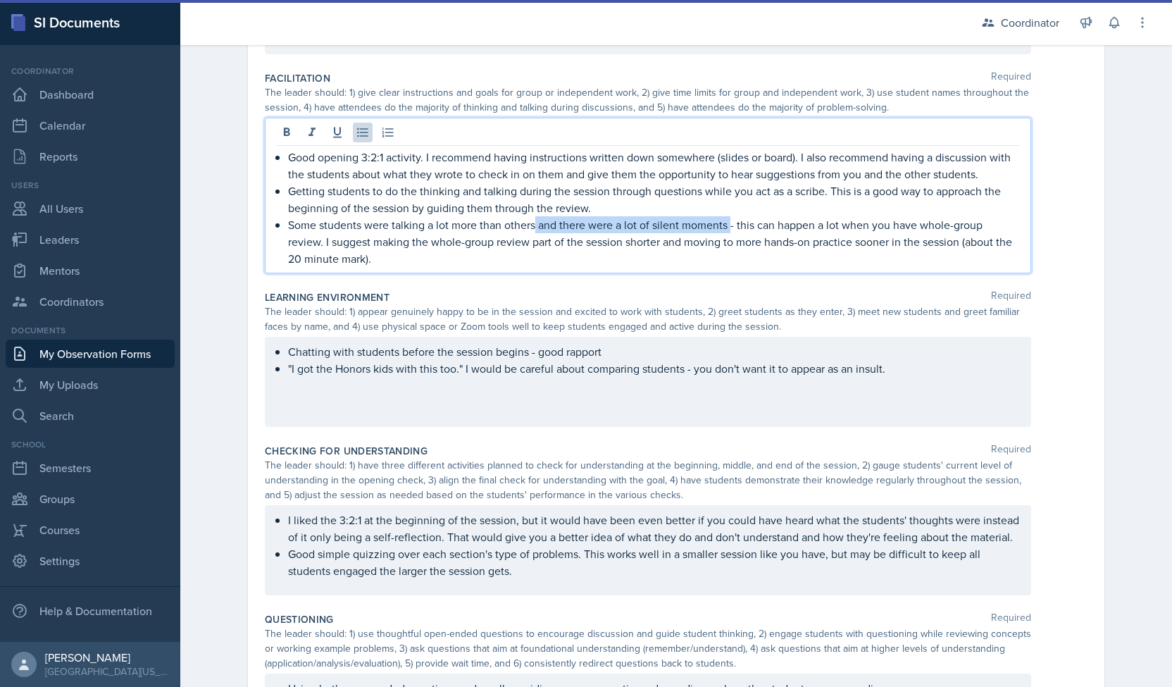
drag, startPoint x: 530, startPoint y: 224, endPoint x: 726, endPoint y: 228, distance: 195.9
click at [726, 228] on p "Some students were talking a lot more than others and there were a lot of silen…" at bounding box center [653, 241] width 731 height 51
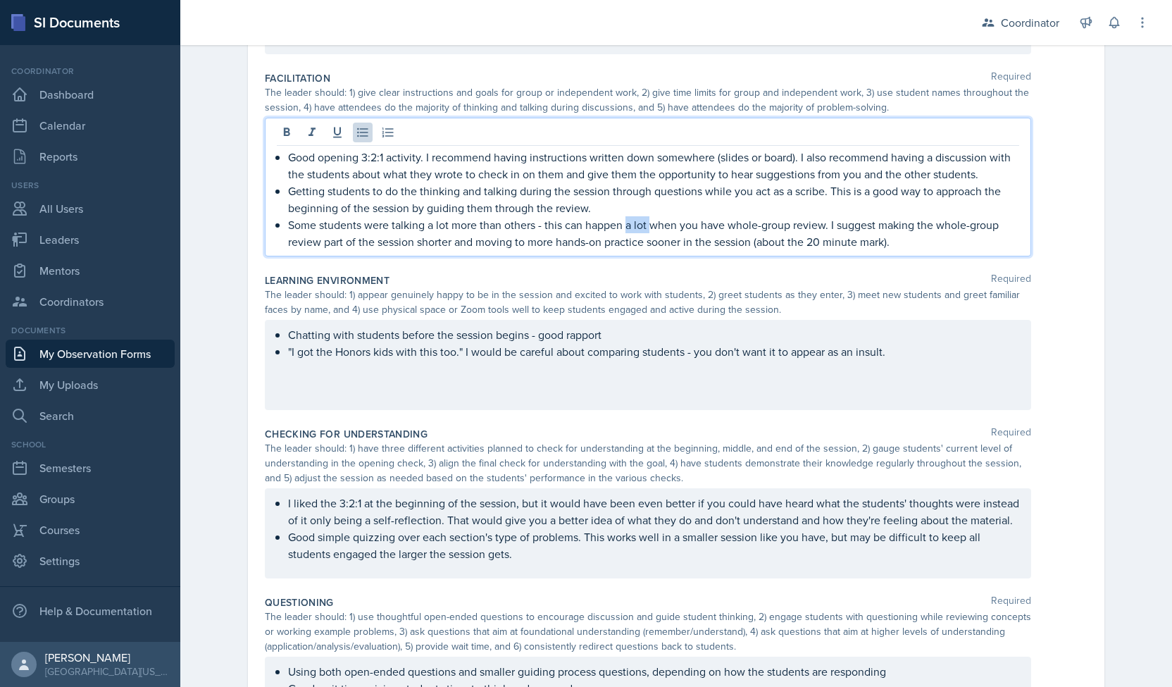
drag, startPoint x: 623, startPoint y: 226, endPoint x: 647, endPoint y: 226, distance: 24.0
click at [647, 226] on p "Some students were talking a lot more than others - this can happen a lot when …" at bounding box center [653, 233] width 731 height 34
click at [961, 252] on div "Good opening 3:2:1 activity. I recommend having instructions written down somew…" at bounding box center [648, 187] width 767 height 139
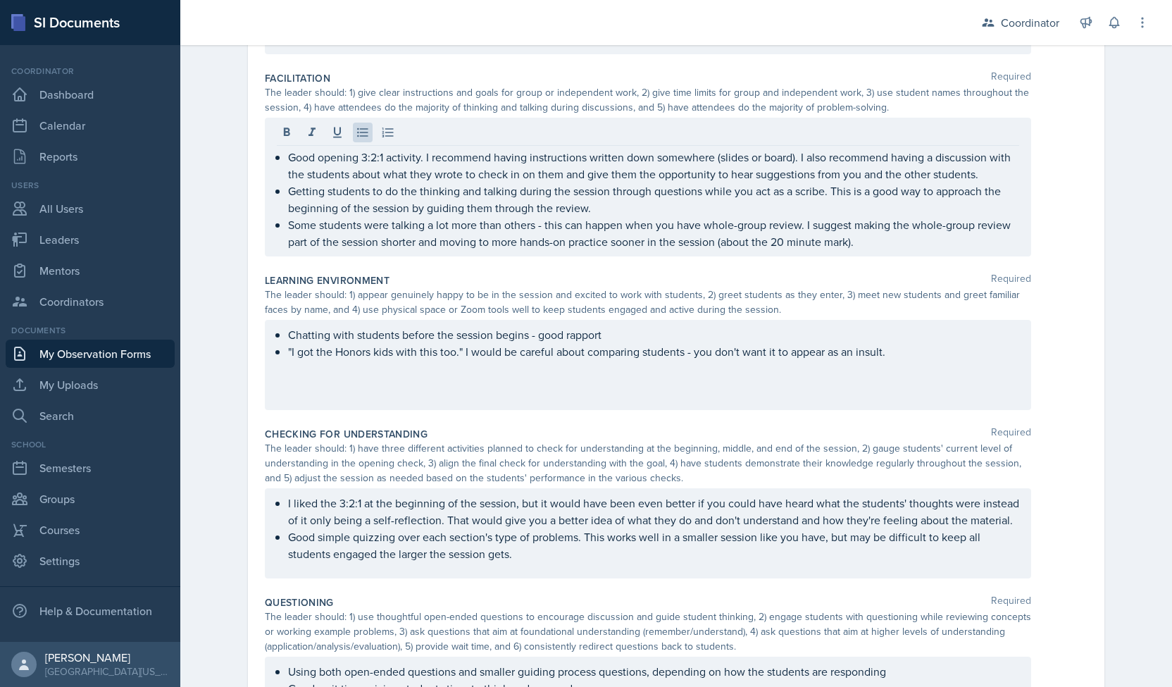
click at [212, 249] on div "Observation Forms Observation Form Observation Form Submitted - Date [DATE] [DA…" at bounding box center [676, 353] width 992 height 1208
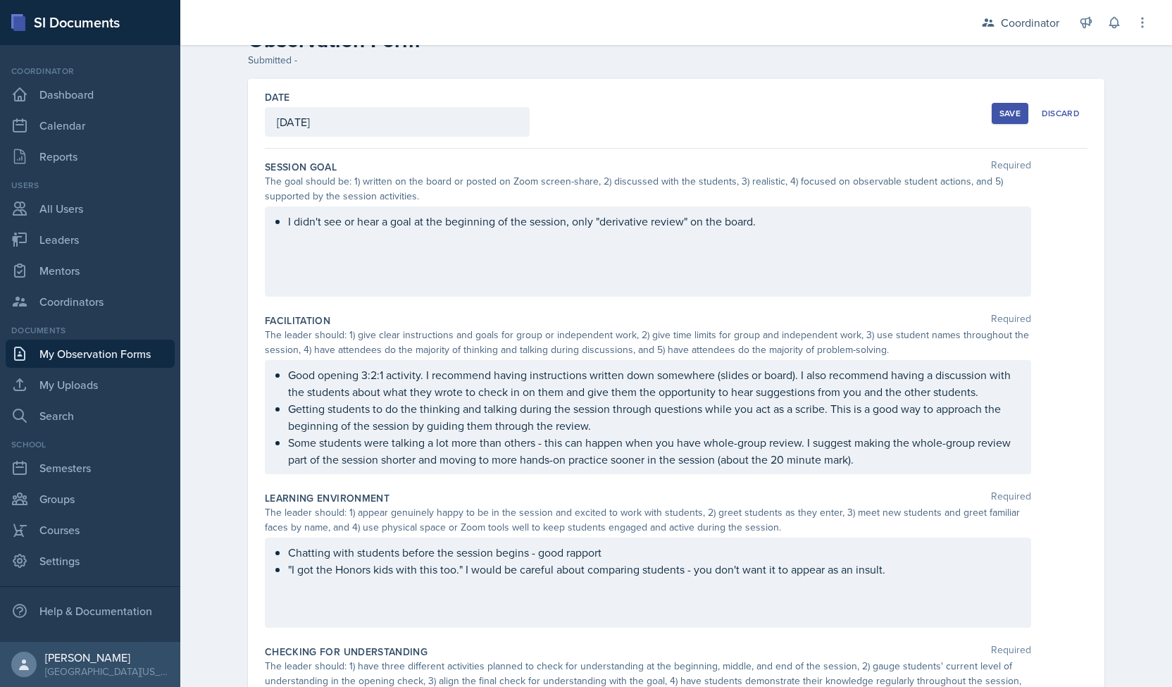
scroll to position [0, 0]
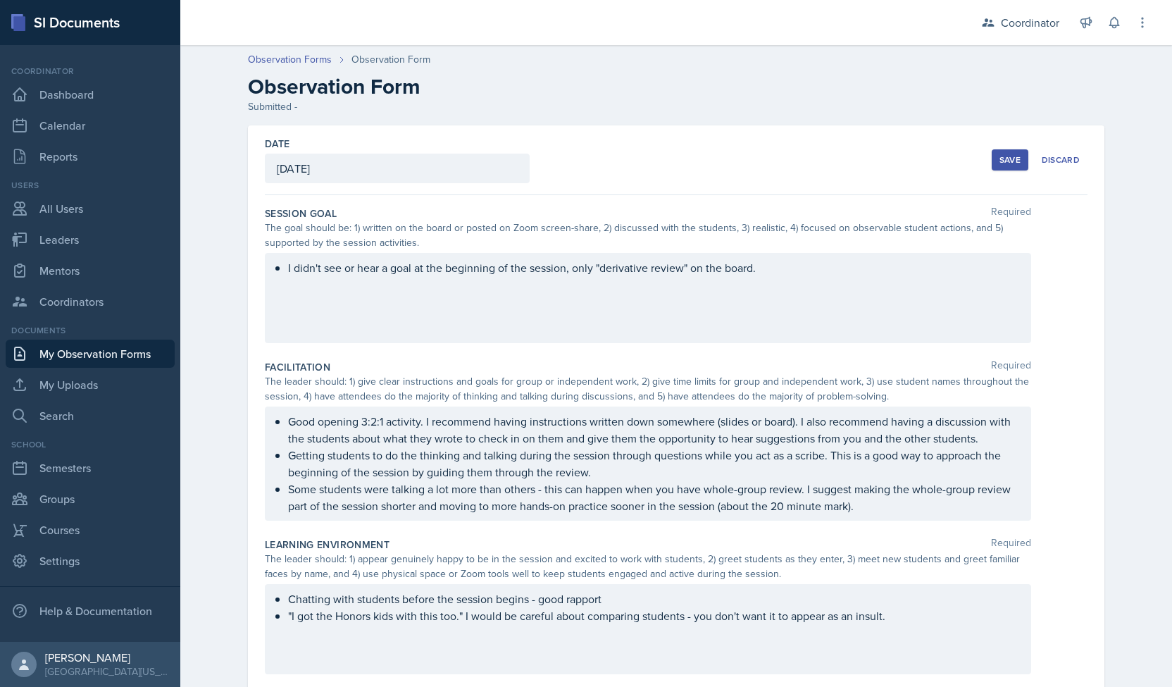
click at [1013, 161] on div "Save" at bounding box center [1010, 159] width 21 height 11
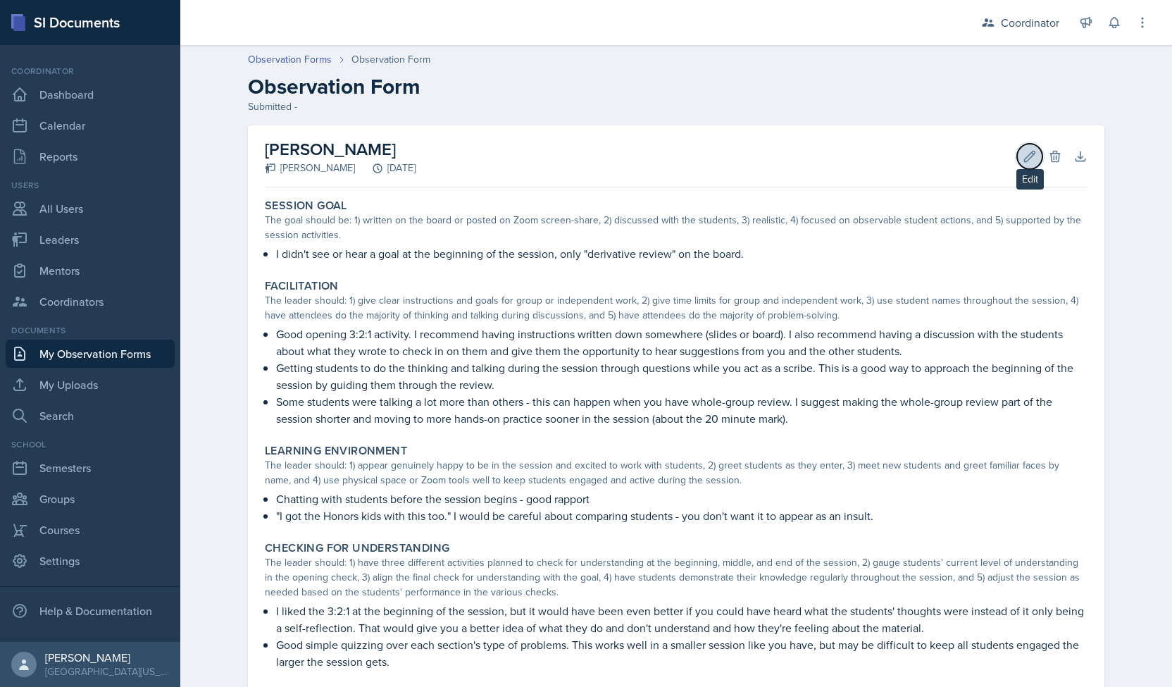
click at [1023, 156] on icon at bounding box center [1030, 156] width 14 height 14
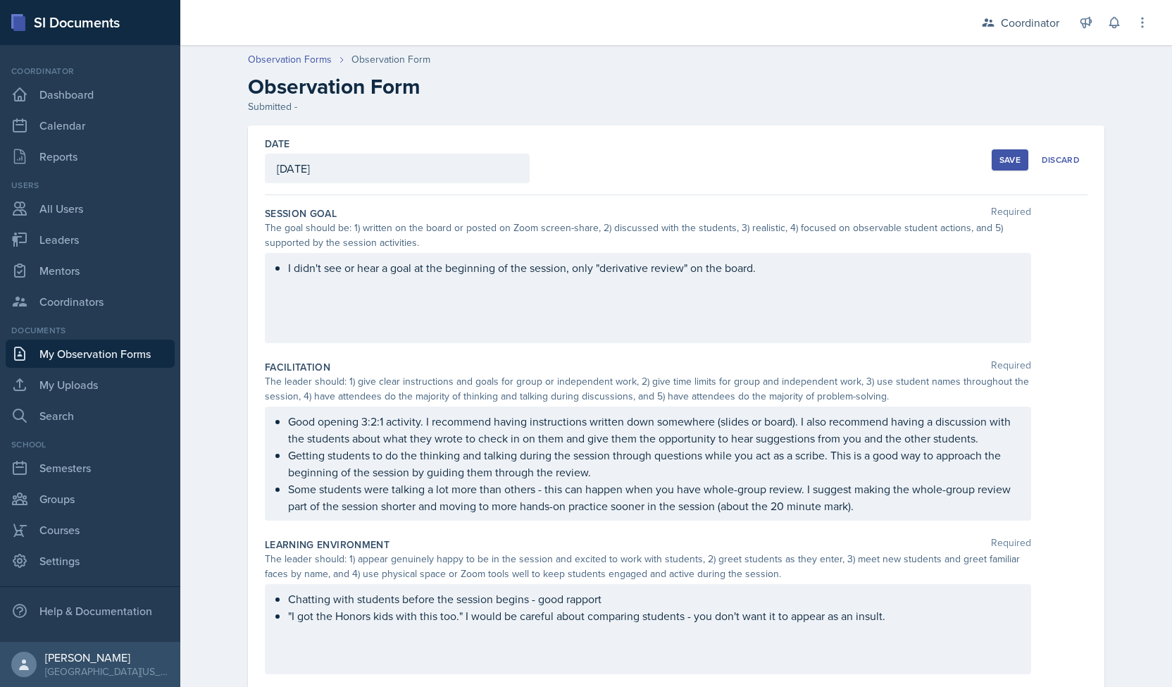
click at [211, 325] on div "Observation Forms Observation Form Observation Form Submitted - Date [DATE] [DA…" at bounding box center [676, 629] width 992 height 1183
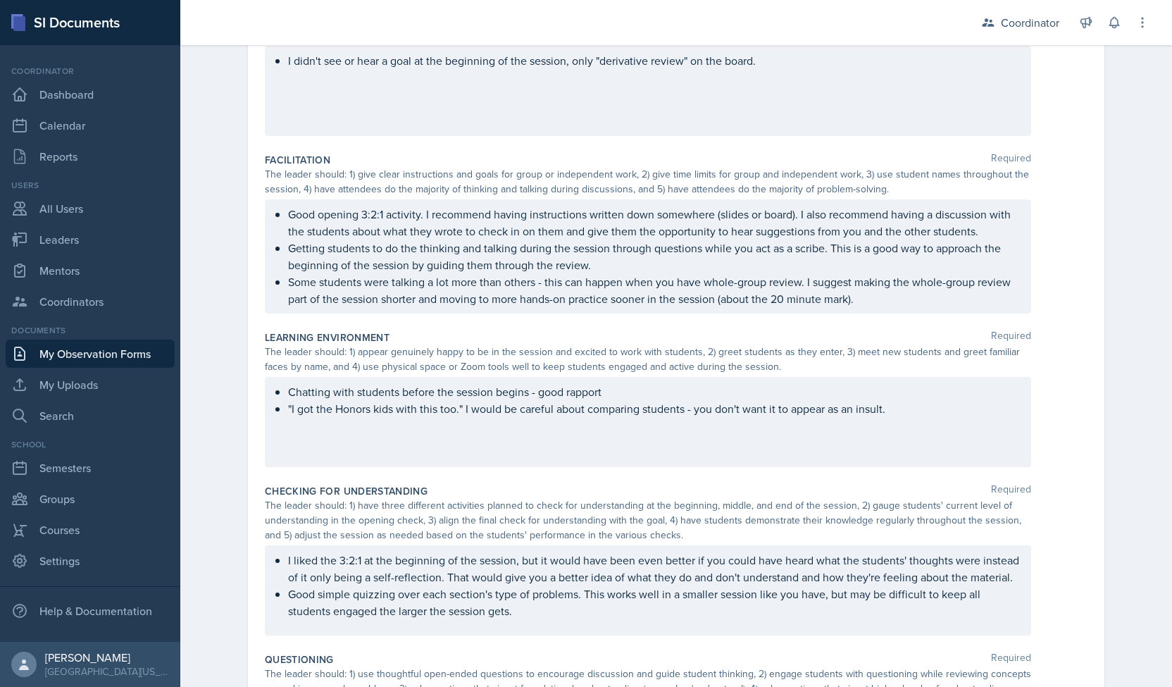
scroll to position [206, 0]
click at [905, 415] on ul "Chatting with students before the session begins - good rapport "I got the Hono…" at bounding box center [653, 401] width 731 height 34
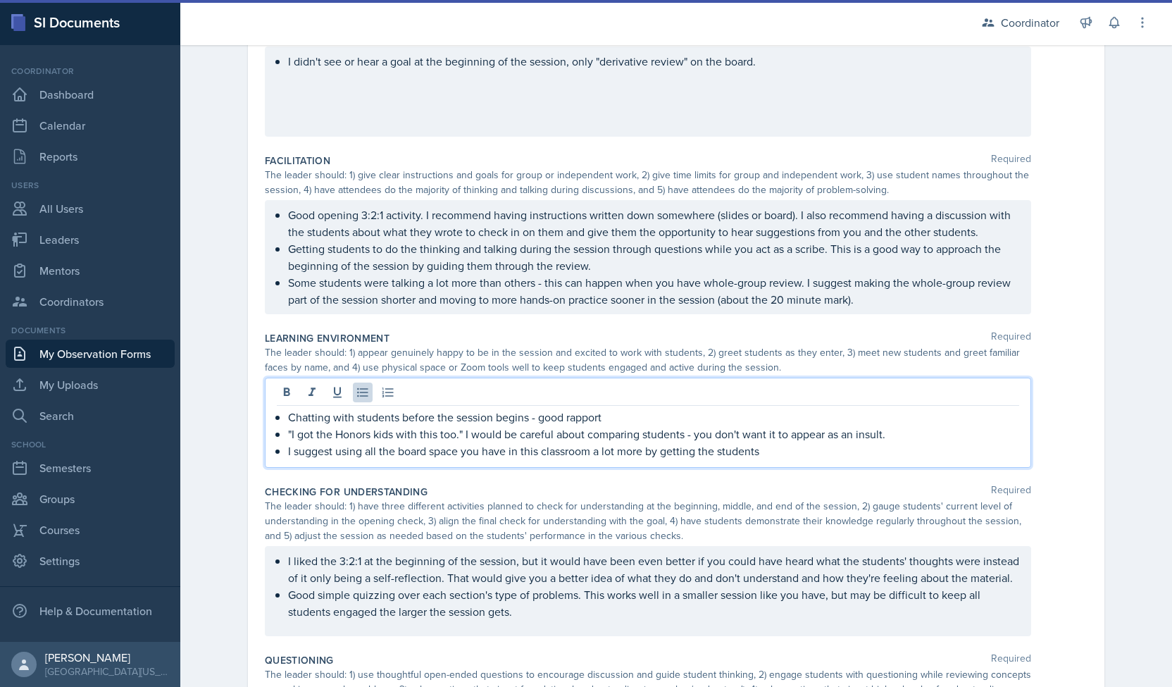
click at [883, 302] on p "Some students were talking a lot more than others - this can happen when you ha…" at bounding box center [653, 291] width 731 height 34
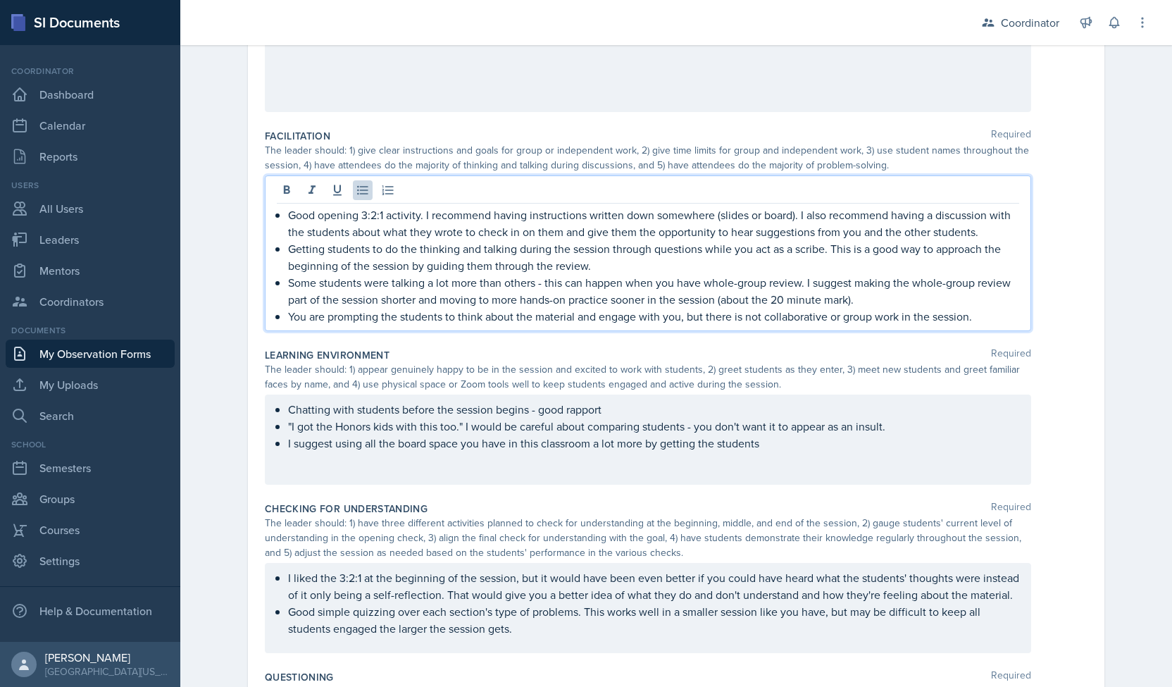
click at [215, 309] on div "Observation Forms Observation Form Observation Form Submitted - Date [DATE] [DA…" at bounding box center [676, 419] width 992 height 1225
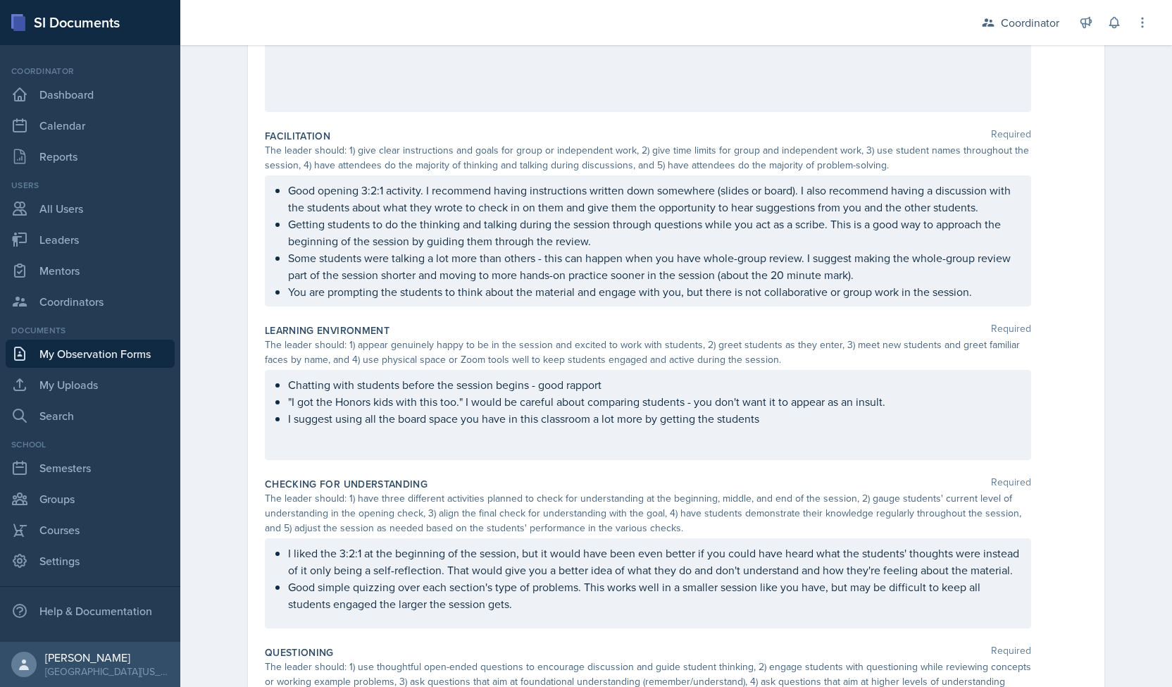
click at [741, 298] on ul "Good opening 3:2:1 activity. I recommend having instructions written down somew…" at bounding box center [653, 241] width 731 height 118
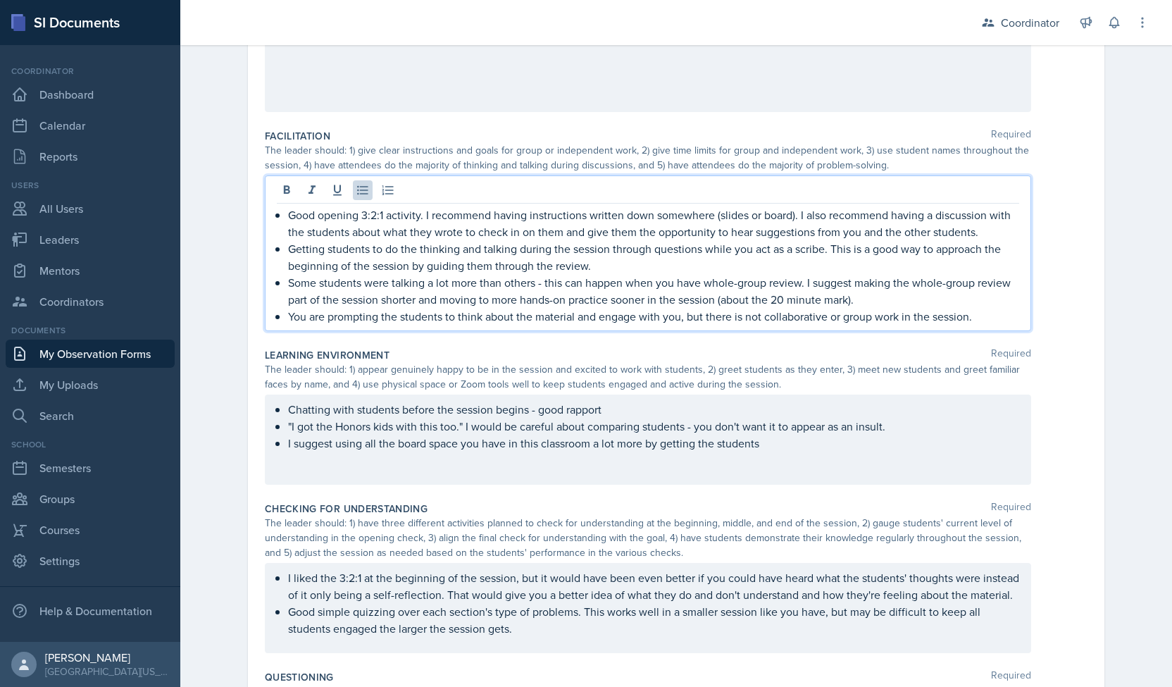
click at [755, 315] on p "You are prompting the students to think about the material and engage with you,…" at bounding box center [653, 316] width 731 height 17
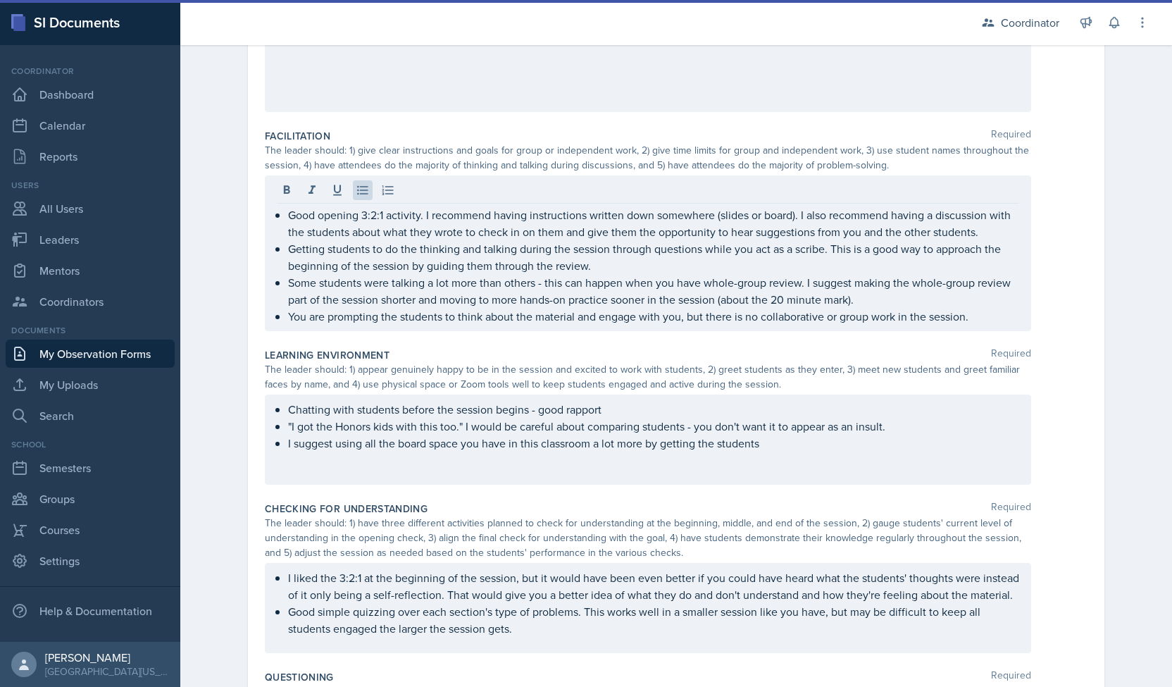
click at [225, 249] on div "Date [DATE] [DATE] 28 29 30 1 2 3 4 5 6 7 8 9 10 11 12 13 14 15 16 17 18 19 20 …" at bounding box center [676, 462] width 902 height 1137
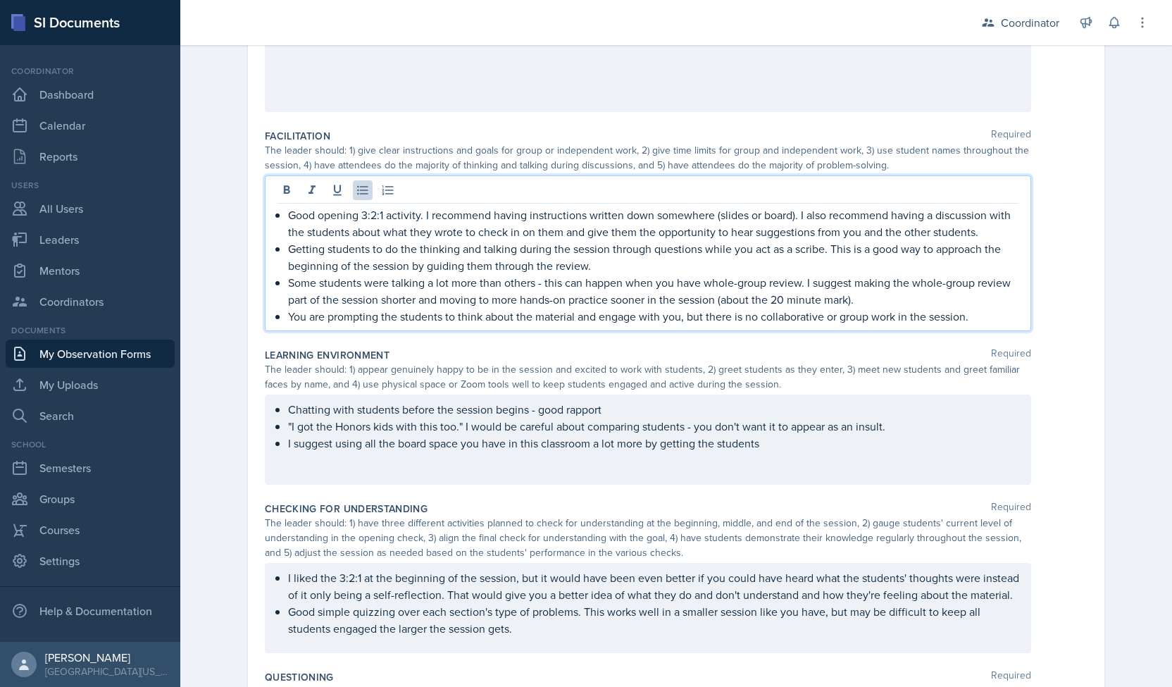
click at [975, 298] on ul "Good opening 3:2:1 activity. I recommend having instructions written down somew…" at bounding box center [653, 265] width 731 height 118
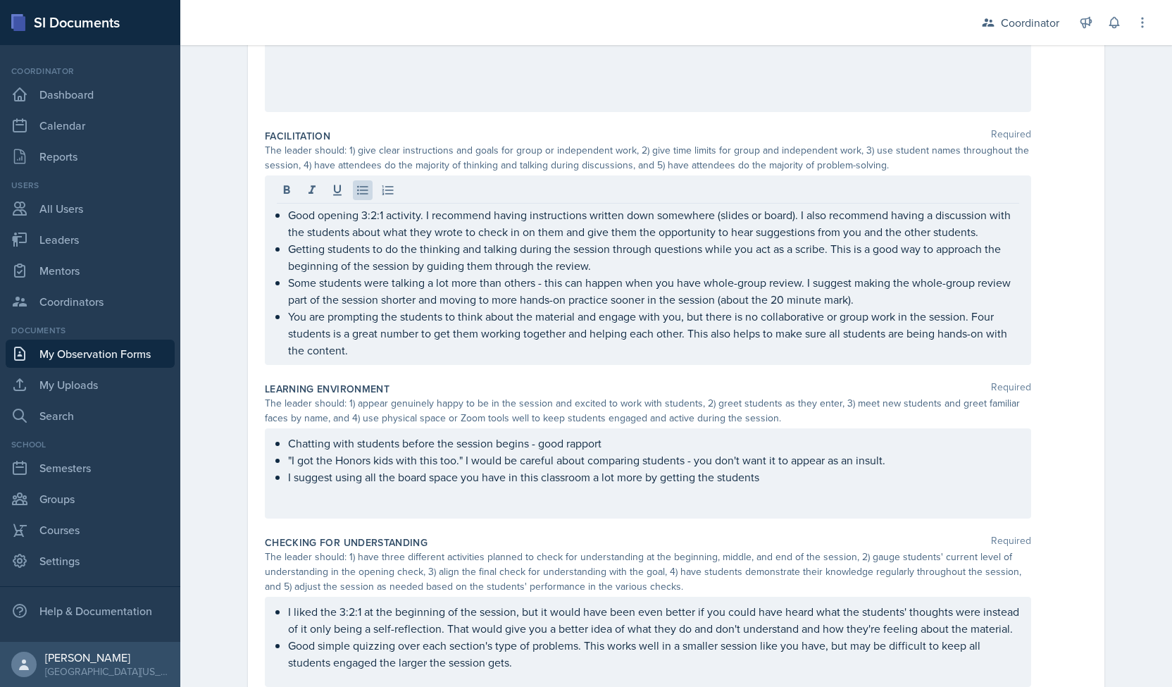
click at [216, 343] on div "Observation Forms Observation Form Observation Form Submitted - Date [DATE] [DA…" at bounding box center [676, 436] width 992 height 1258
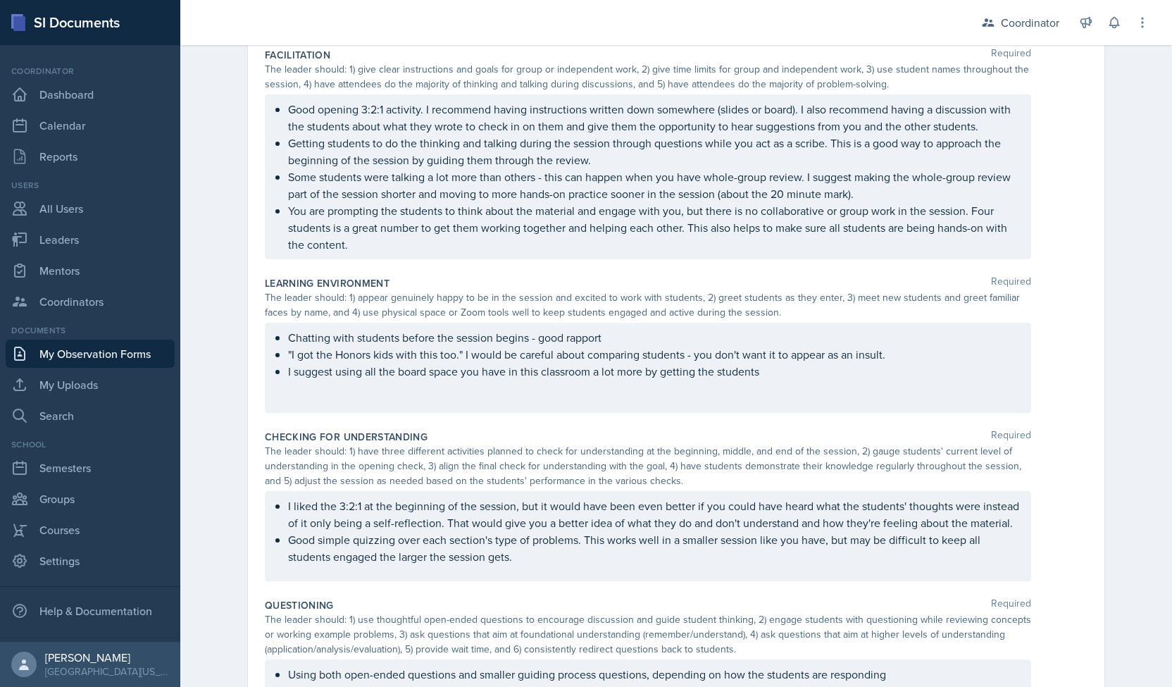
scroll to position [313, 0]
click at [609, 358] on ul "Chatting with students before the session begins - good rapport "I got the Hono…" at bounding box center [653, 353] width 731 height 51
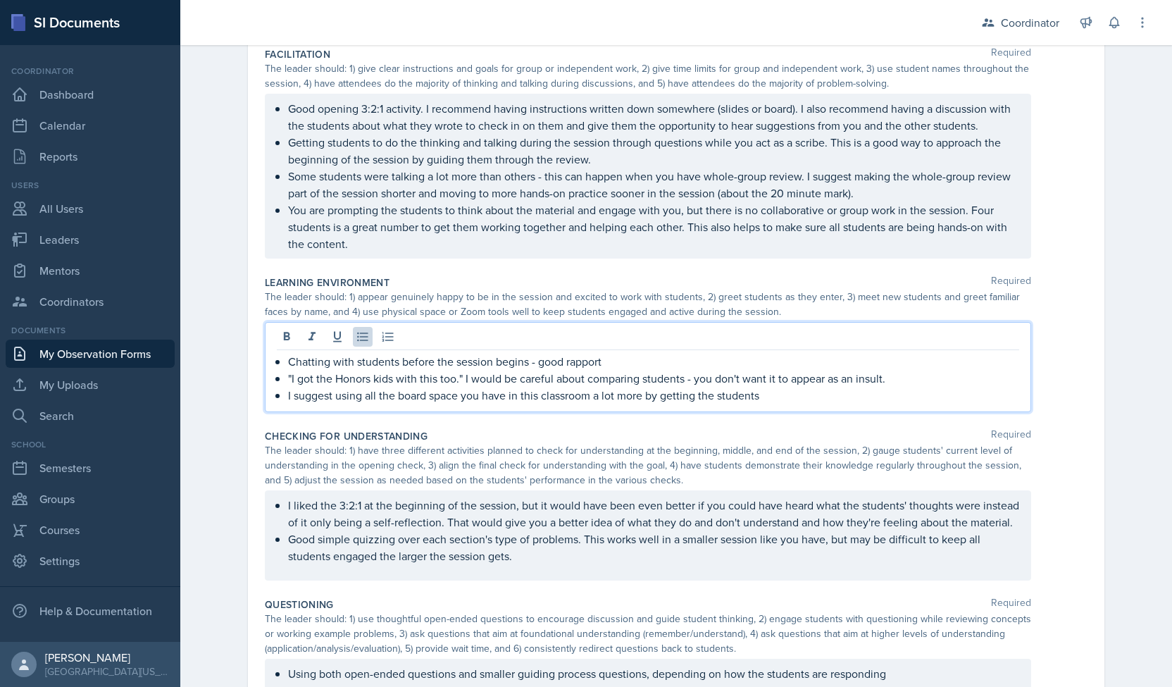
click at [786, 395] on p "I suggest using all the board space you have in this classroom a lot more by ge…" at bounding box center [653, 395] width 731 height 17
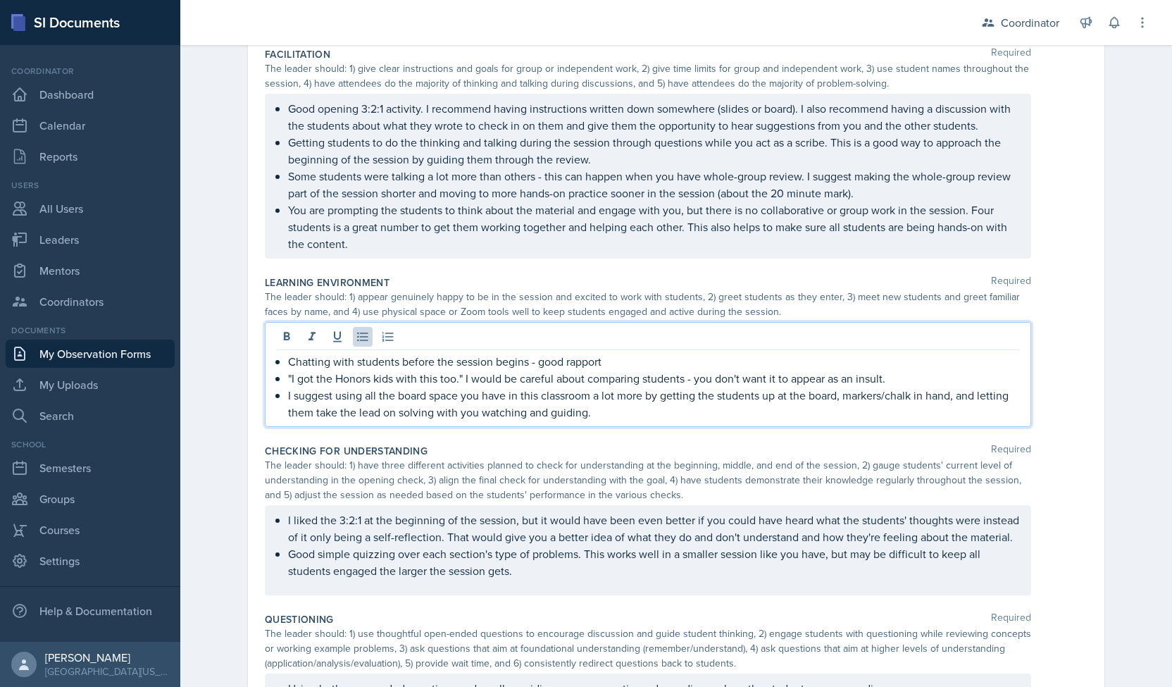
click at [209, 371] on div "Observation Forms Observation Form Observation Form Submitted - Date [DATE] [DA…" at bounding box center [676, 349] width 992 height 1249
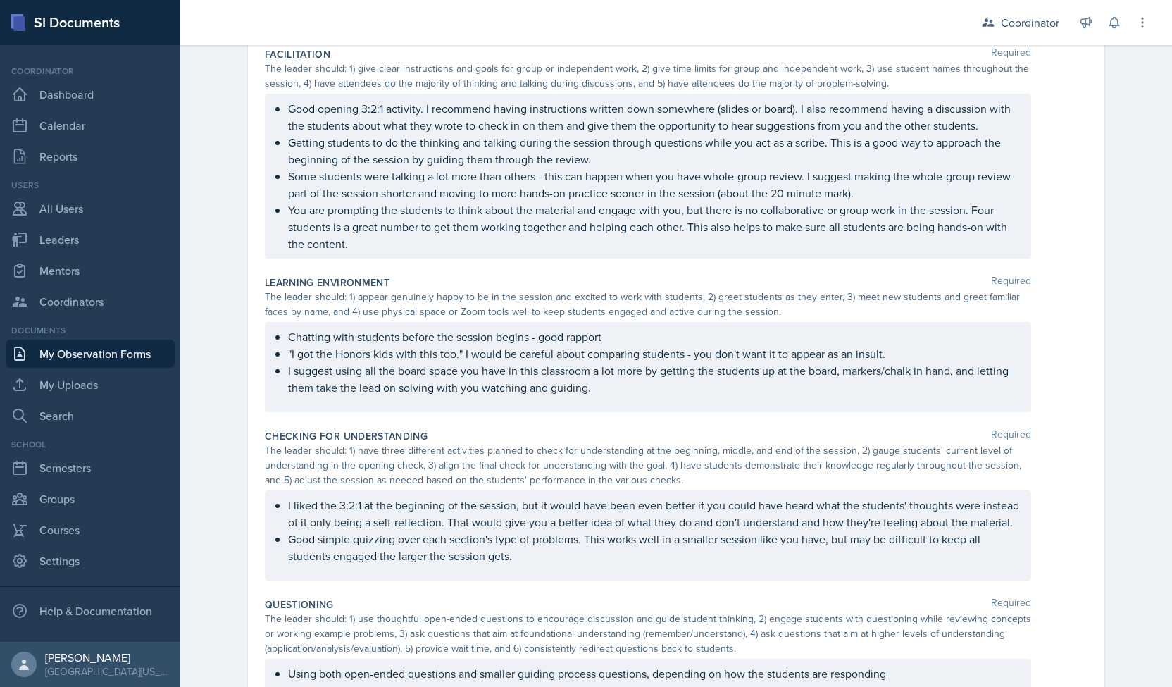
click at [619, 386] on p "I suggest using all the board space you have in this classroom a lot more by ge…" at bounding box center [653, 379] width 731 height 34
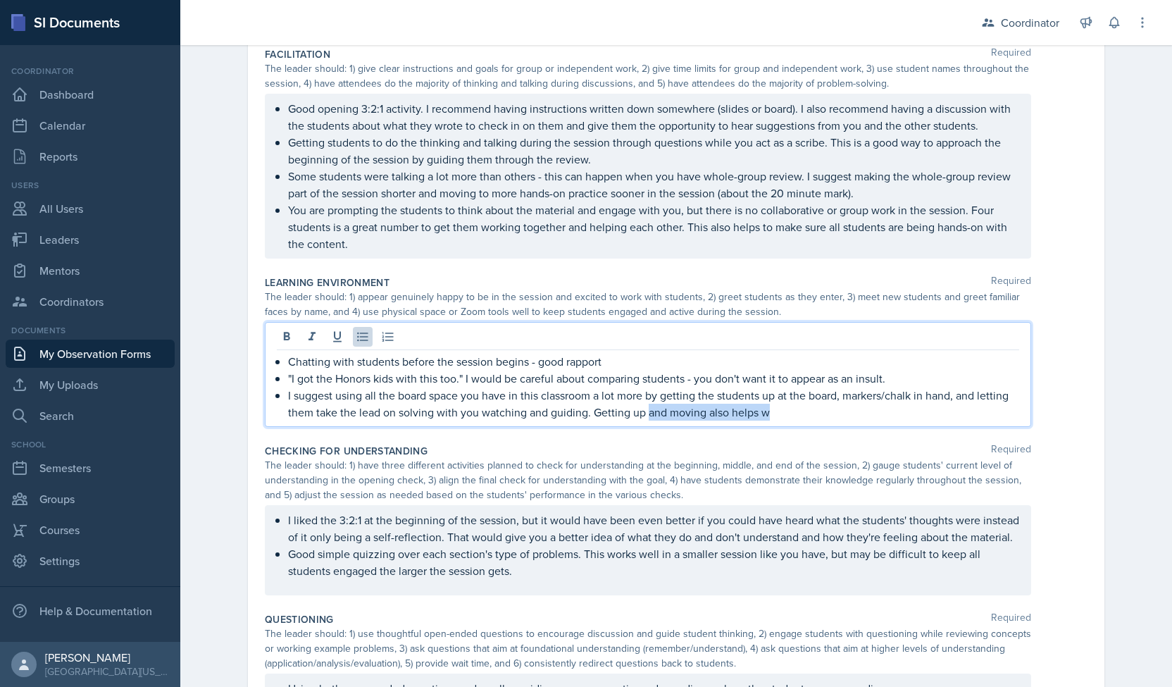
drag, startPoint x: 641, startPoint y: 411, endPoint x: 778, endPoint y: 418, distance: 136.9
click at [778, 418] on p "I suggest using all the board space you have in this classroom a lot more by ge…" at bounding box center [653, 404] width 731 height 34
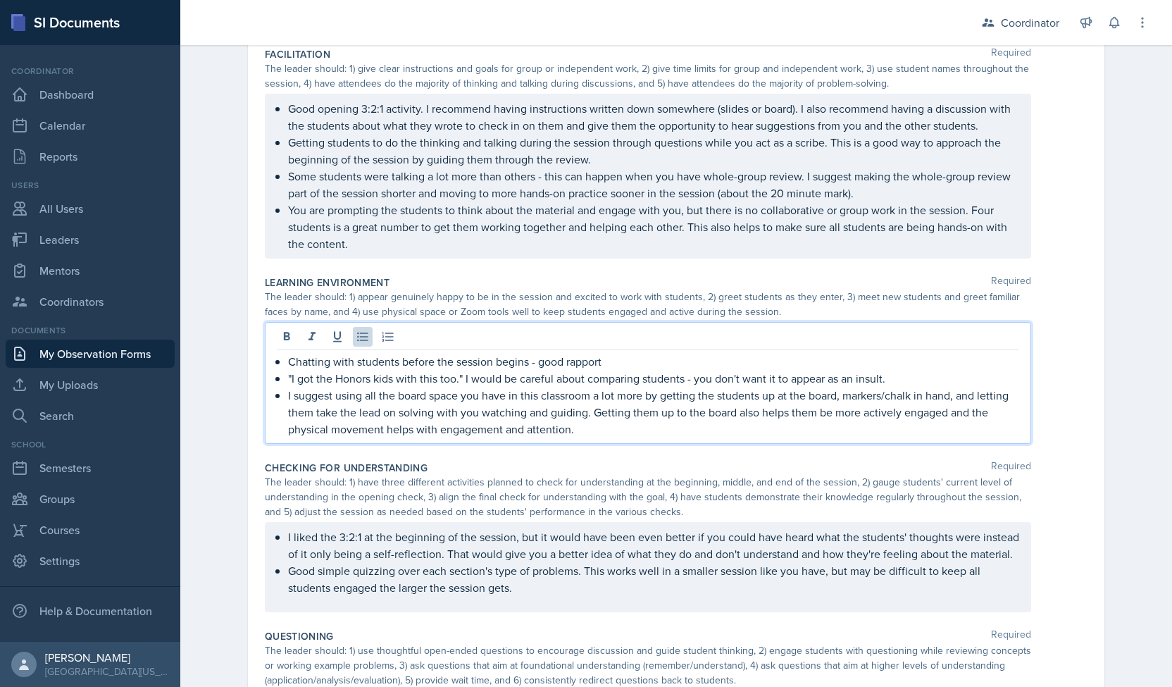
click at [507, 426] on p "I suggest using all the board space you have in this classroom a lot more by ge…" at bounding box center [653, 412] width 731 height 51
click at [590, 428] on p "I suggest using all the board space you have in this classroom a lot more by ge…" at bounding box center [653, 412] width 731 height 51
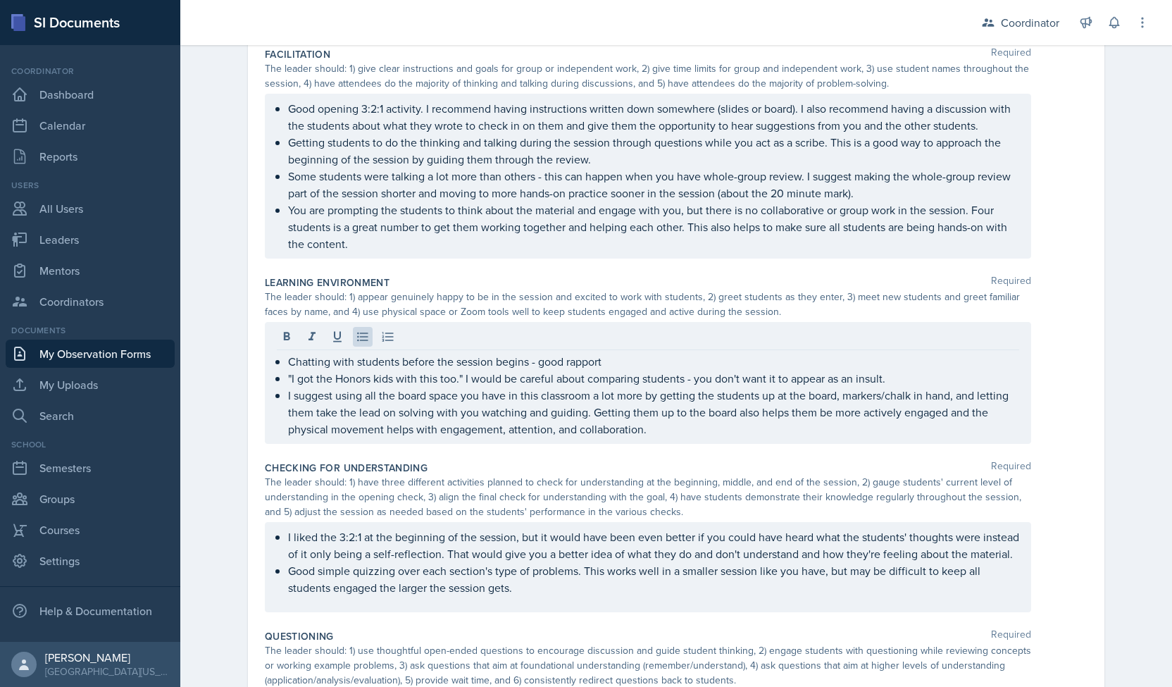
click at [213, 366] on div "Observation Forms Observation Form Observation Form Submitted - Date [DATE] [DA…" at bounding box center [676, 357] width 992 height 1265
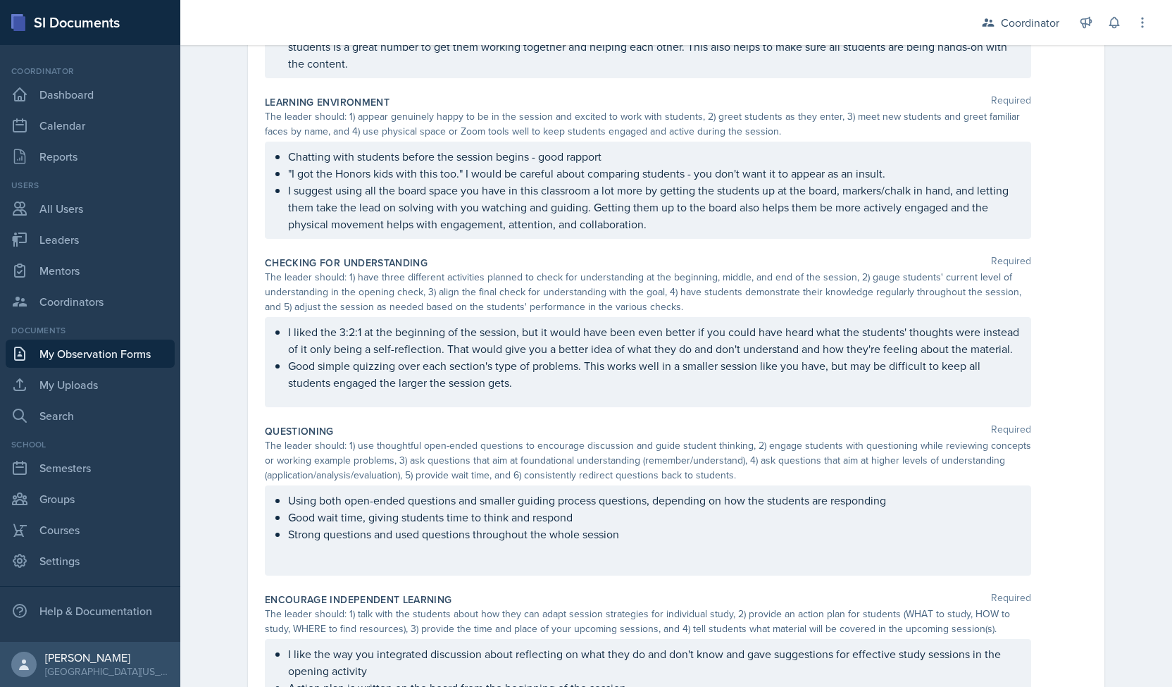
scroll to position [494, 0]
click at [202, 335] on div "Observation Forms Observation Form Observation Form Submitted - Date [DATE] [DA…" at bounding box center [676, 164] width 992 height 1241
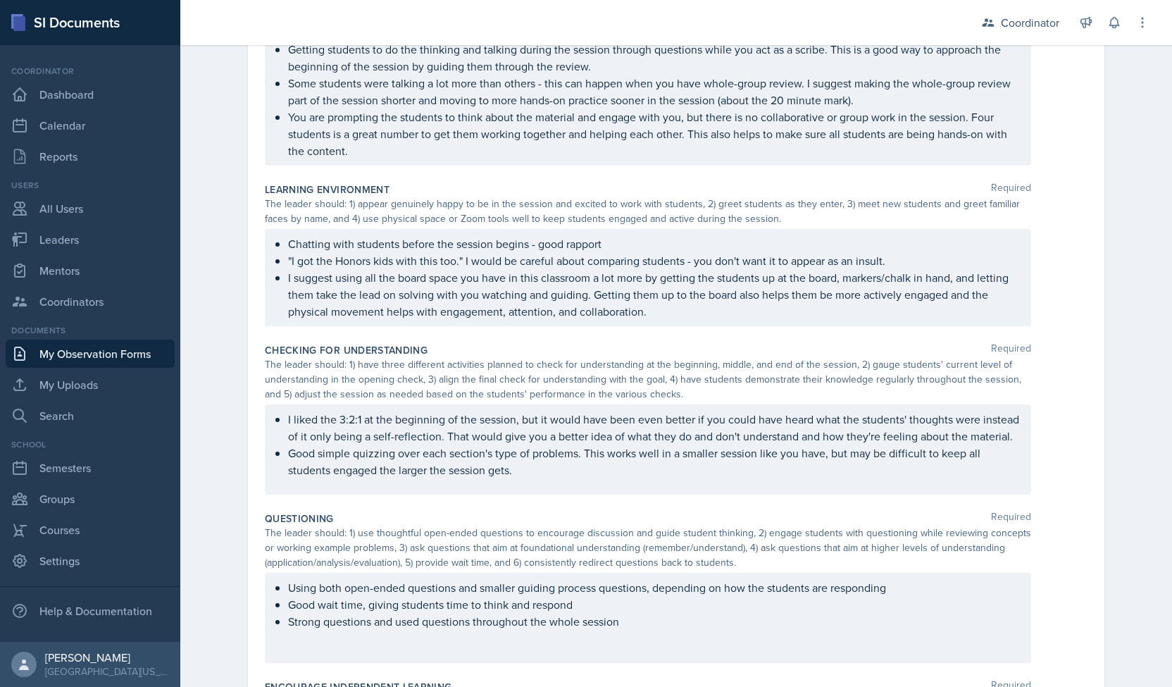
scroll to position [405, 0]
click at [905, 290] on p "I suggest using all the board space you have in this classroom a lot more by ge…" at bounding box center [653, 295] width 731 height 51
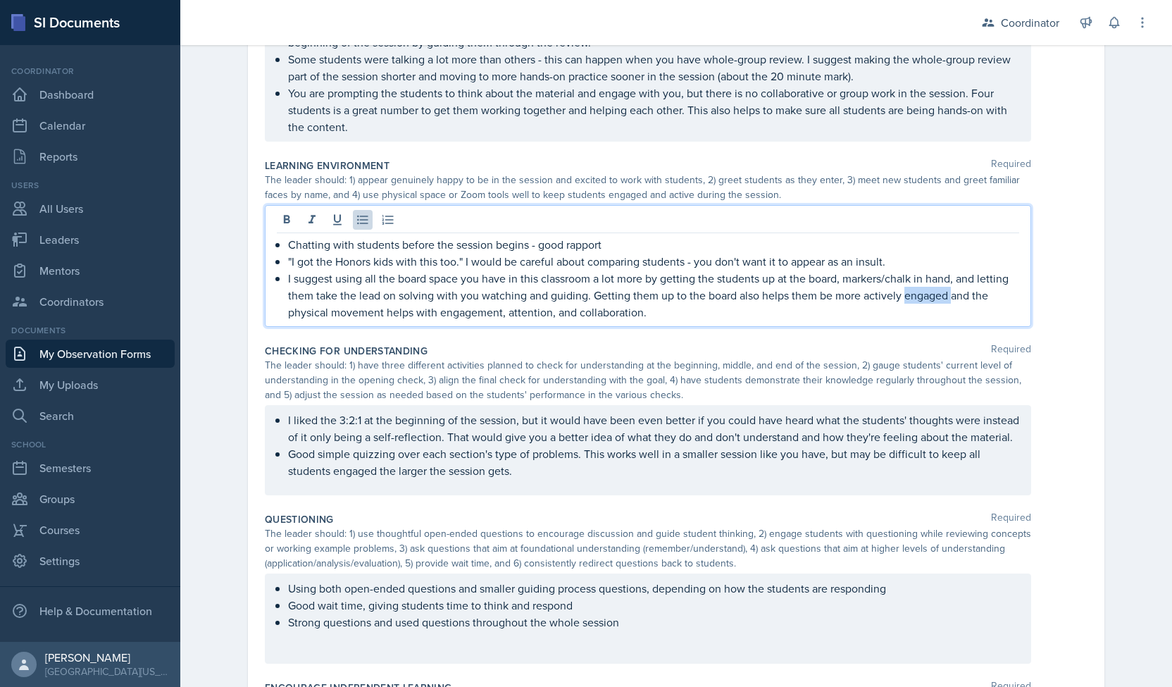
click at [905, 290] on p "I suggest using all the board space you have in this classroom a lot more by ge…" at bounding box center [653, 295] width 731 height 51
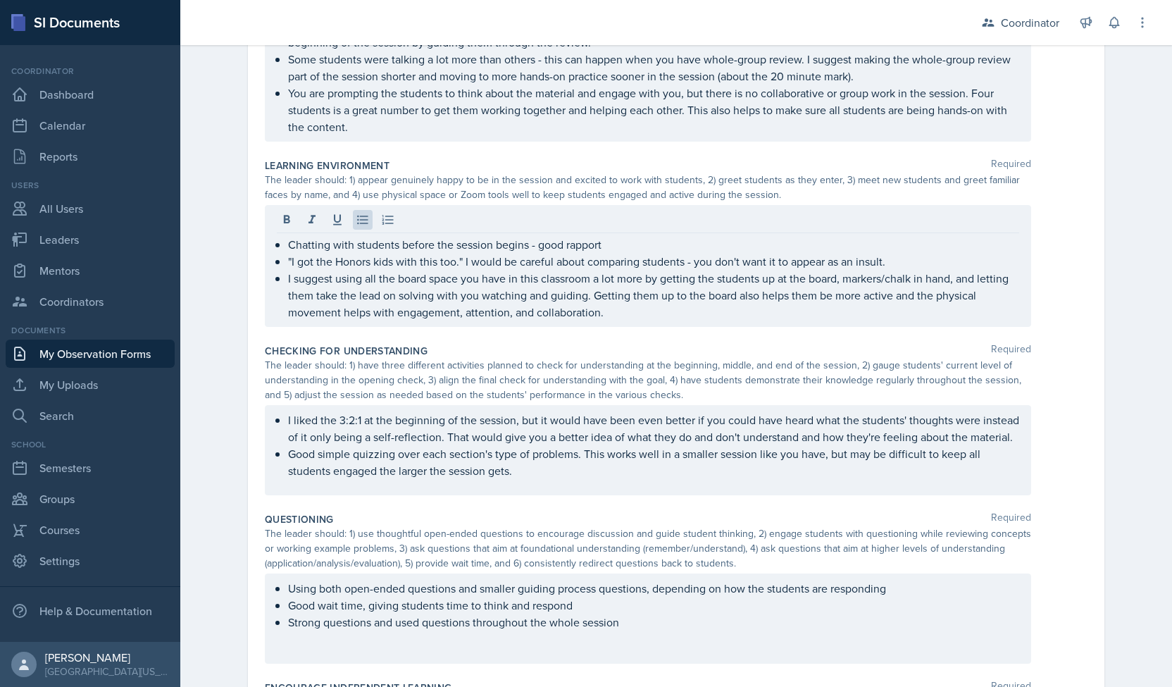
click at [214, 314] on div "Observation Forms Observation Form Observation Form Submitted - Date [DATE] [DA…" at bounding box center [676, 240] width 992 height 1265
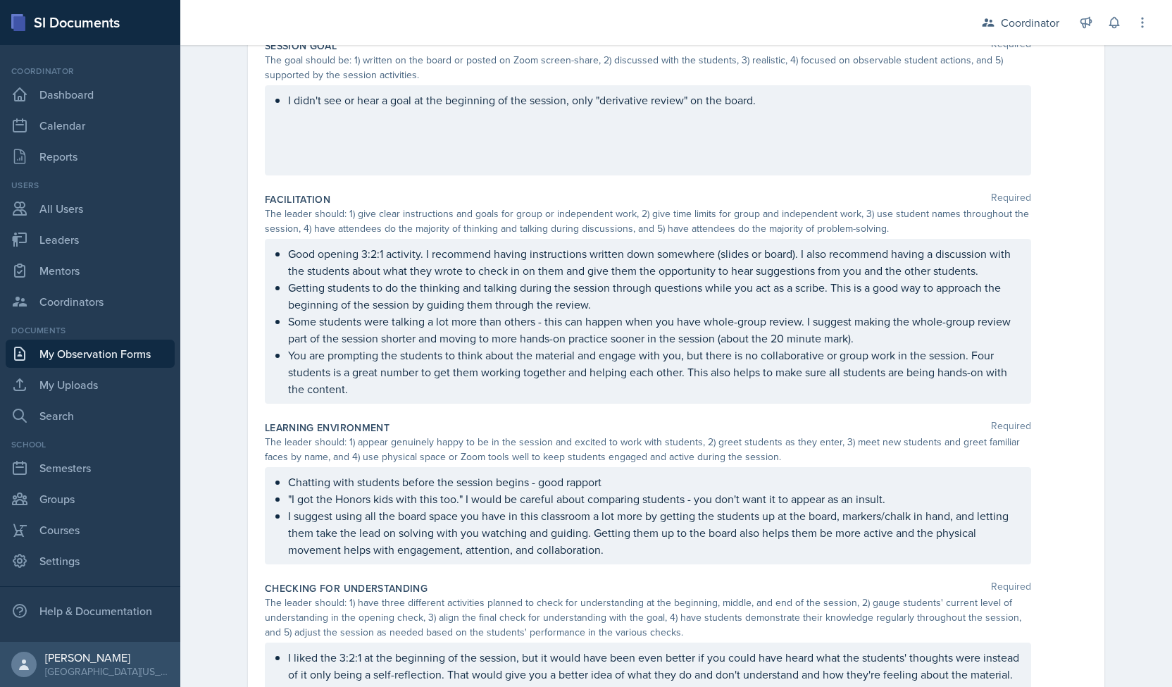
scroll to position [169, 0]
click at [202, 243] on div "Observation Forms Observation Form Observation Form Submitted - Date [DATE] [DA…" at bounding box center [676, 489] width 992 height 1241
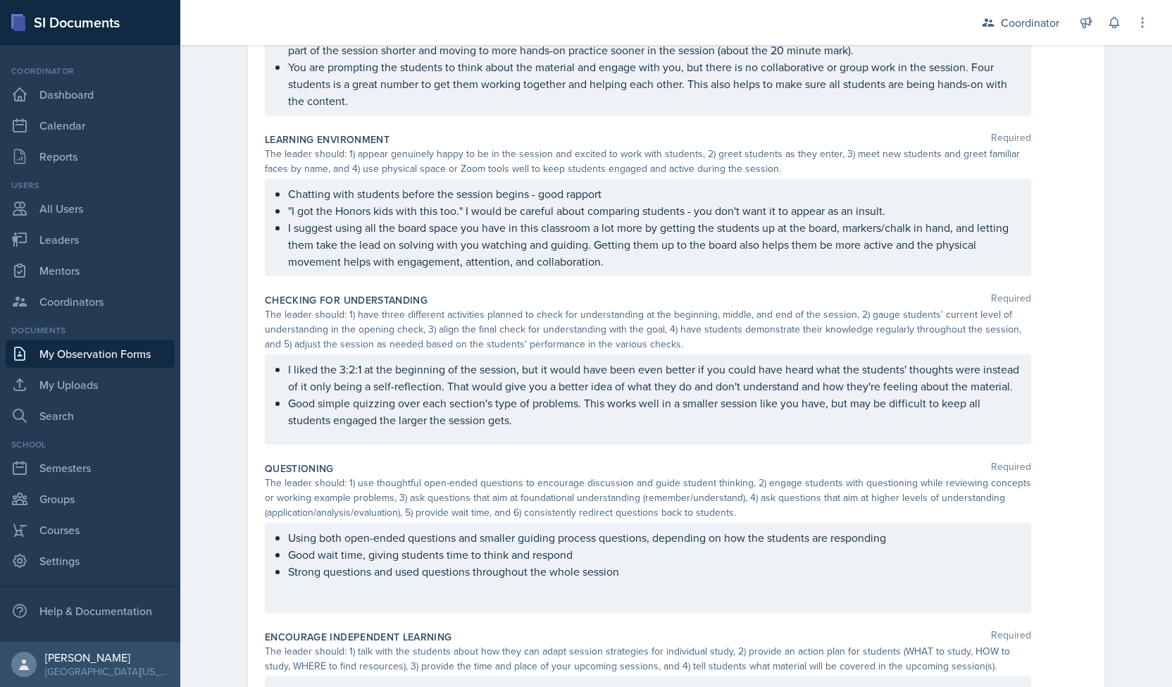
scroll to position [457, 0]
click at [546, 411] on p "Good simple quizzing over each section's type of problems. This works well in a…" at bounding box center [653, 410] width 731 height 34
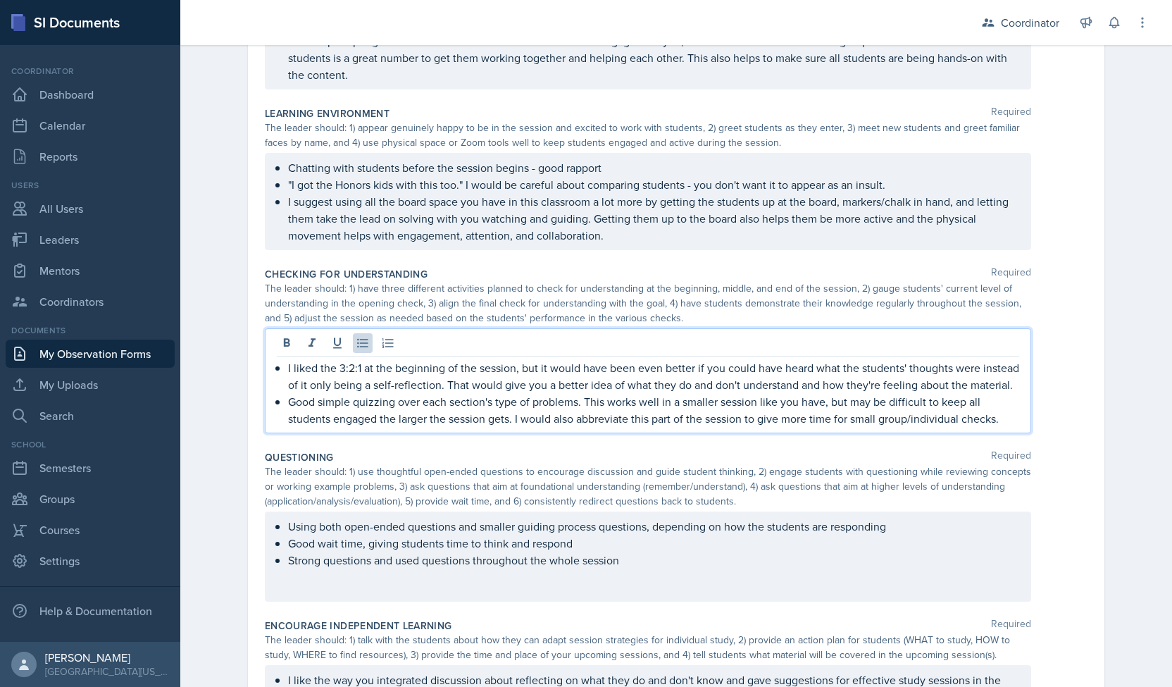
click at [197, 308] on div "Observation Forms Observation Form Observation Form Submitted - Date [DATE] [DA…" at bounding box center [676, 184] width 992 height 1256
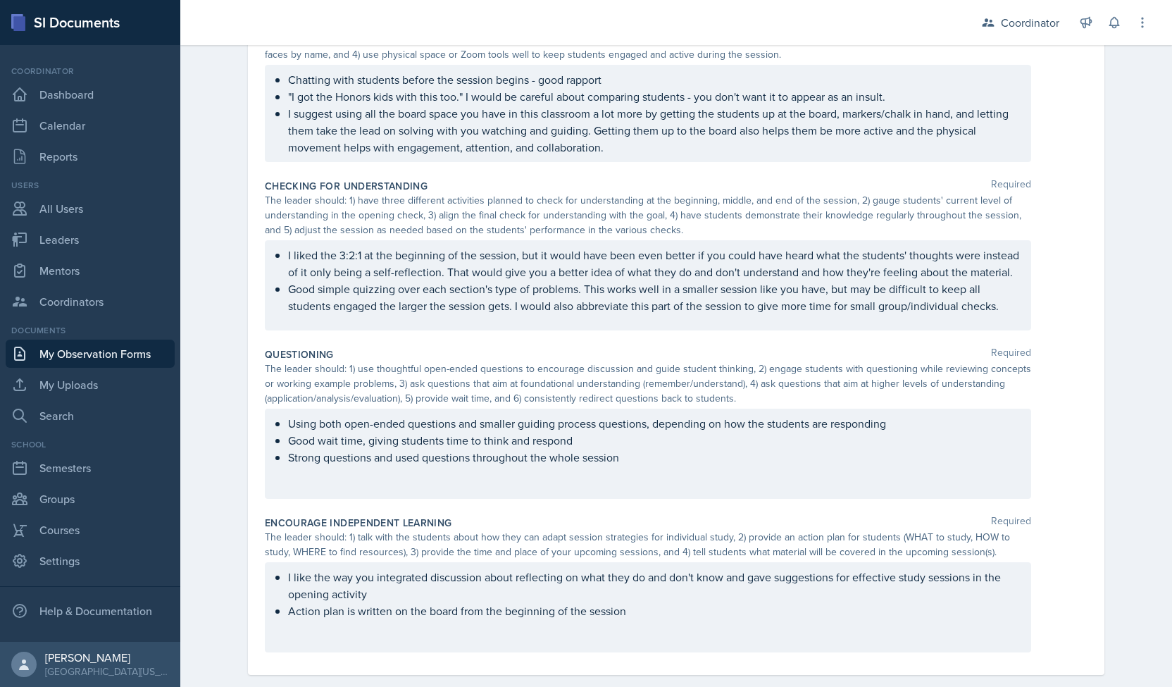
scroll to position [590, 0]
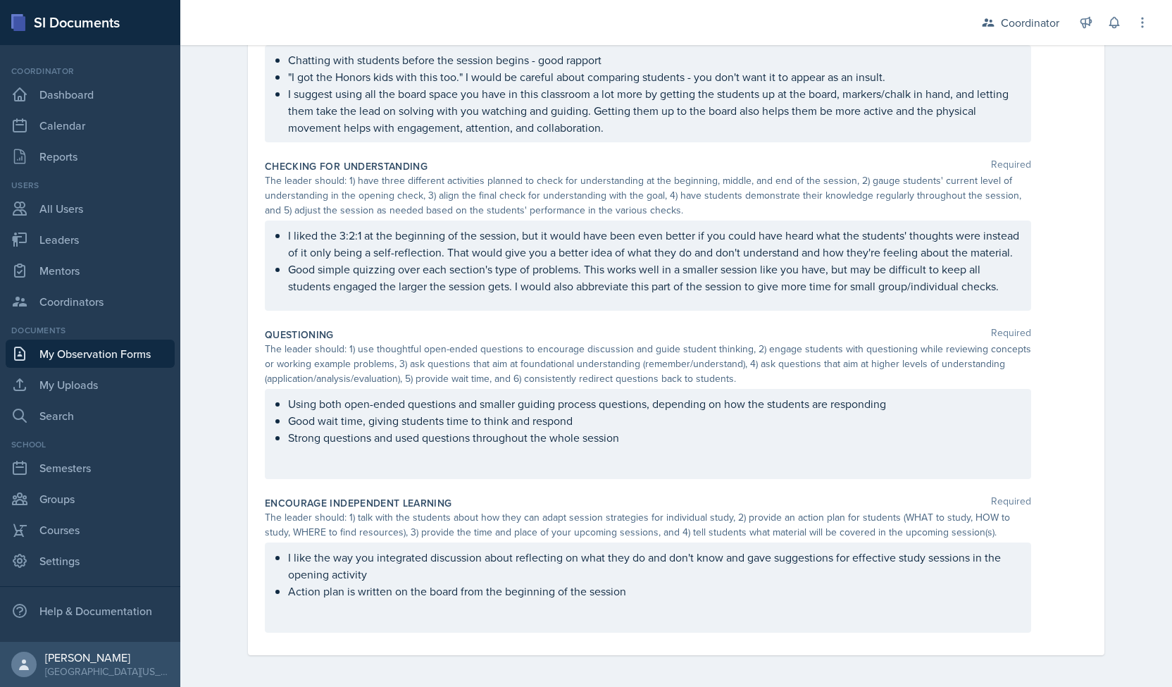
click at [200, 345] on div "Observation Forms Observation Form Observation Form Submitted - Date [DATE] [DA…" at bounding box center [676, 68] width 992 height 1241
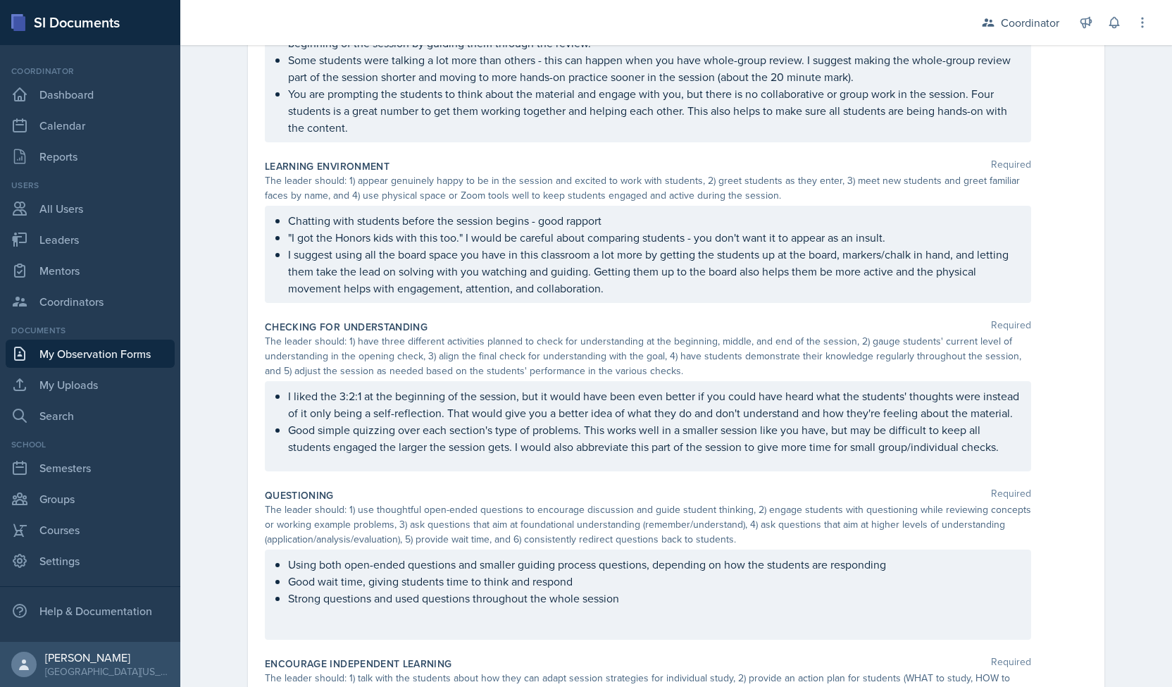
scroll to position [430, 0]
click at [1005, 446] on p "Good simple quizzing over each section's type of problems. This works well in a…" at bounding box center [653, 438] width 731 height 34
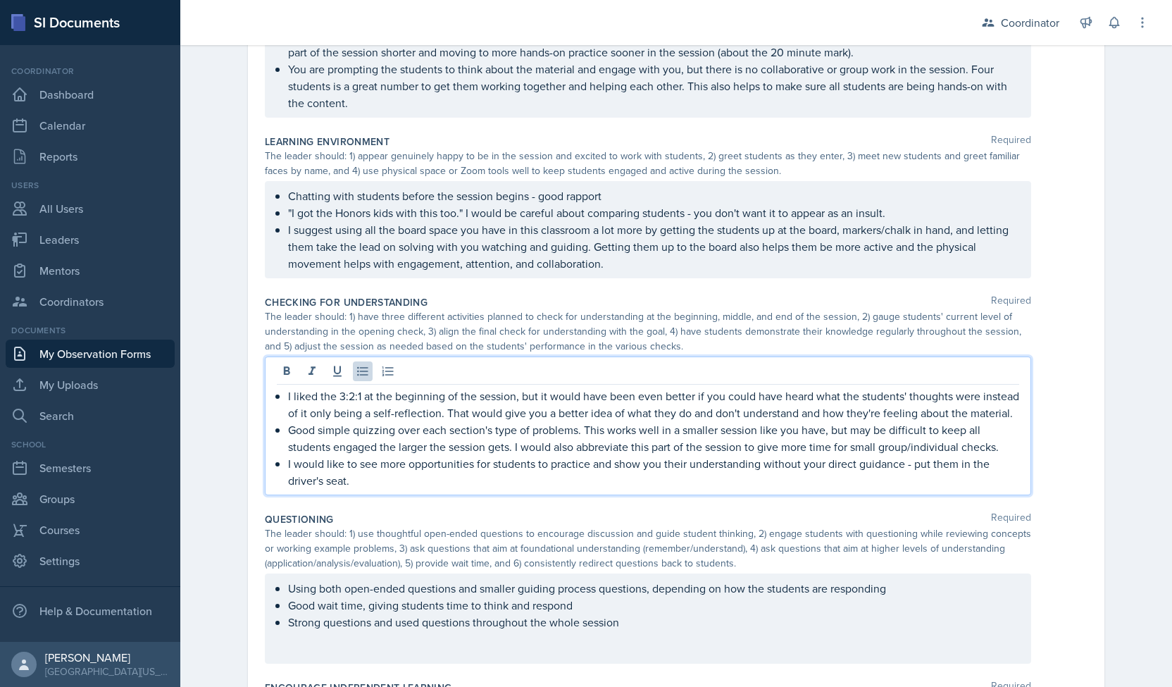
click at [280, 481] on div "I liked the 3:2:1 at the beginning of the session, but it would have been even …" at bounding box center [648, 438] width 743 height 101
click at [424, 481] on p "I would like to see more opportunities for students to practice and show you th…" at bounding box center [653, 472] width 731 height 34
click at [225, 398] on div "Date [DATE] [DATE] 28 29 30 1 2 3 4 5 6 7 8 9 10 11 12 13 14 15 16 17 18 19 20 …" at bounding box center [676, 273] width 902 height 1202
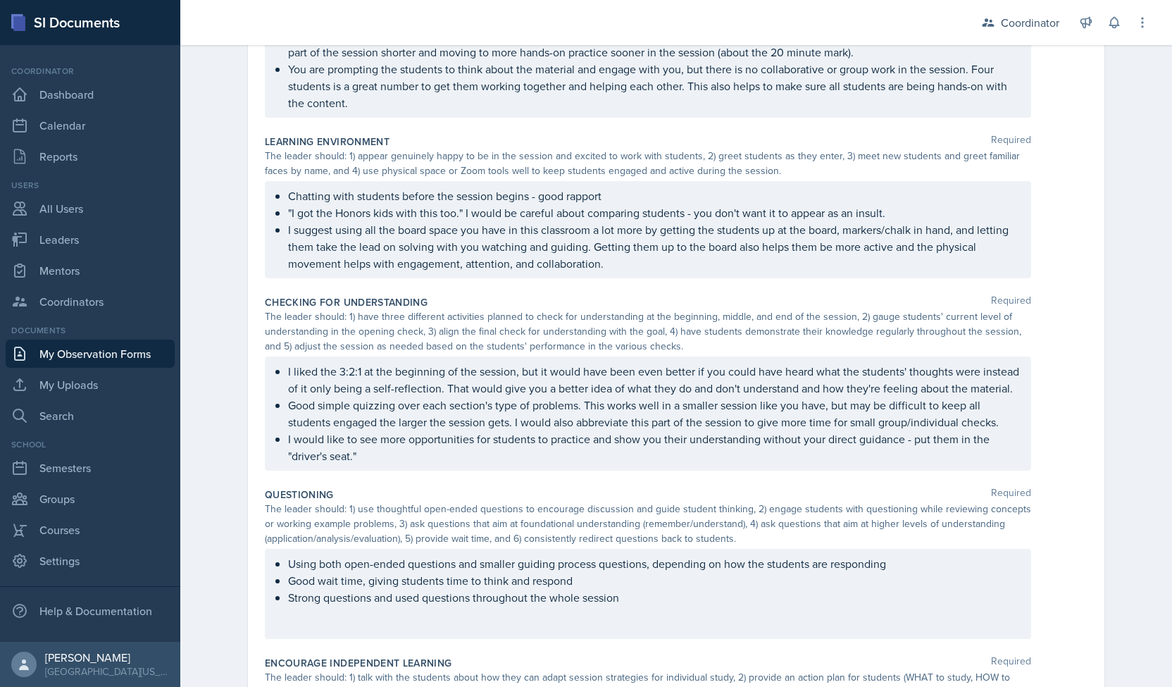
click at [420, 458] on p "I would like to see more opportunities for students to practice and show you th…" at bounding box center [653, 448] width 731 height 34
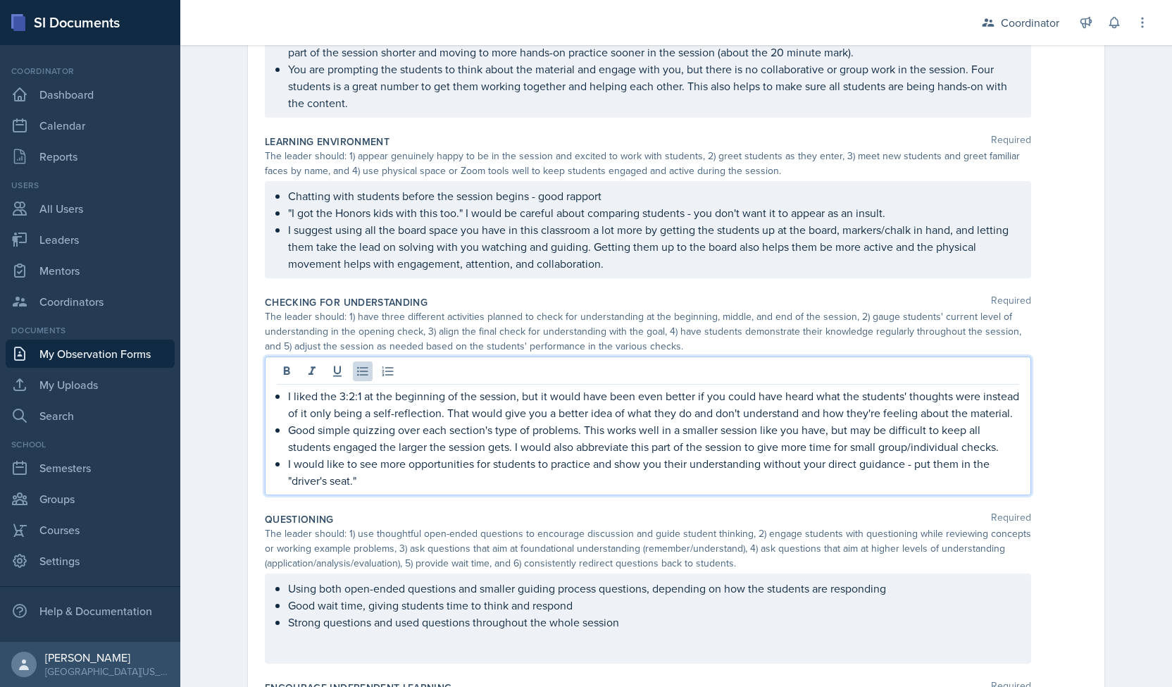
click at [218, 354] on div "Observation Forms Observation Form Observation Form Submitted - Date [DATE] [DA…" at bounding box center [676, 228] width 992 height 1289
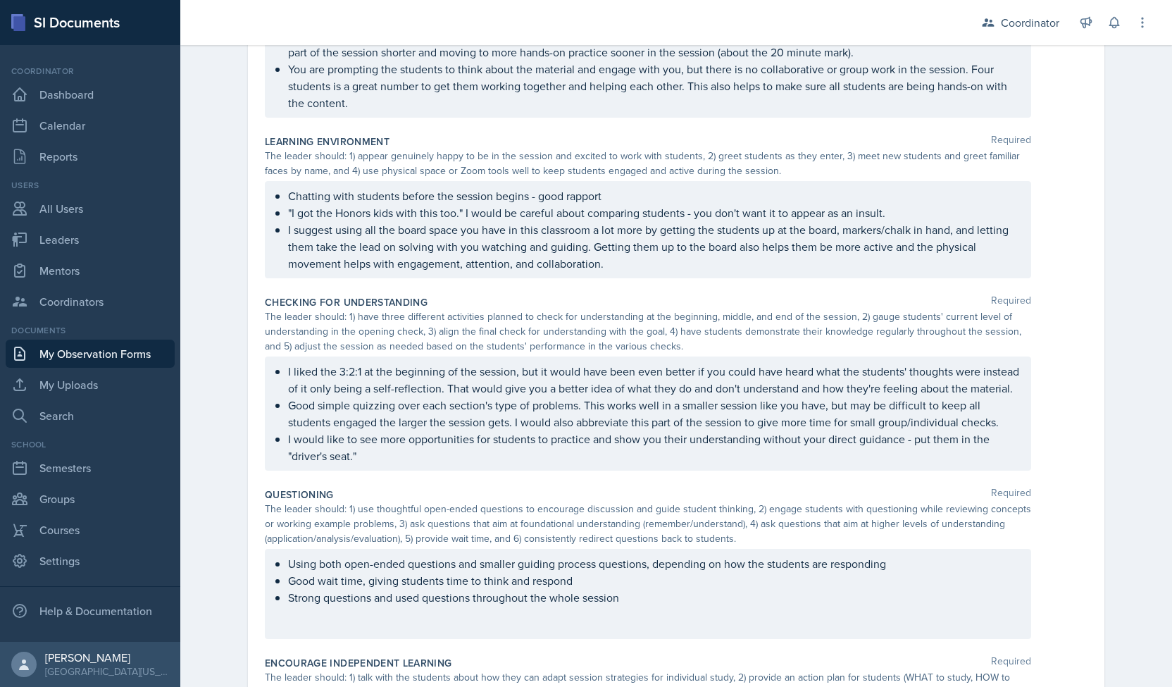
click at [214, 315] on div "Observation Forms Observation Form Observation Form Submitted - Date [DATE] [DA…" at bounding box center [676, 216] width 992 height 1265
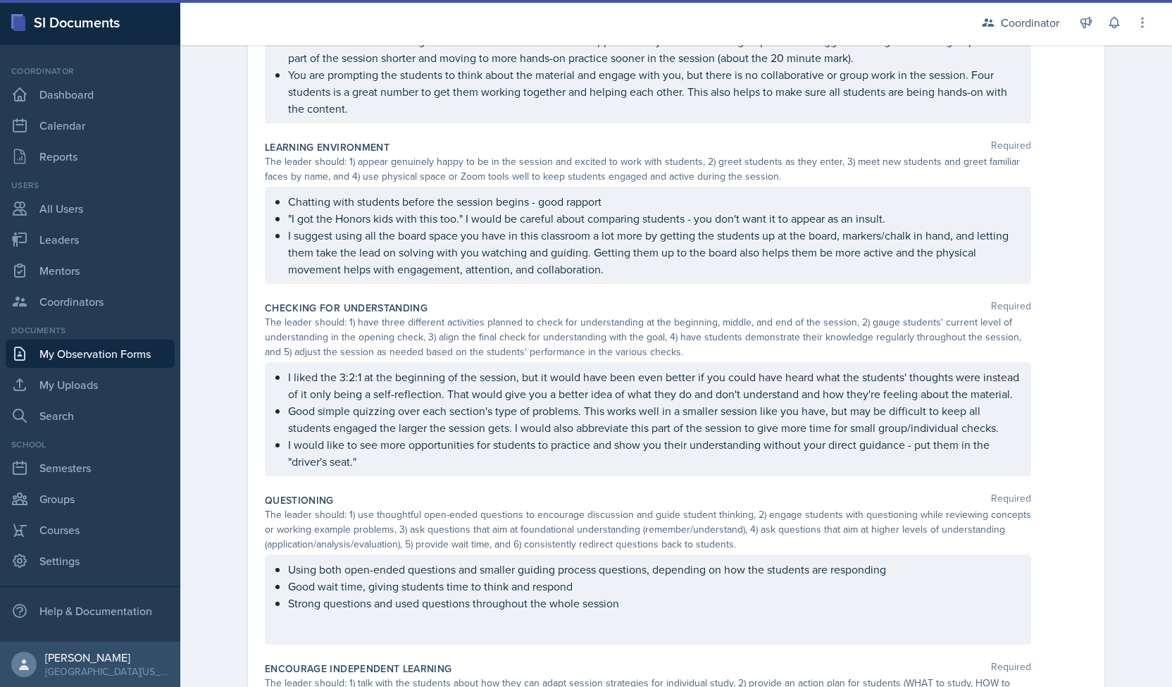
scroll to position [471, 0]
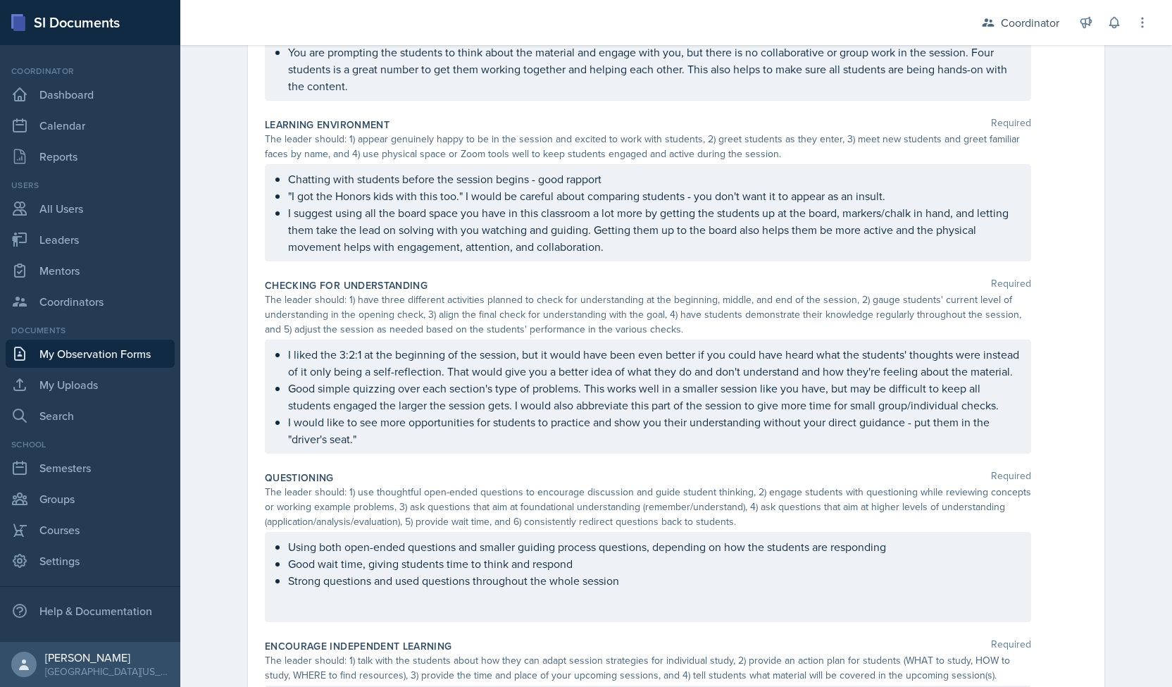
click at [879, 439] on p "I would like to see more opportunities for students to practice and show you th…" at bounding box center [653, 431] width 731 height 34
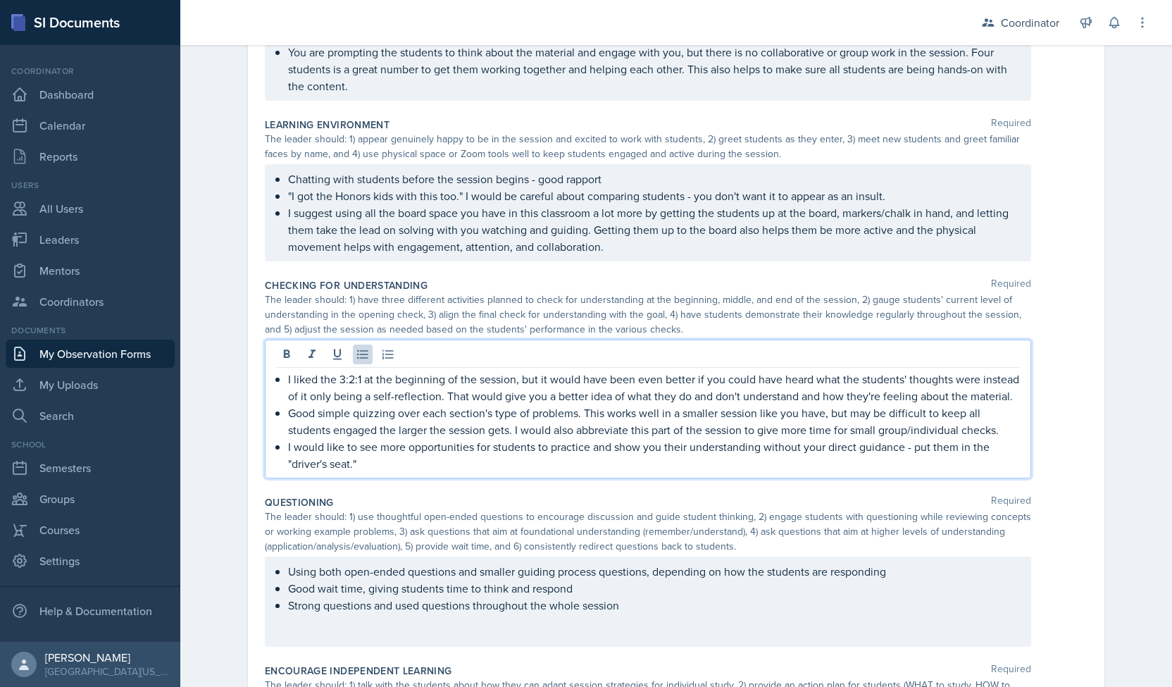
click at [910, 450] on p "I would like to see more opportunities for students to practice and show you th…" at bounding box center [653, 455] width 731 height 34
click at [575, 469] on p "I would like to see more opportunities for students to practice and show you th…" at bounding box center [653, 455] width 731 height 34
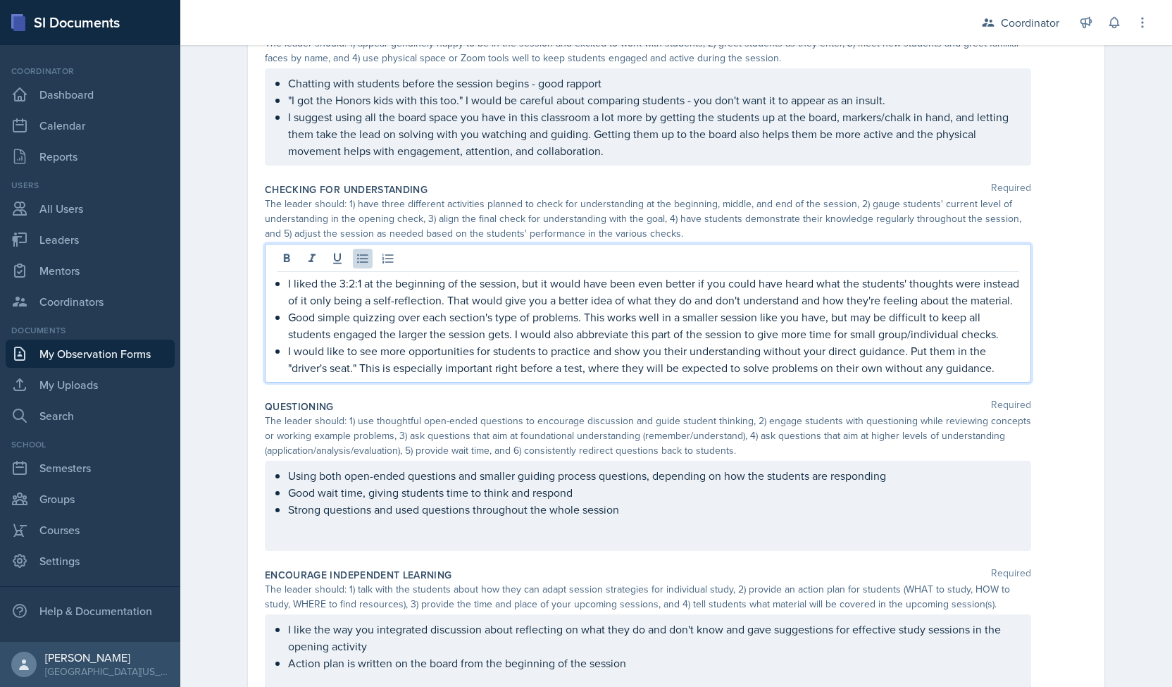
scroll to position [568, 0]
click at [217, 337] on div "Observation Forms Observation Form Observation Form Submitted - Date [DATE] [DA…" at bounding box center [676, 114] width 992 height 1289
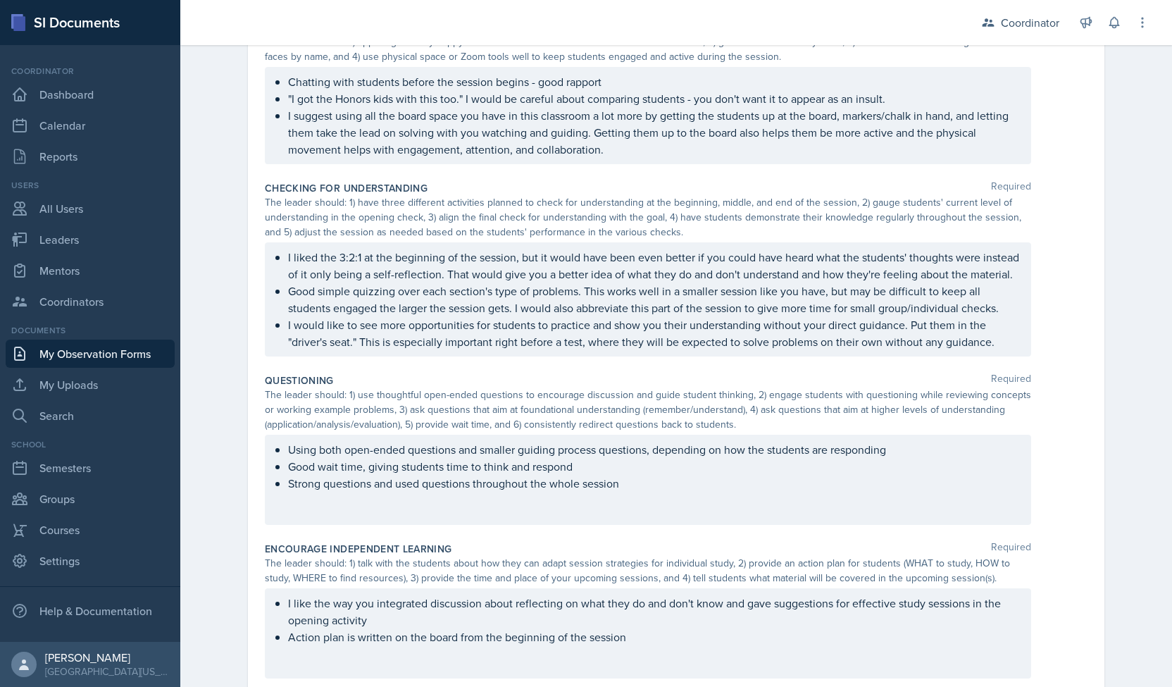
drag, startPoint x: 217, startPoint y: 337, endPoint x: 220, endPoint y: 280, distance: 57.8
click at [225, 280] on div "Date [DATE] [DATE] 28 29 30 1 2 3 4 5 6 7 8 9 10 11 12 13 14 15 16 17 18 19 20 …" at bounding box center [676, 146] width 902 height 1177
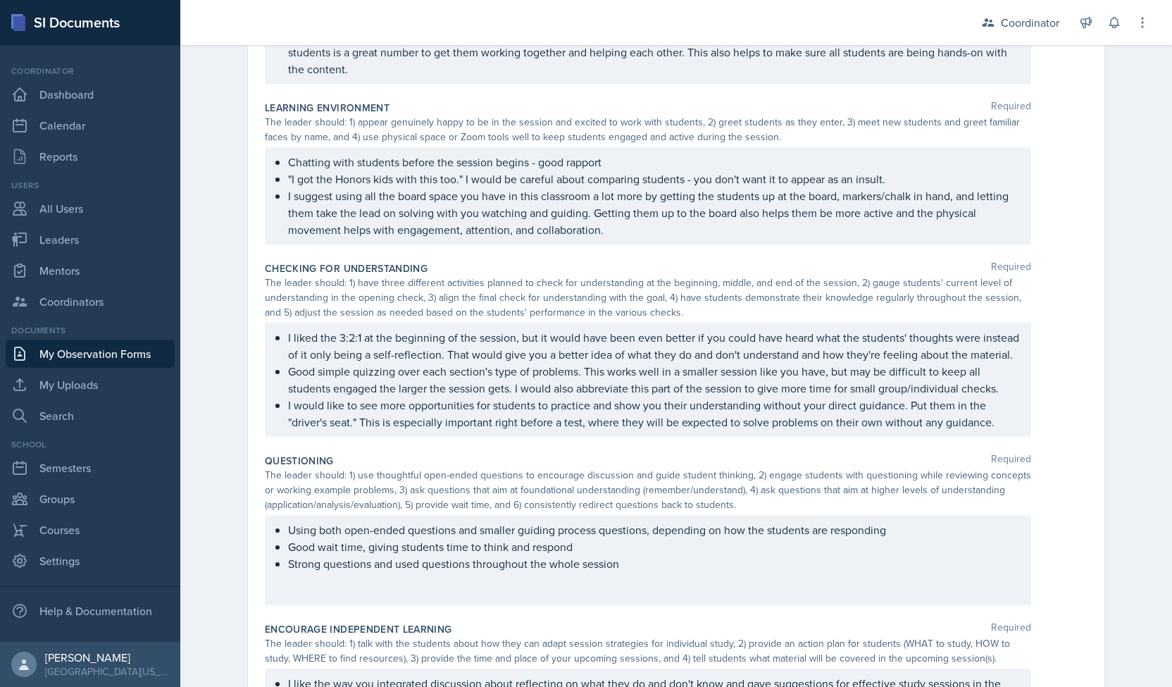
scroll to position [613, 0]
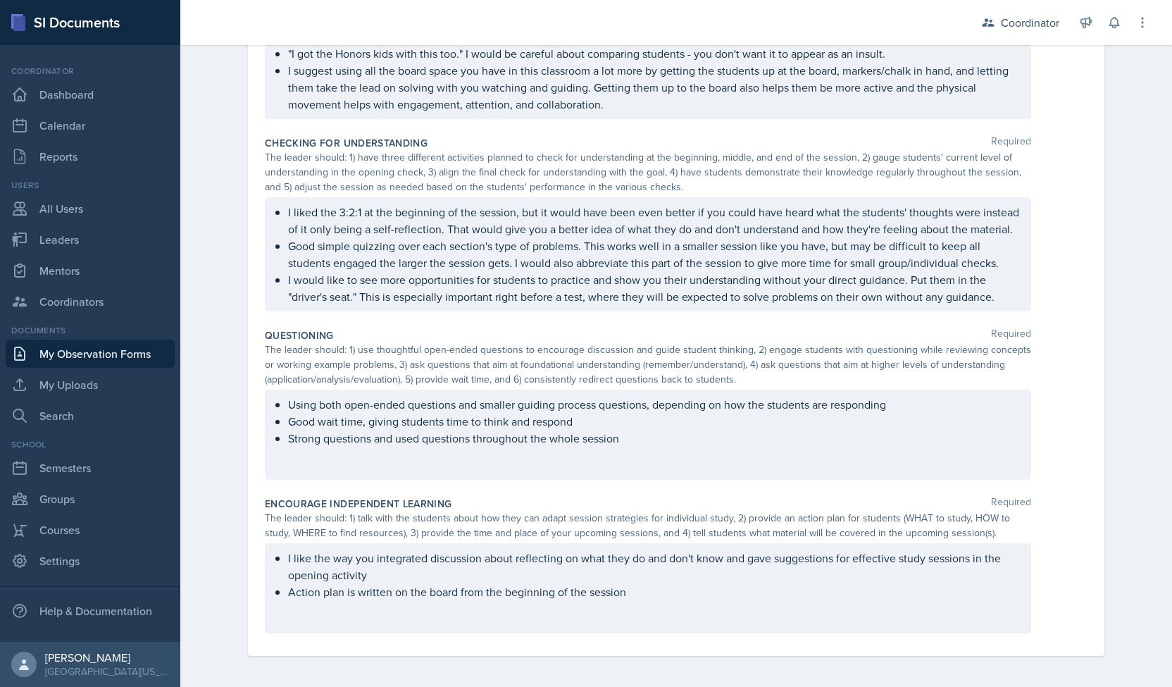
click at [187, 326] on div "Observation Forms Observation Form Observation Form Submitted - Date [DATE] [DA…" at bounding box center [676, 57] width 992 height 1265
click at [216, 217] on div "Observation Forms Observation Form Observation Form Submitted - Date [DATE] [DA…" at bounding box center [676, 57] width 992 height 1265
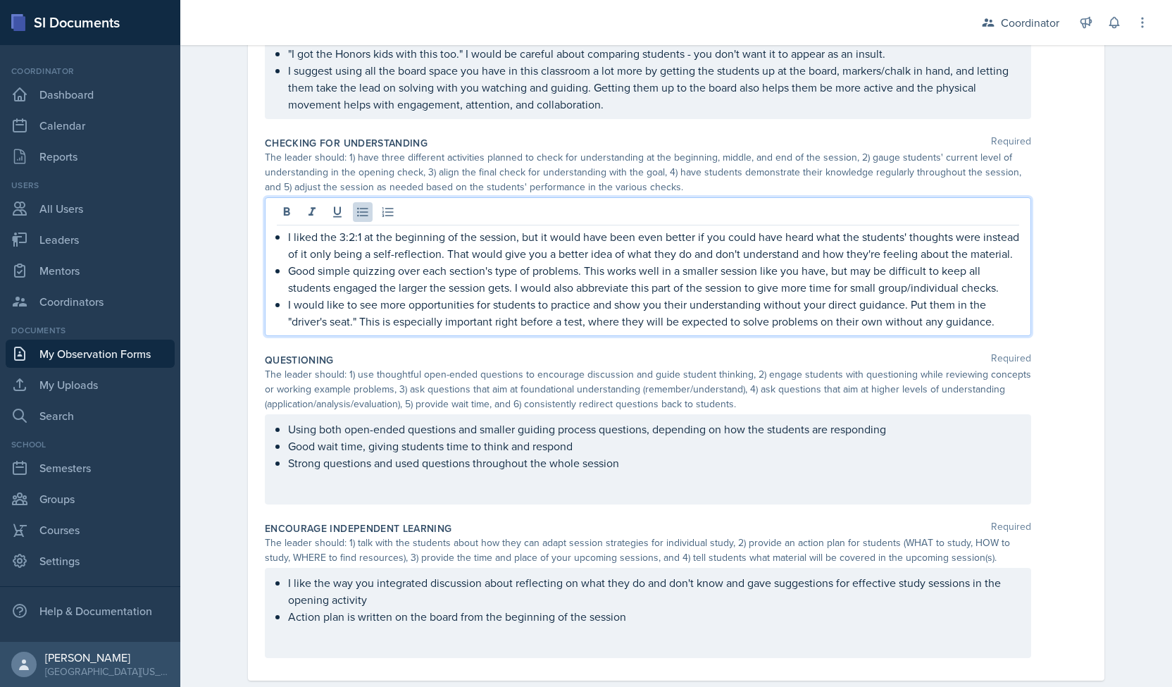
click at [996, 296] on p "I would like to see more opportunities for students to practice and show you th…" at bounding box center [653, 313] width 731 height 34
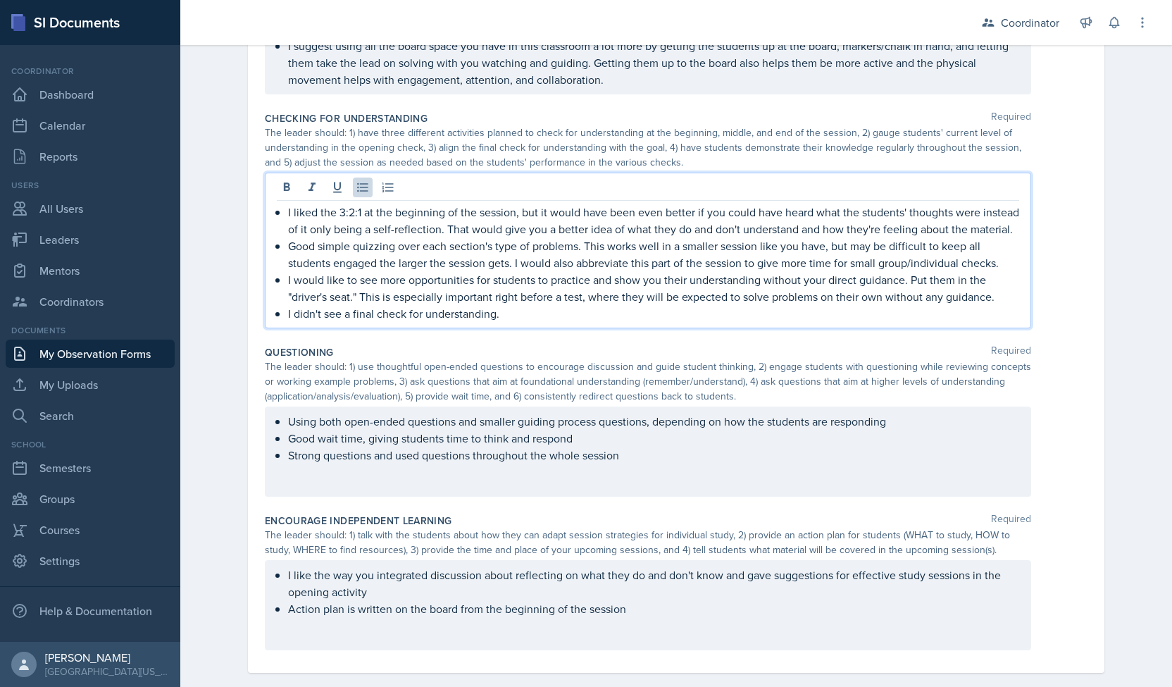
click at [238, 327] on div "Date [DATE] [DATE] 28 29 30 1 2 3 4 5 6 7 8 9 10 11 12 13 14 15 16 17 18 19 20 …" at bounding box center [676, 97] width 902 height 1219
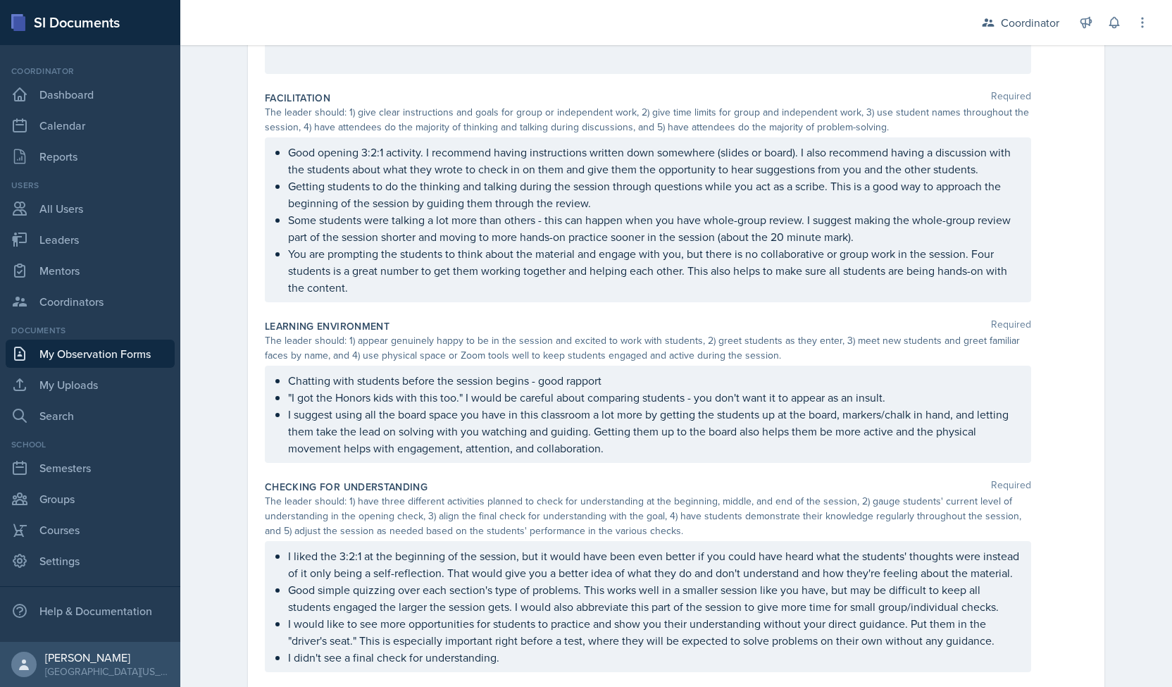
scroll to position [269, 0]
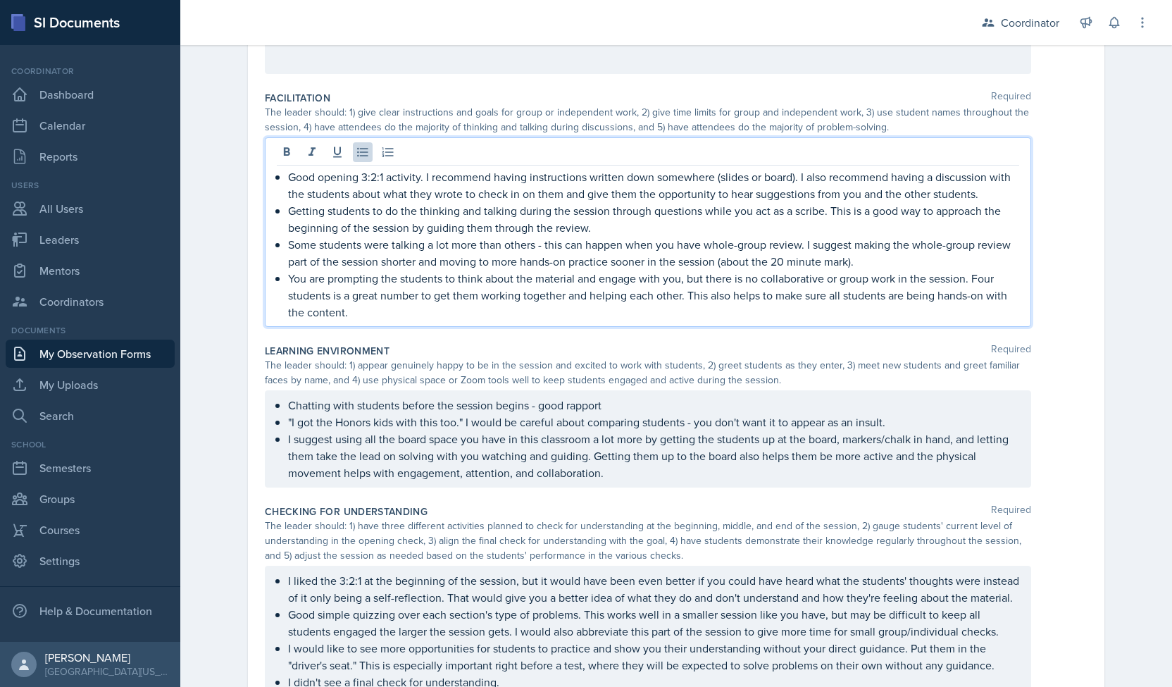
click at [508, 283] on p "You are prompting the students to think about the material and engage with you,…" at bounding box center [653, 295] width 731 height 51
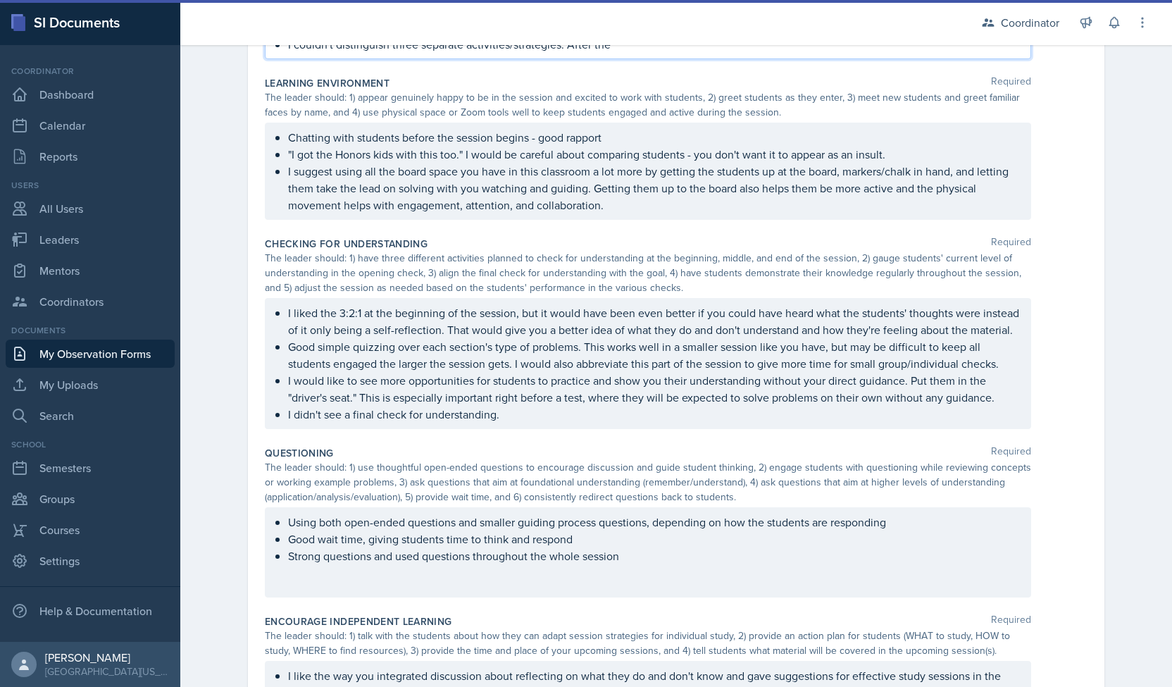
scroll to position [557, 0]
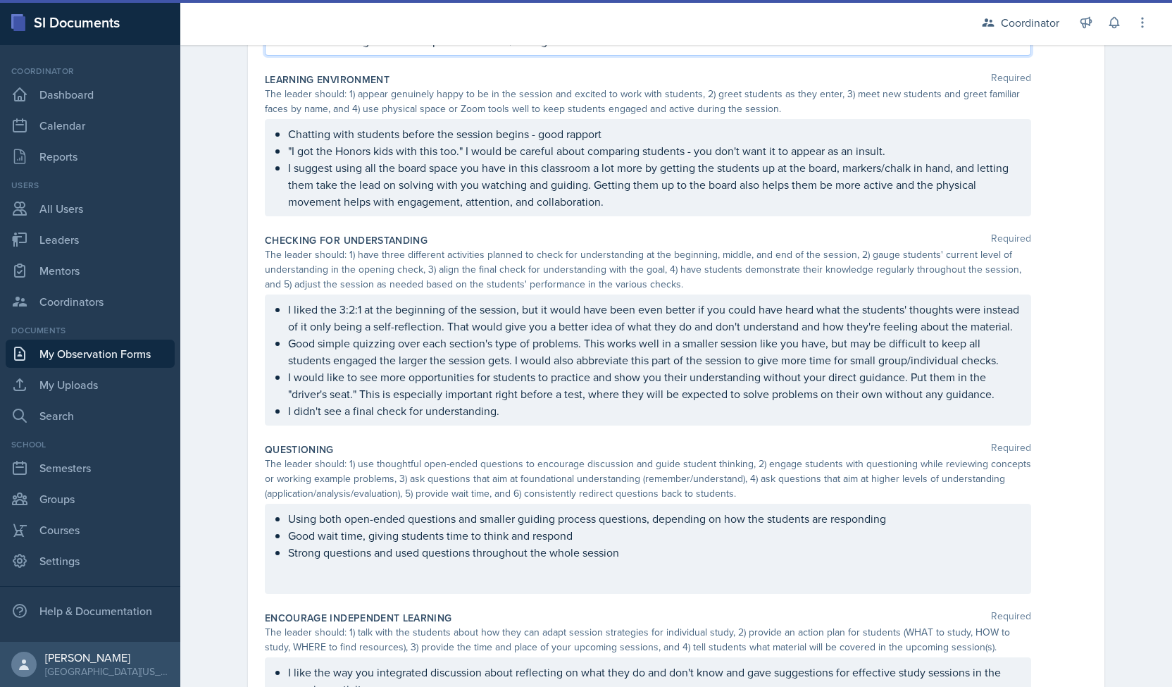
click at [316, 409] on p "I didn't see a final check for understanding." at bounding box center [653, 410] width 731 height 17
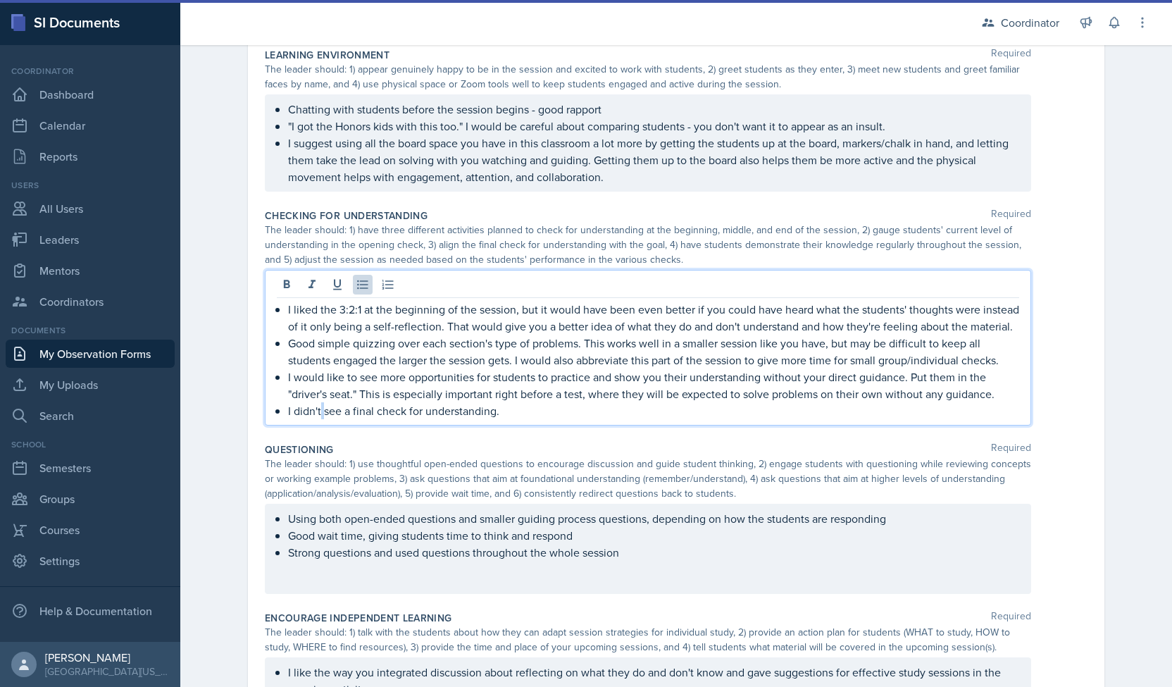
click at [316, 409] on p "I didn't see a final check for understanding." at bounding box center [653, 410] width 731 height 17
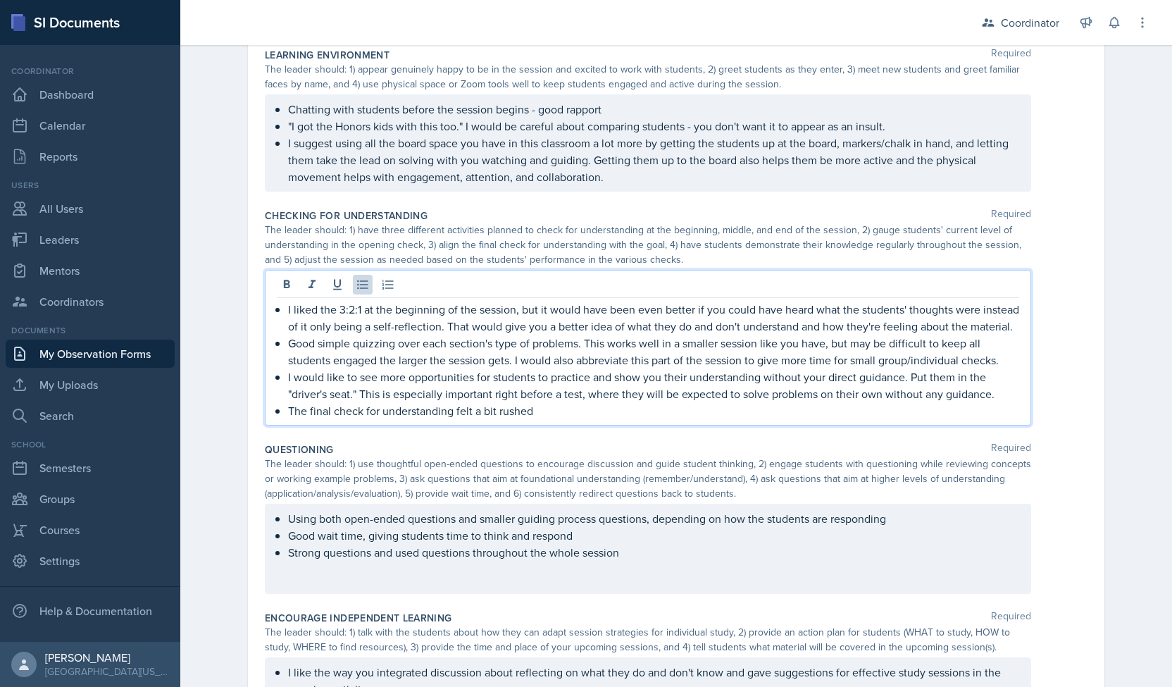
click at [231, 409] on div "Date [DATE] [DATE] 28 29 30 1 2 3 4 5 6 7 8 9 10 11 12 13 14 15 16 17 18 19 20 …" at bounding box center [676, 186] width 902 height 1236
click at [315, 411] on p "The final check for undersatnding" at bounding box center [653, 410] width 731 height 17
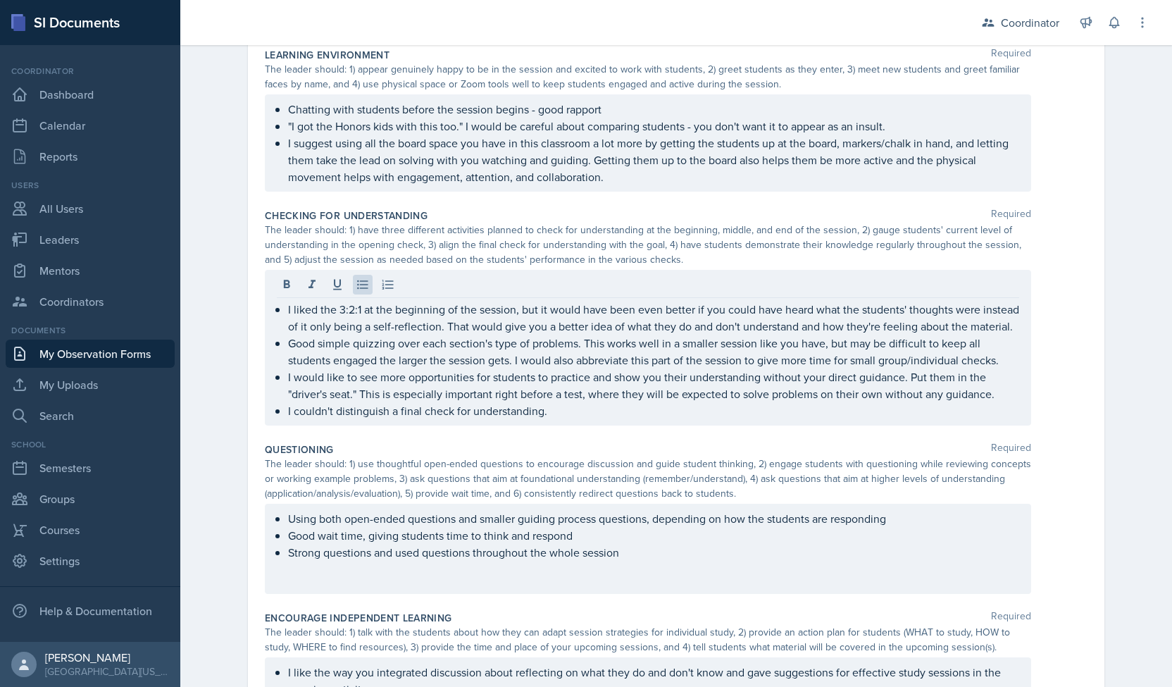
click at [227, 383] on div "Date [DATE] [DATE] 28 29 30 1 2 3 4 5 6 7 8 9 10 11 12 13 14 15 16 17 18 19 20 …" at bounding box center [676, 186] width 902 height 1236
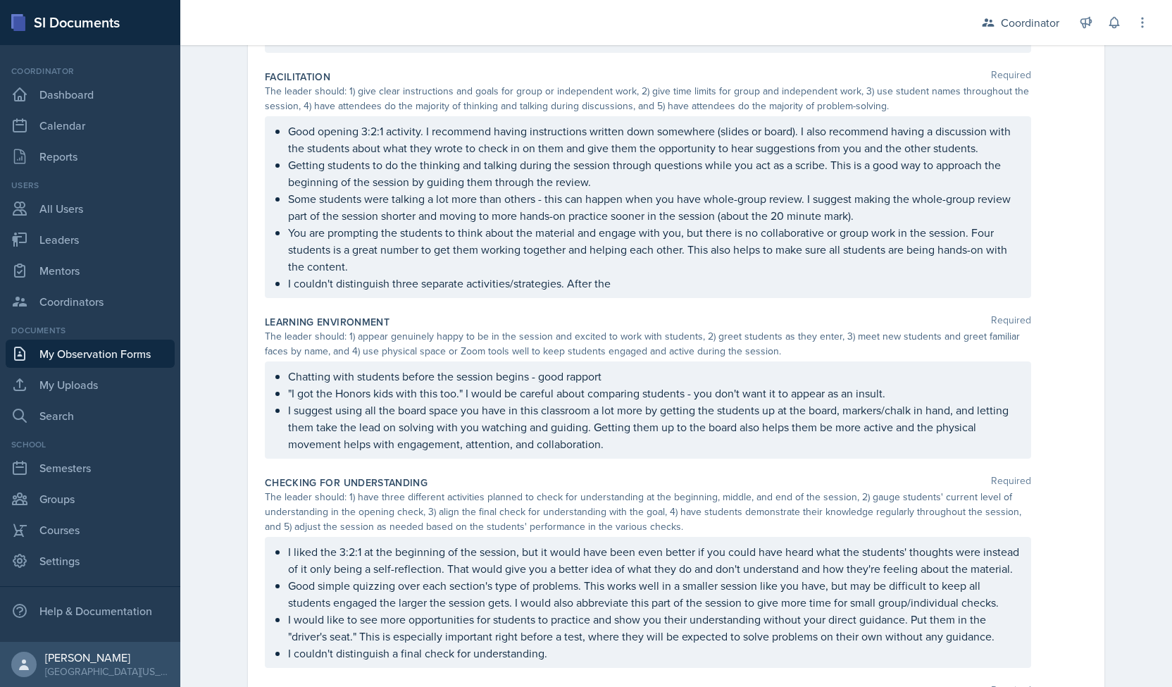
scroll to position [290, 0]
click at [709, 277] on p "I couldn't distinguish three separate activities/strategies. After the" at bounding box center [653, 283] width 731 height 17
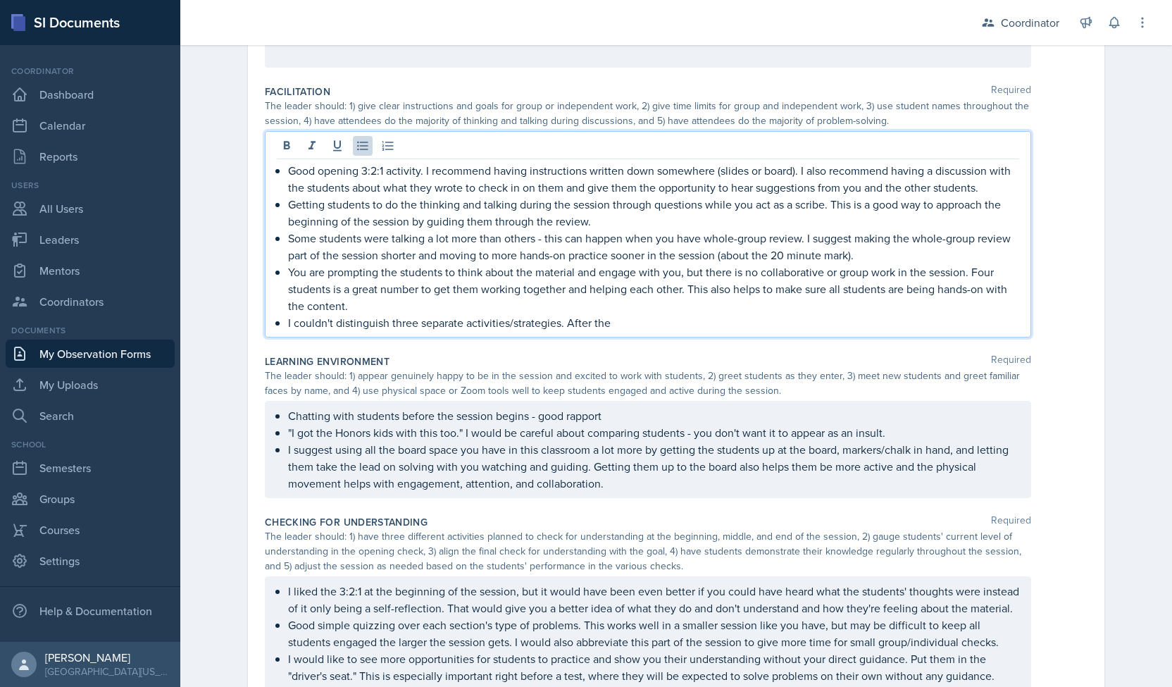
scroll to position [275, 0]
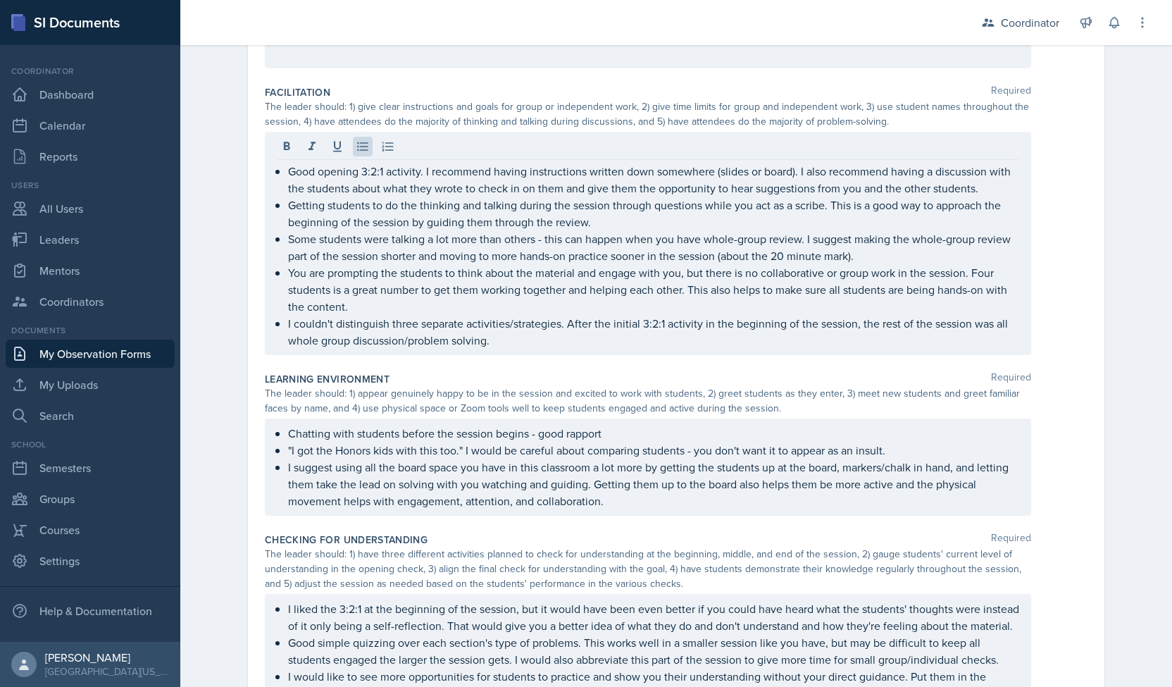
click at [209, 362] on div "Observation Forms Observation Form Observation Form Submitted - Date [DATE] [DA…" at bounding box center [676, 433] width 992 height 1340
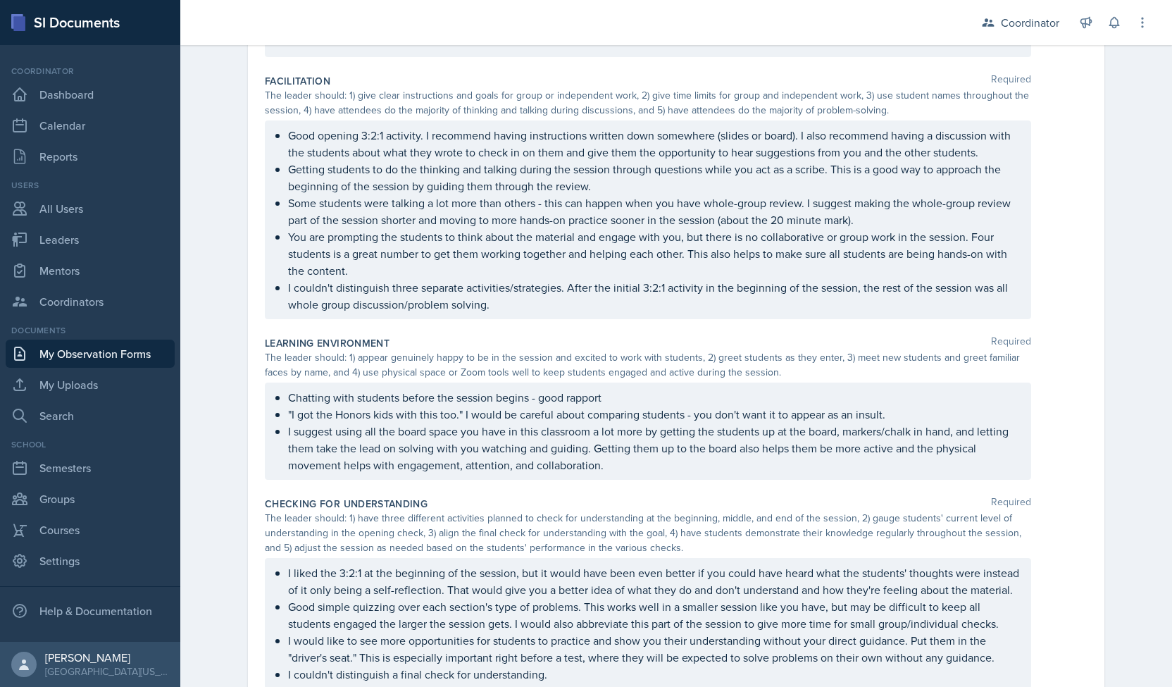
scroll to position [337, 0]
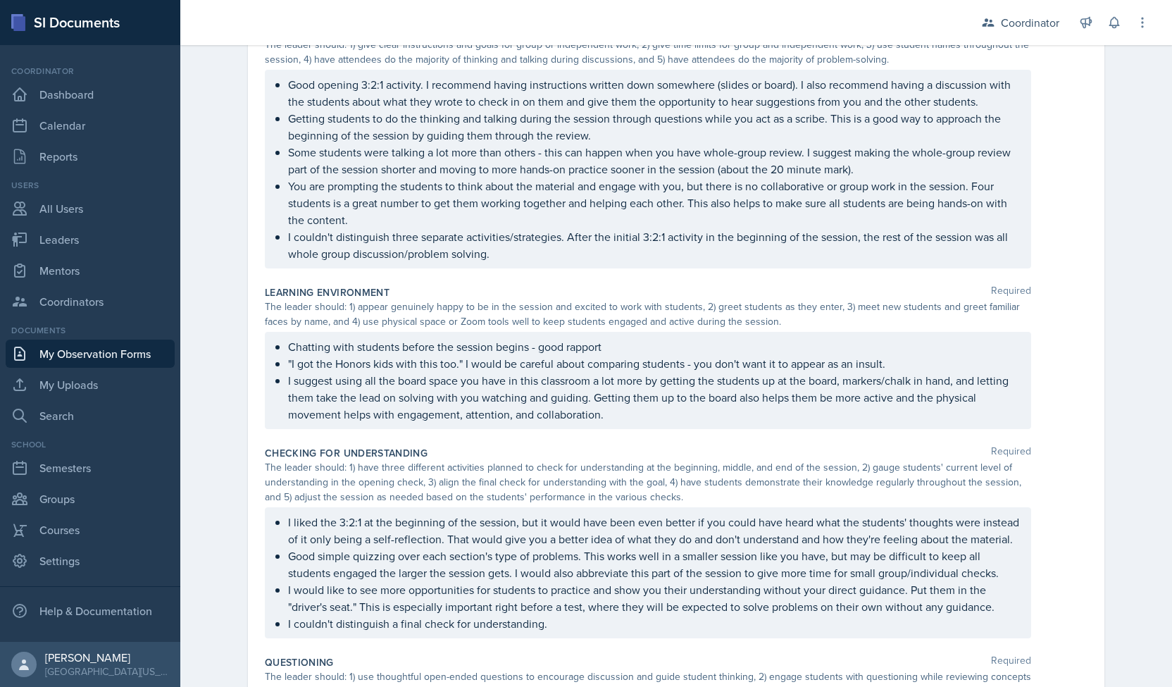
click at [878, 168] on p "Some students were talking a lot more than others - this can happen when you ha…" at bounding box center [653, 161] width 731 height 34
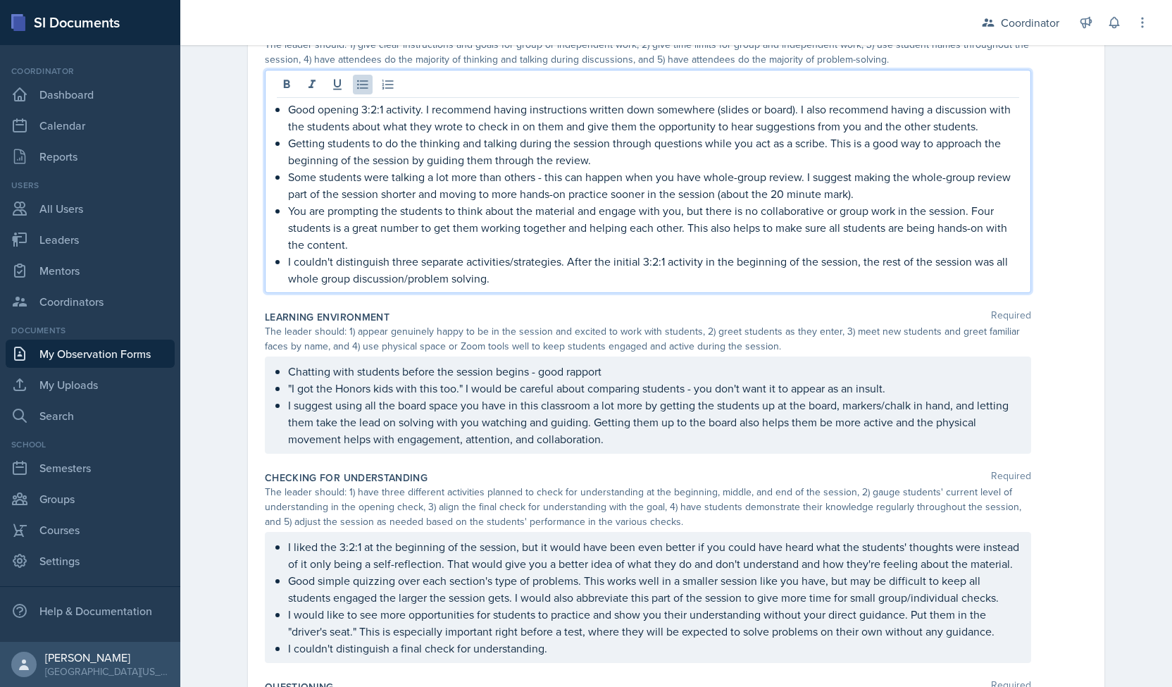
scroll to position [361, 0]
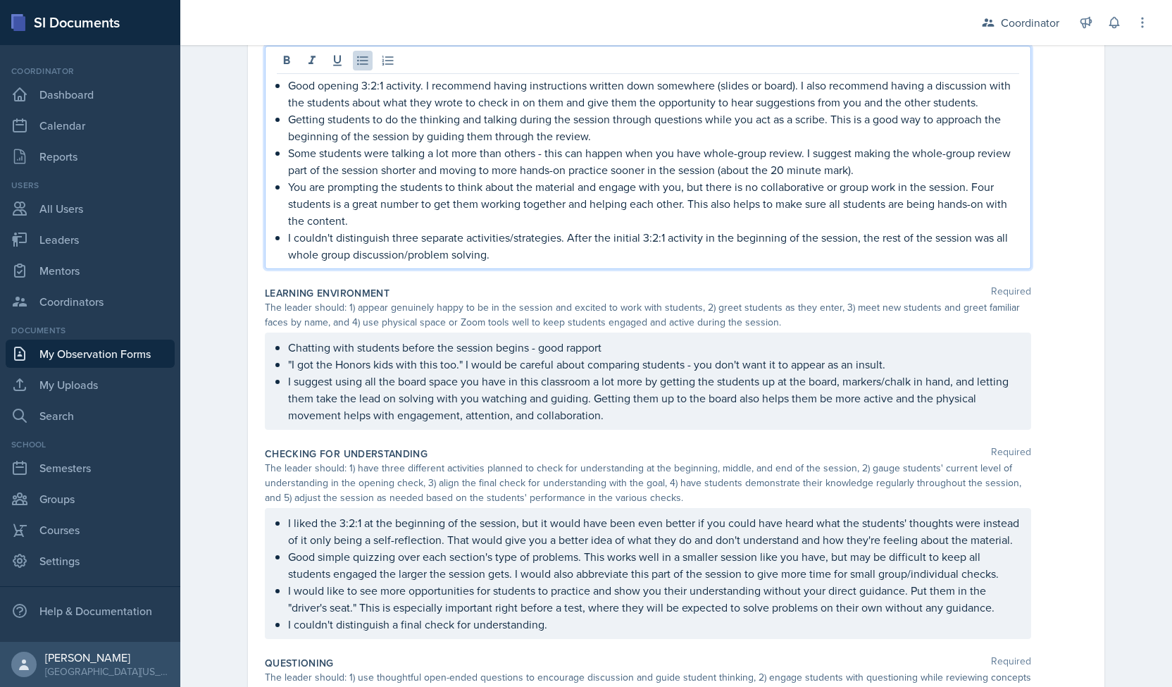
click at [808, 149] on p "Some students were talking a lot more than others - this can happen when you ha…" at bounding box center [653, 161] width 731 height 34
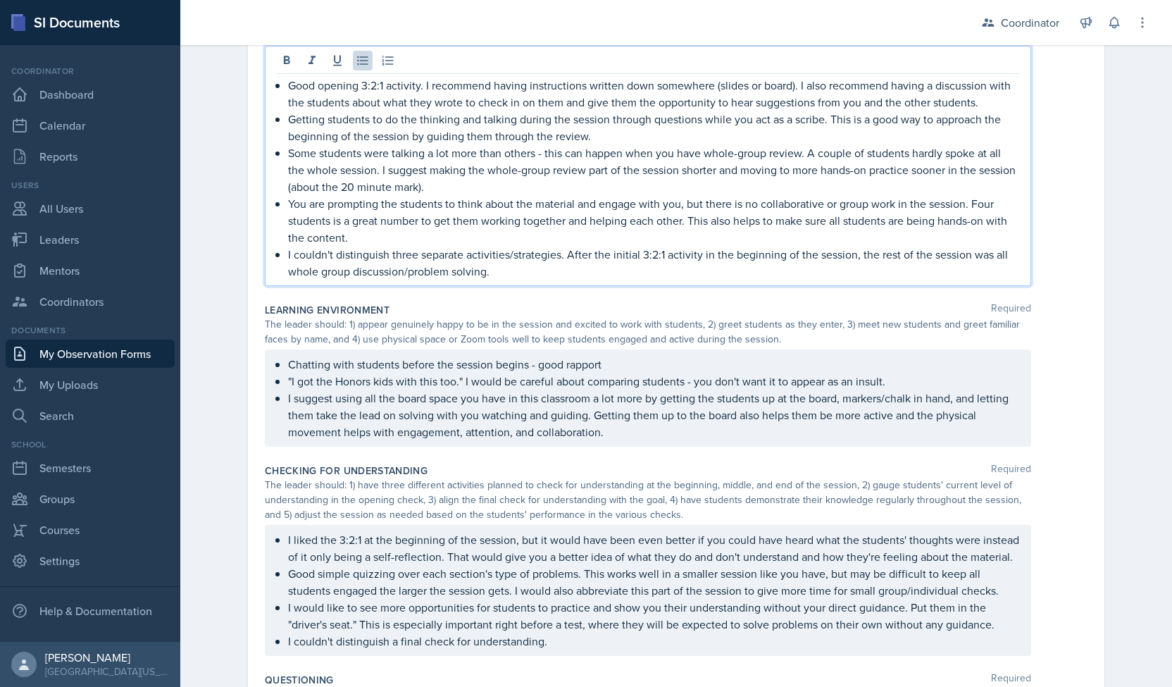
click at [234, 179] on div "Date [DATE] [DATE] 28 29 30 1 2 3 4 5 6 7 8 9 10 11 12 13 14 15 16 17 18 19 20 …" at bounding box center [676, 400] width 902 height 1270
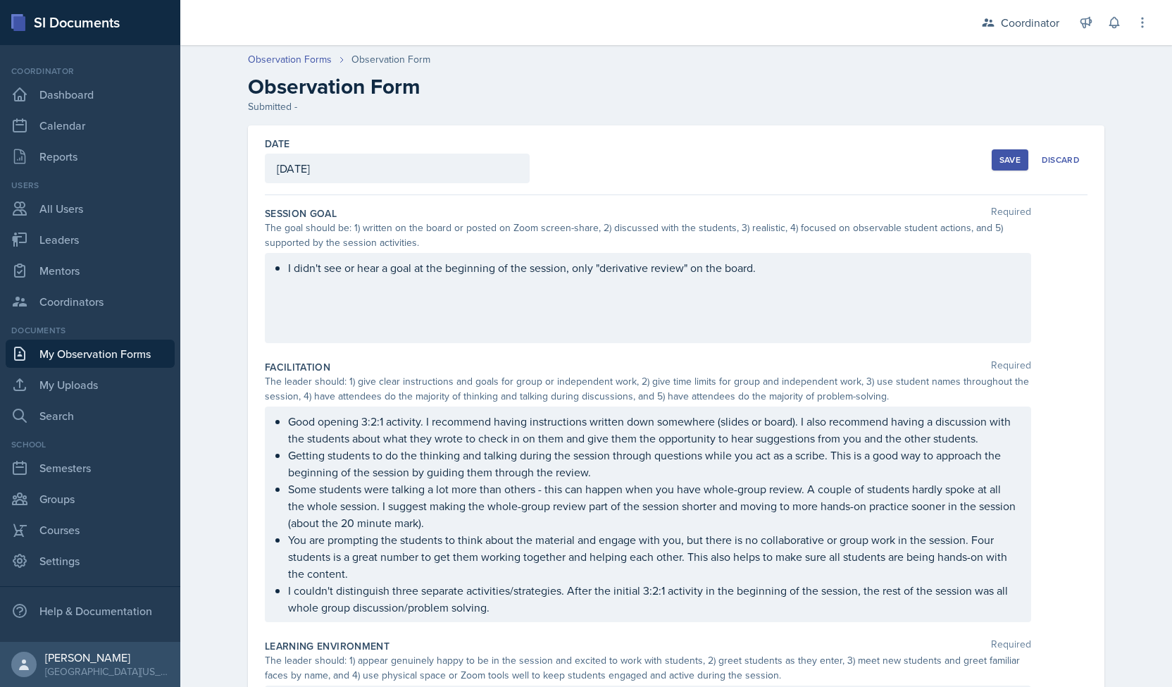
scroll to position [681, 0]
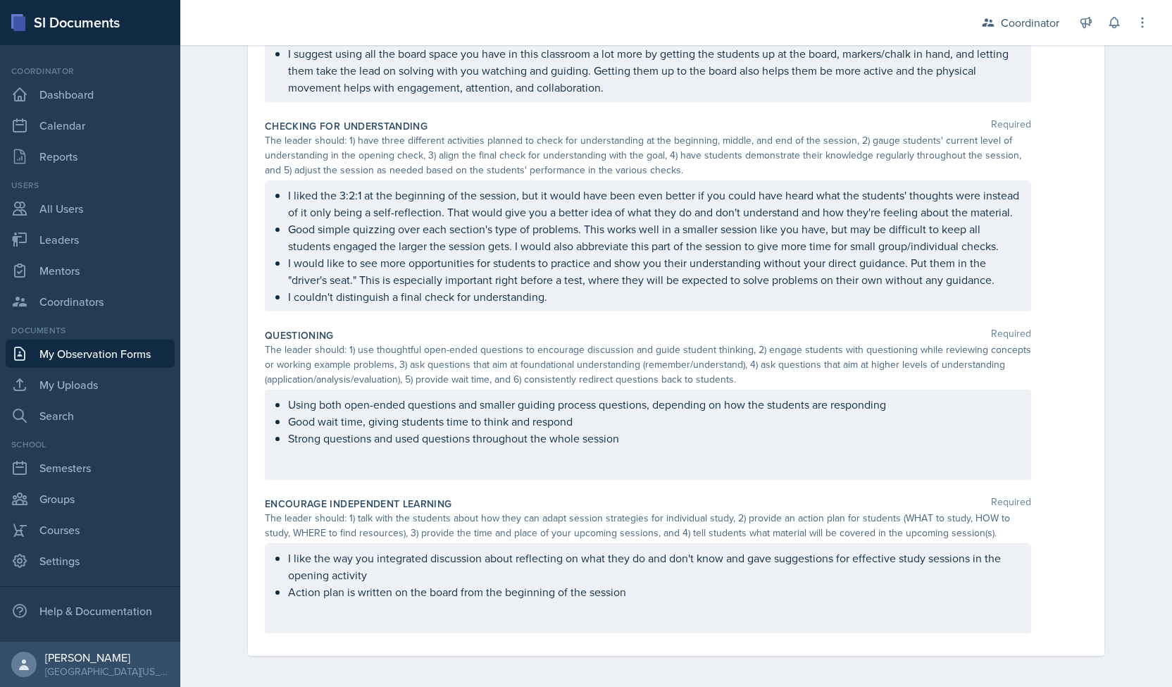
click at [640, 594] on ul "I like the way you integrated discussion about reflecting on what they do and d…" at bounding box center [653, 575] width 731 height 51
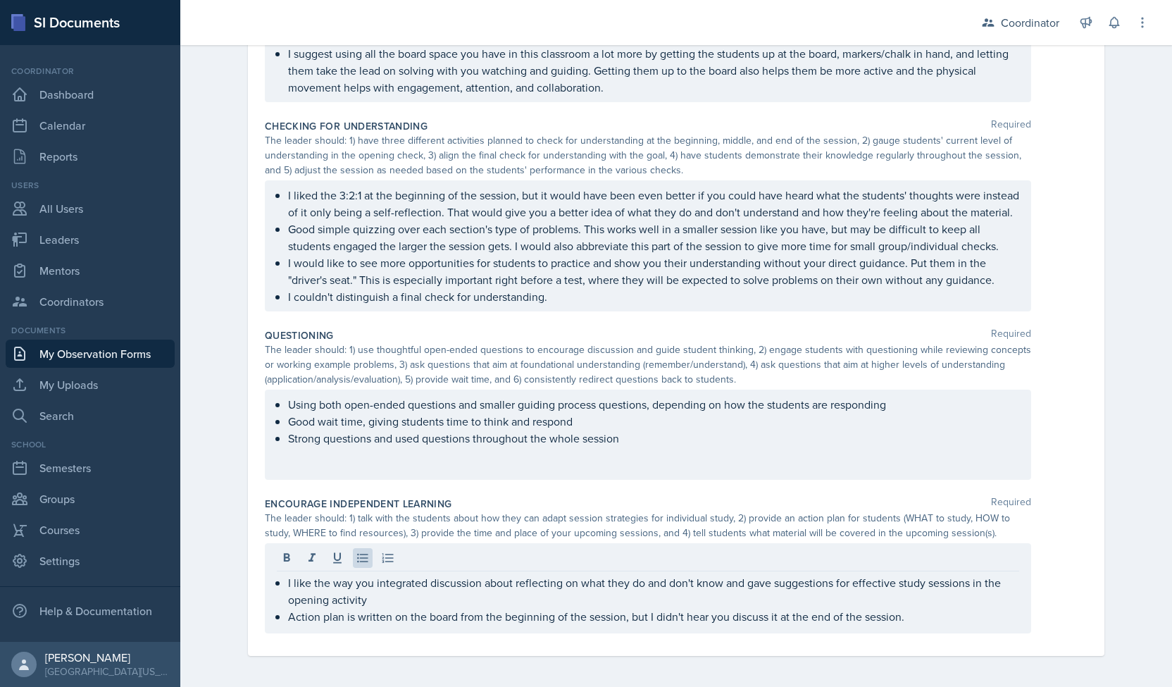
click at [228, 408] on div "Date [DATE] [DATE] 28 29 30 1 2 3 4 5 6 7 8 9 10 11 12 13 14 15 16 17 18 19 20 …" at bounding box center [676, 67] width 902 height 1245
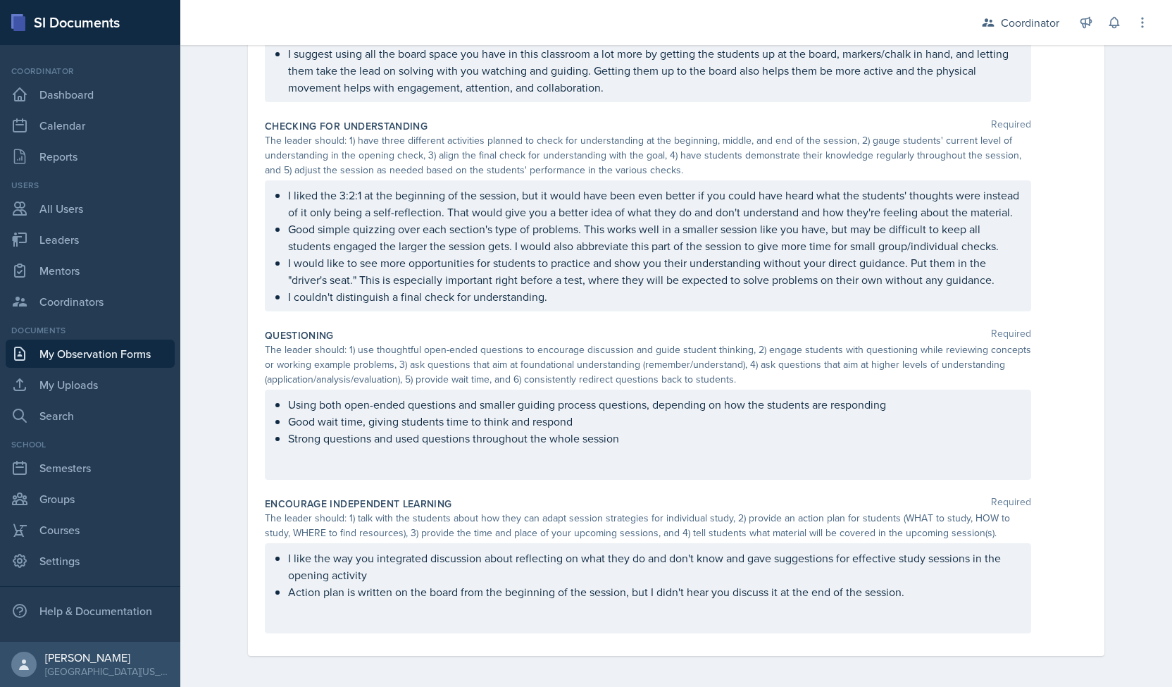
click at [423, 578] on p "I like the way you integrated discussion about reflecting on what they do and d…" at bounding box center [653, 567] width 731 height 34
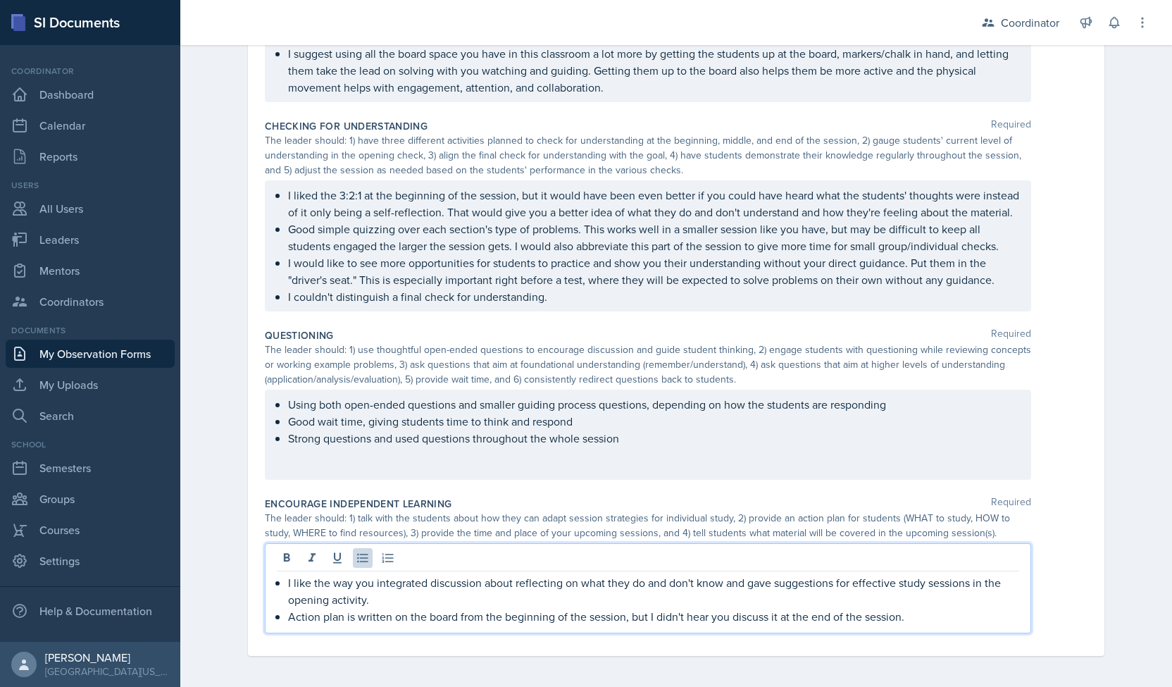
click at [209, 446] on div "Observation Forms Observation Form Observation Form Submitted - Date [DATE] [DA…" at bounding box center [676, 23] width 992 height 1332
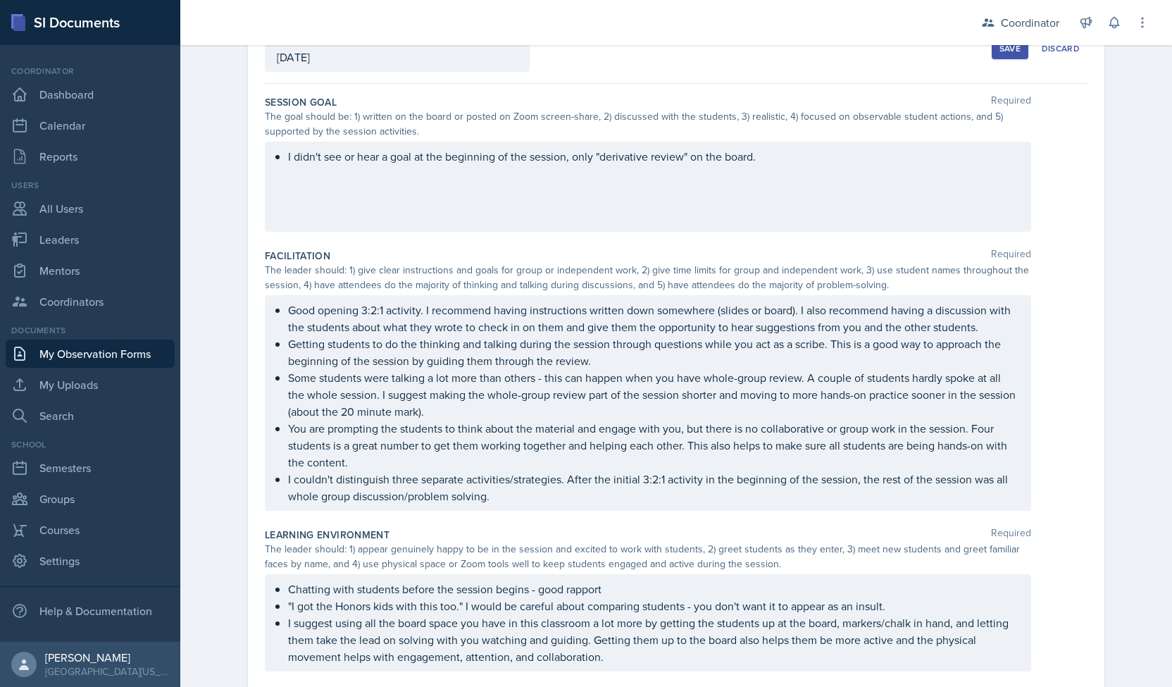
scroll to position [0, 0]
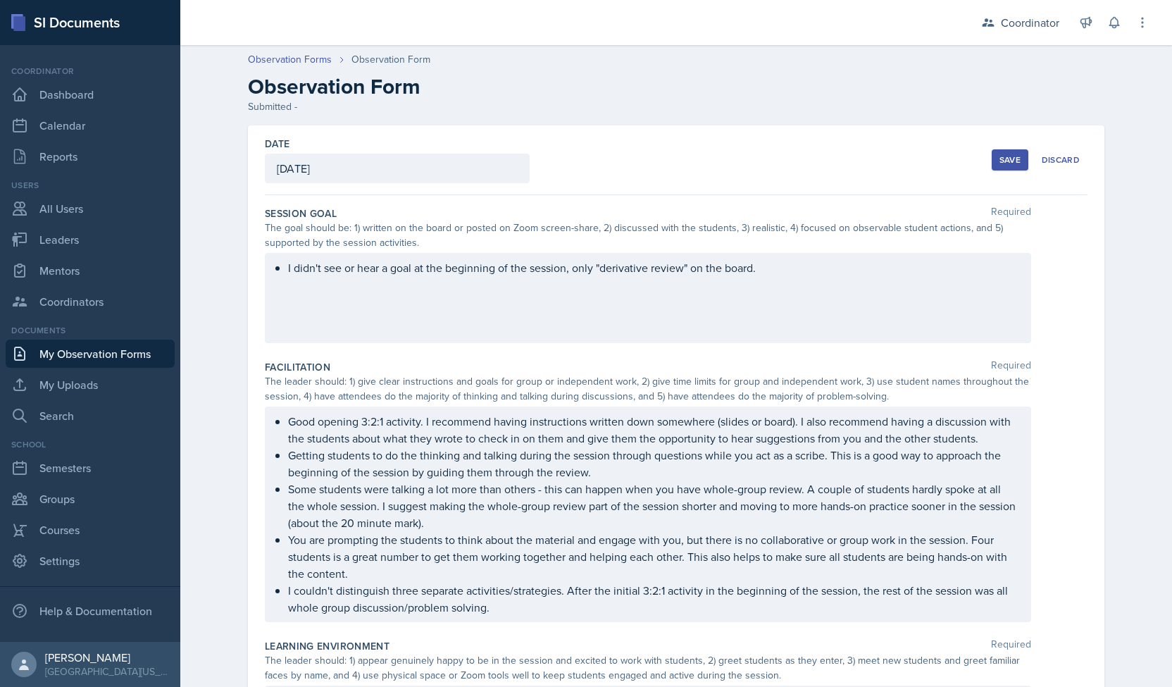
click at [1001, 160] on div "Save" at bounding box center [1010, 159] width 21 height 11
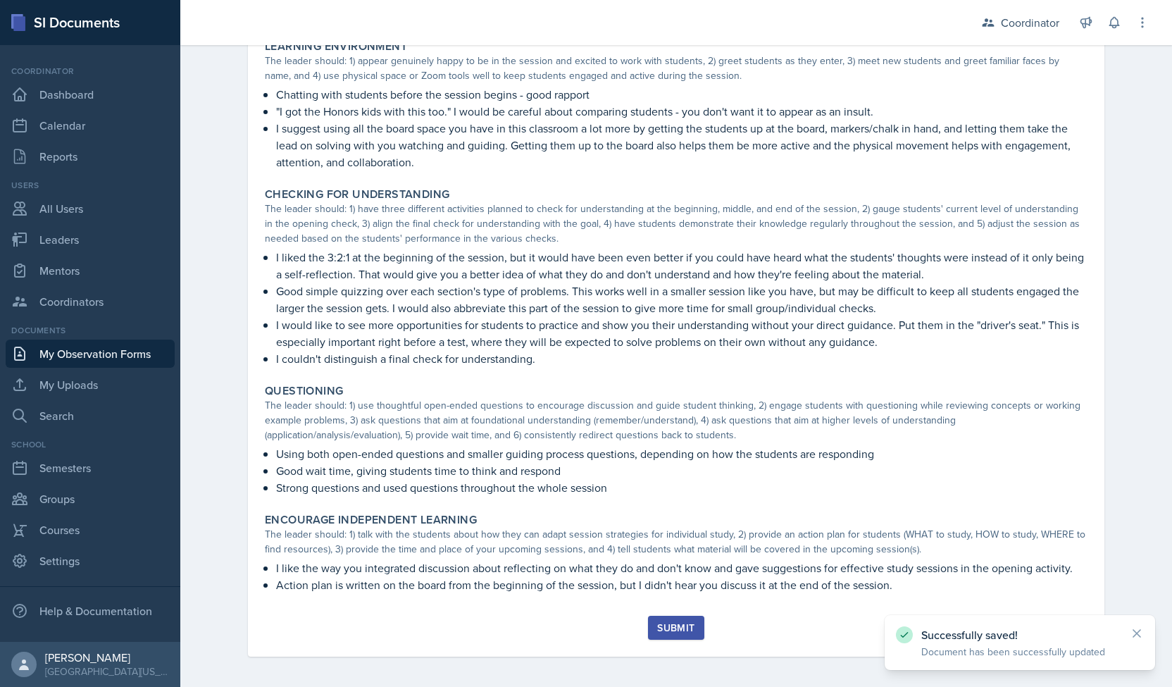
scroll to position [475, 0]
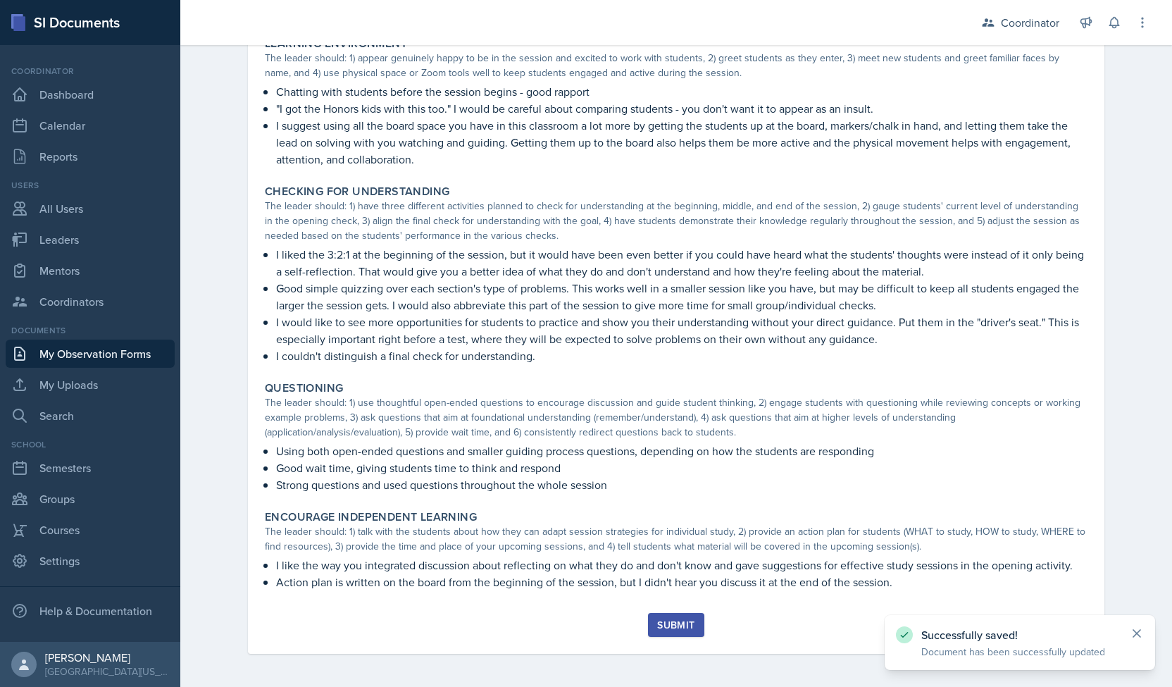
click at [1139, 636] on icon at bounding box center [1137, 633] width 14 height 14
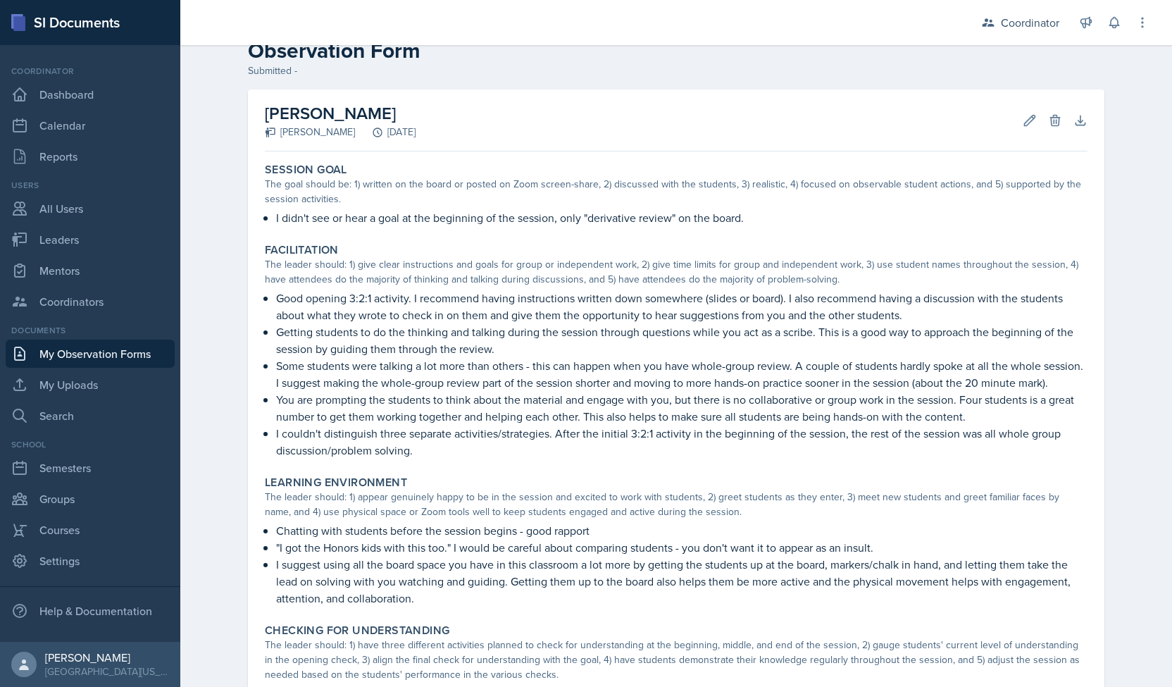
scroll to position [0, 0]
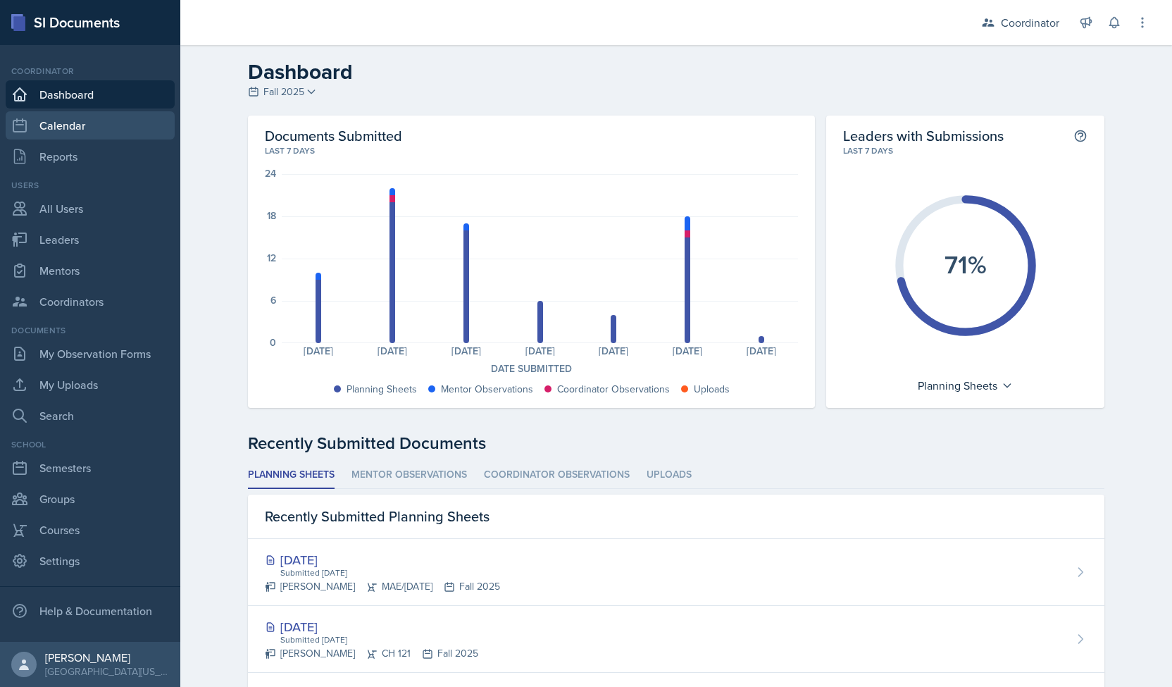
click at [79, 123] on link "Calendar" at bounding box center [90, 125] width 169 height 28
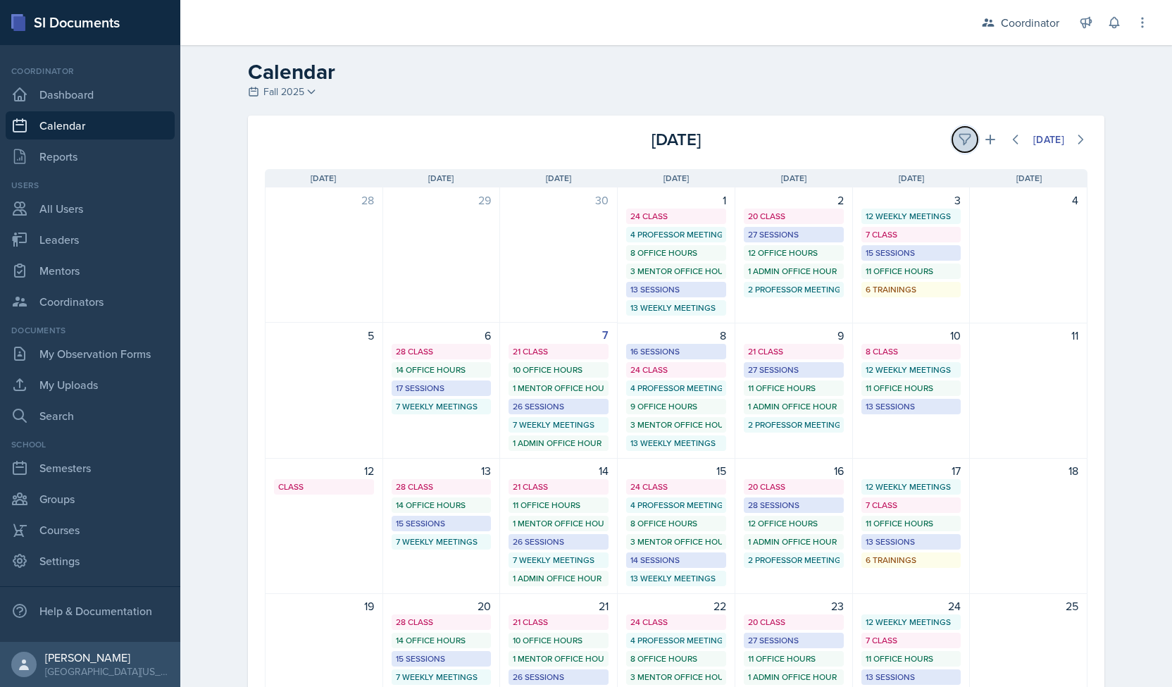
click at [958, 146] on icon at bounding box center [965, 139] width 14 height 14
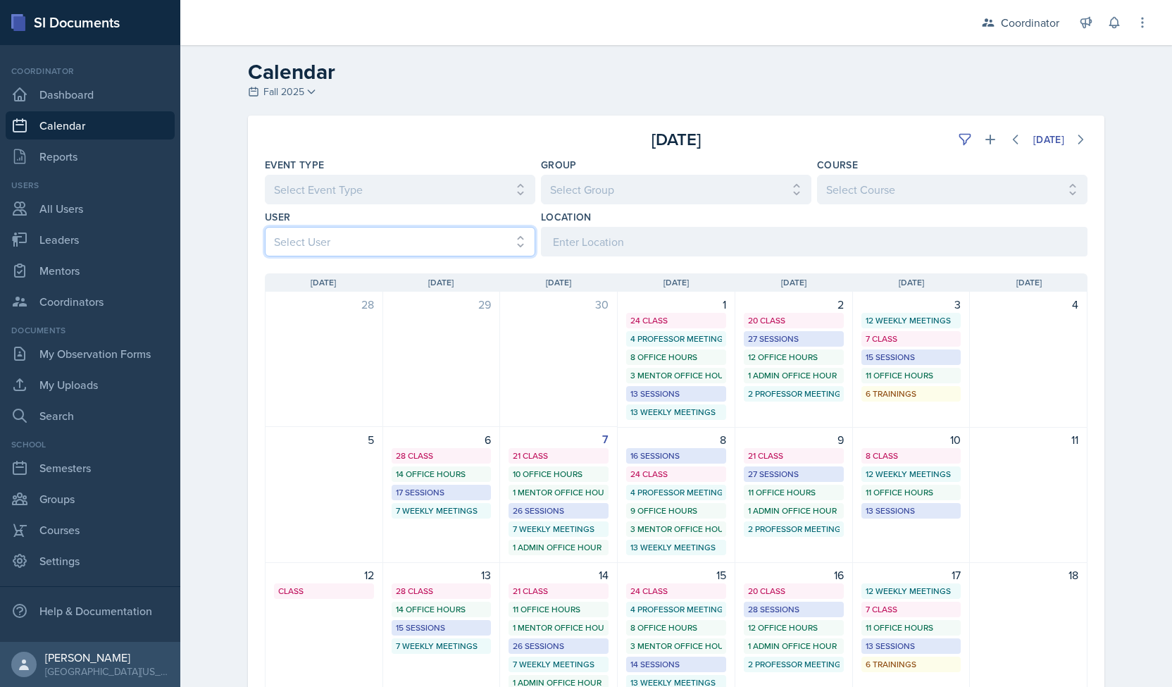
click at [492, 233] on select "Select User All Adam McDougal Aley Perez Anna McGill Bella Clifton Bram O'Neil …" at bounding box center [400, 242] width 271 height 30
select select "9beb24ba-f954-4a6c-a38e-92a4ff8afed4"
click at [265, 227] on select "Select User All Adam McDougal Aley Perez Anna McGill Bella Clifton Bram O'Neil …" at bounding box center [400, 242] width 271 height 30
